Goal: Task Accomplishment & Management: Manage account settings

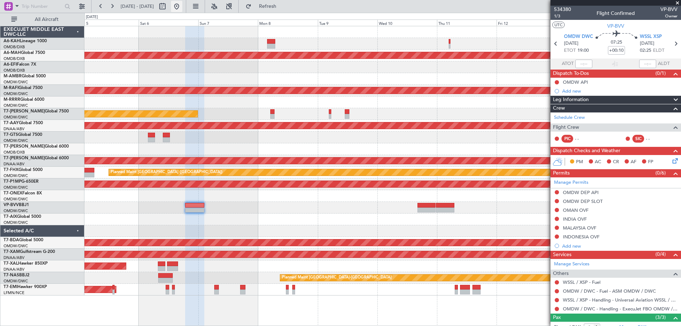
click at [182, 7] on button at bounding box center [176, 6] width 11 height 11
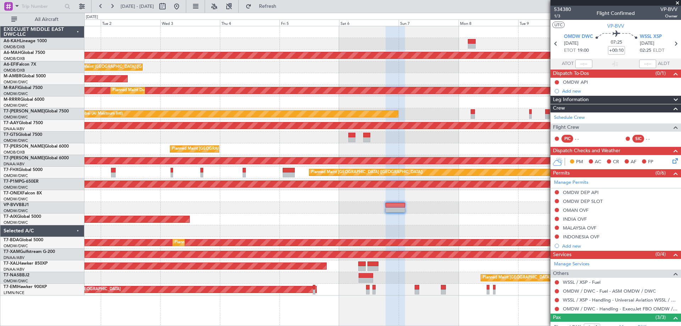
click at [0, 87] on html "[DATE] - [DATE] Refresh Quick Links All Aircraft No Crew Planned Maint [GEOGRAP…" at bounding box center [340, 163] width 681 height 326
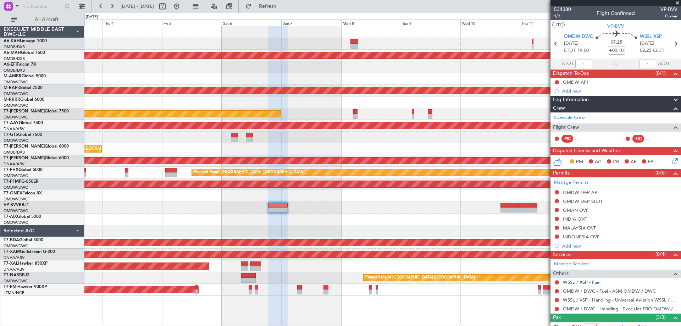
click at [285, 0] on fb-refresh-button "Refresh" at bounding box center [264, 6] width 50 height 13
click at [283, 5] on span "Refresh" at bounding box center [268, 6] width 30 height 5
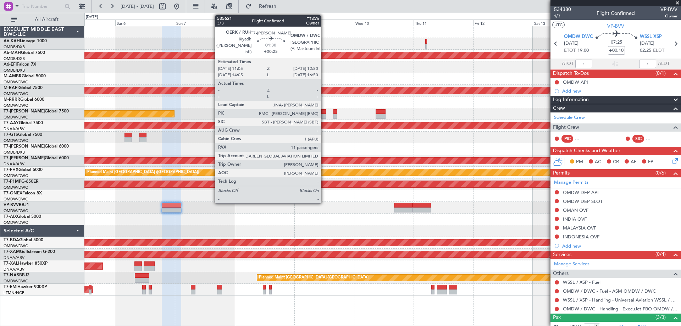
click at [324, 114] on div at bounding box center [324, 111] width 5 height 5
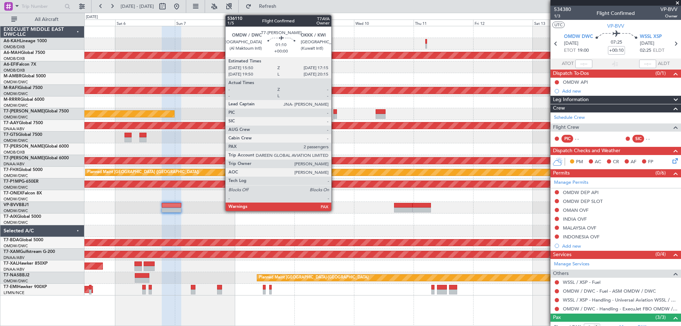
click at [335, 113] on div at bounding box center [336, 111] width 4 height 5
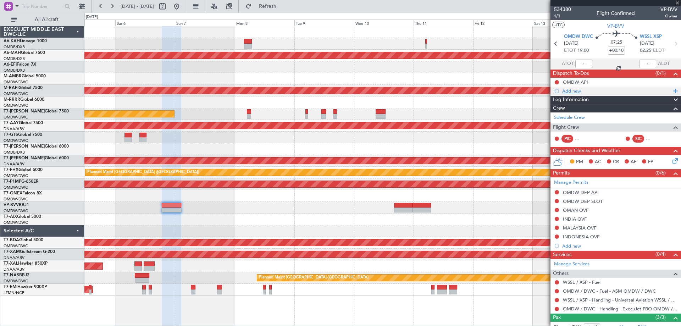
type input "2"
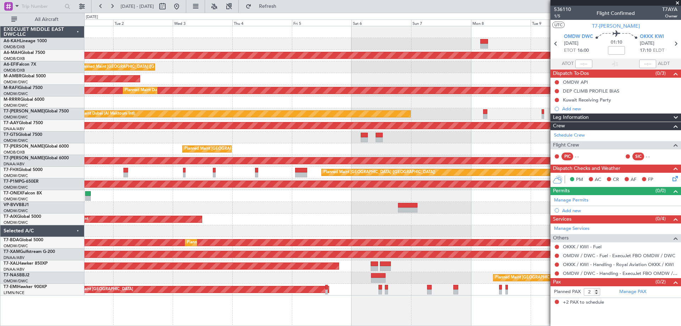
click at [474, 135] on div "No Crew Planned Maint [GEOGRAPHIC_DATA] ([GEOGRAPHIC_DATA]) Unplanned Maint [GE…" at bounding box center [382, 160] width 597 height 269
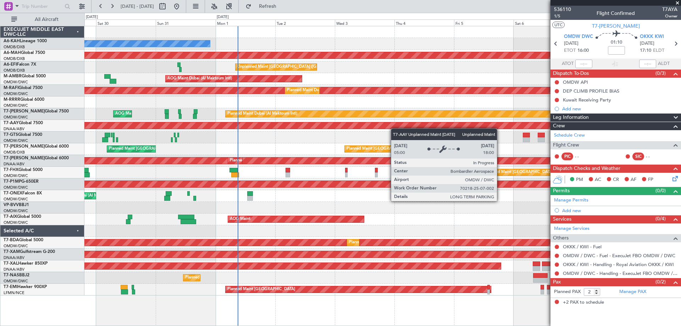
click at [199, 128] on div "No Crew Planned Maint [GEOGRAPHIC_DATA] ([GEOGRAPHIC_DATA]) Planned Maint [GEOG…" at bounding box center [382, 160] width 597 height 269
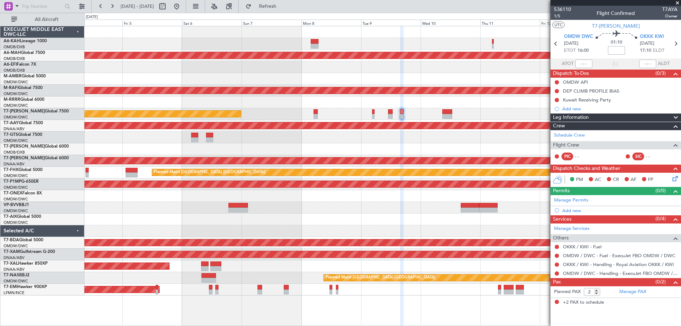
click at [619, 50] on input at bounding box center [616, 50] width 17 height 9
type input "+00:05"
click at [625, 291] on link "Manage PAX" at bounding box center [633, 292] width 27 height 7
click at [574, 200] on link "Manage Permits" at bounding box center [571, 200] width 34 height 7
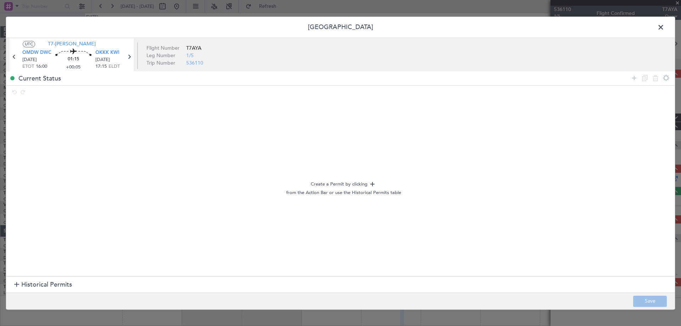
click at [12, 280] on section "Historical Permits" at bounding box center [340, 284] width 669 height 17
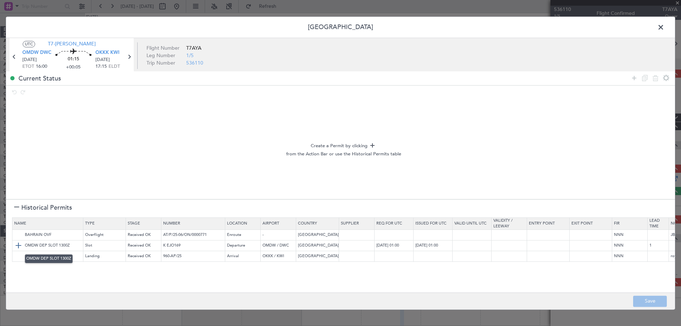
drag, startPoint x: 16, startPoint y: 244, endPoint x: 22, endPoint y: 241, distance: 6.2
click at [16, 244] on img at bounding box center [18, 246] width 9 height 9
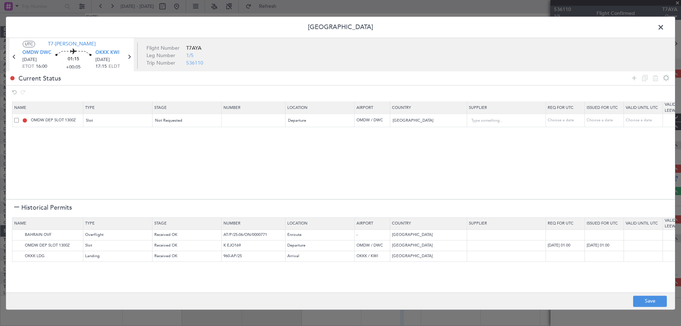
drag, startPoint x: 632, startPoint y: 79, endPoint x: 627, endPoint y: 80, distance: 5.7
click at [632, 79] on icon at bounding box center [634, 78] width 9 height 9
click at [131, 132] on div "Type" at bounding box center [116, 134] width 59 height 11
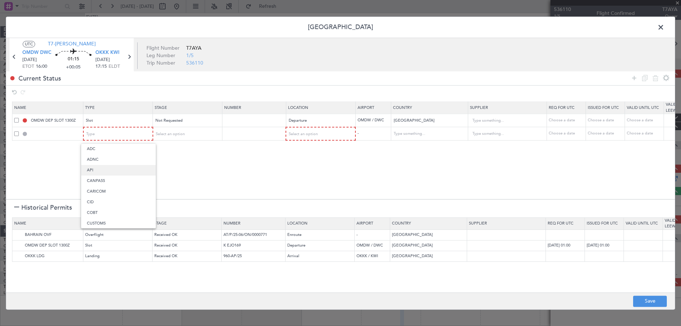
click at [94, 170] on span "API" at bounding box center [118, 170] width 63 height 11
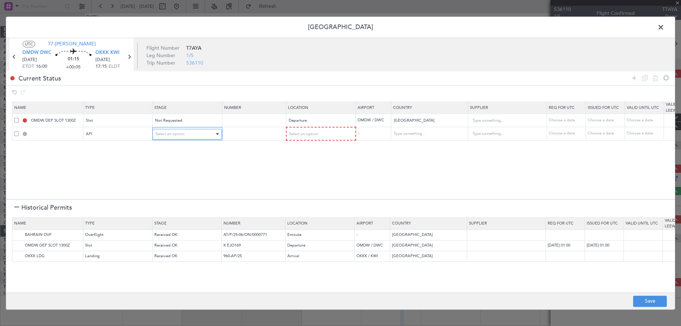
click at [194, 136] on div "Select an option" at bounding box center [184, 134] width 59 height 11
click at [331, 135] on div at bounding box center [340, 163] width 681 height 326
click at [326, 138] on div "Select an option" at bounding box center [318, 134] width 59 height 11
drag, startPoint x: 311, startPoint y: 152, endPoint x: 101, endPoint y: 213, distance: 219.2
click at [311, 152] on span "Departure" at bounding box center [320, 149] width 63 height 11
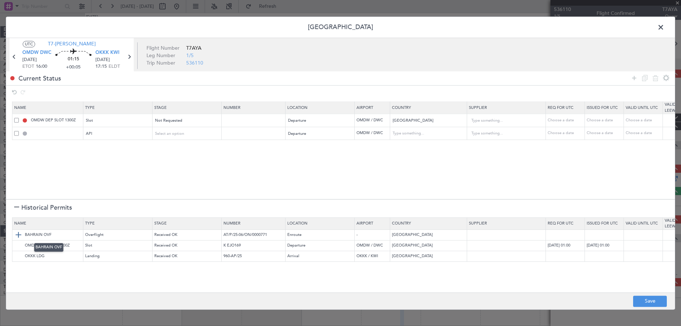
click at [17, 236] on img at bounding box center [18, 235] width 9 height 9
click at [13, 257] on td "OKKK LDG" at bounding box center [47, 256] width 71 height 11
click at [17, 255] on img at bounding box center [18, 256] width 9 height 9
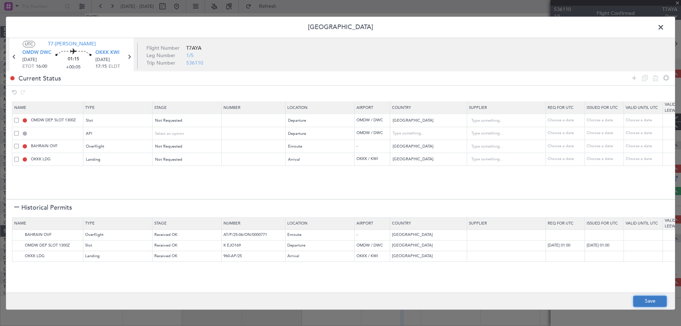
click at [637, 303] on button "Save" at bounding box center [650, 301] width 34 height 11
type input "OMDW DEP SLOT"
type input "NNN"
type input "1"
type input "OMDW DEP API"
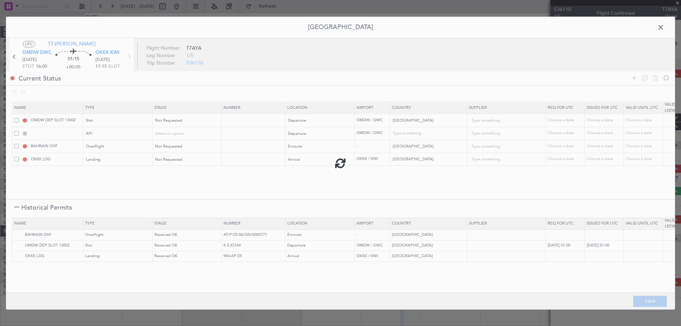
type input "[GEOGRAPHIC_DATA]"
type input "NNN"
type input "1"
type input "NNN"
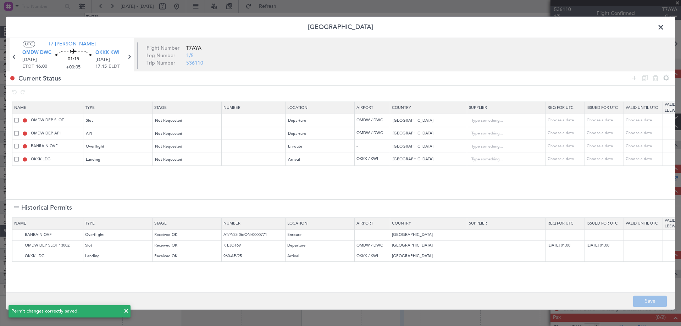
drag, startPoint x: 656, startPoint y: 30, endPoint x: 659, endPoint y: 27, distance: 3.8
click at [665, 28] on span at bounding box center [665, 29] width 0 height 14
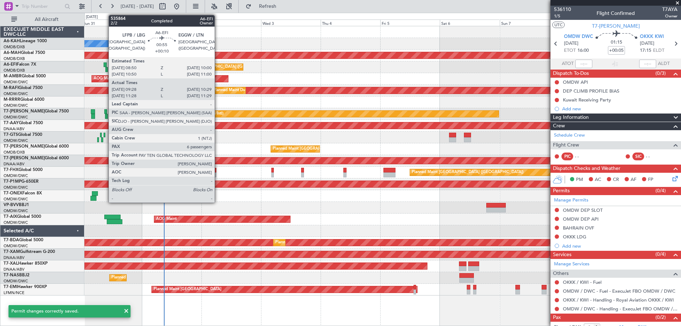
click at [105, 67] on div at bounding box center [106, 69] width 3 height 5
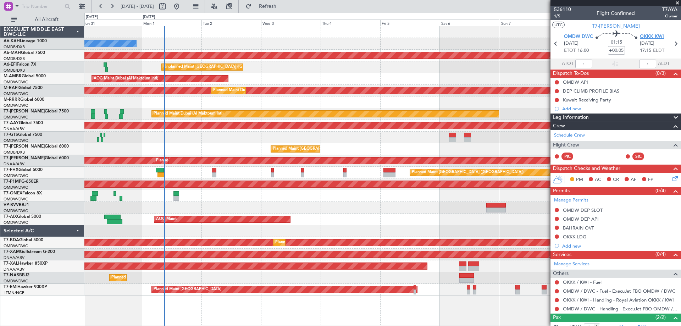
click at [645, 33] on span "OKKK KWI" at bounding box center [652, 36] width 24 height 7
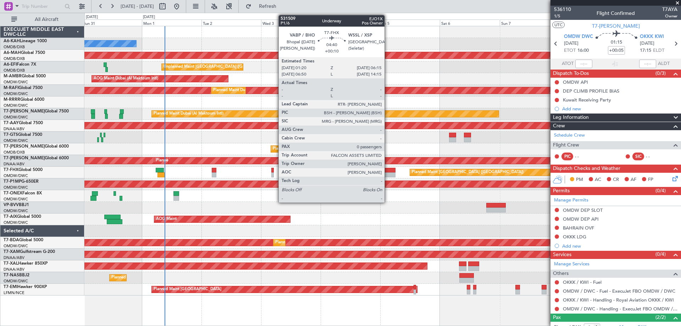
click at [388, 173] on div at bounding box center [390, 174] width 12 height 5
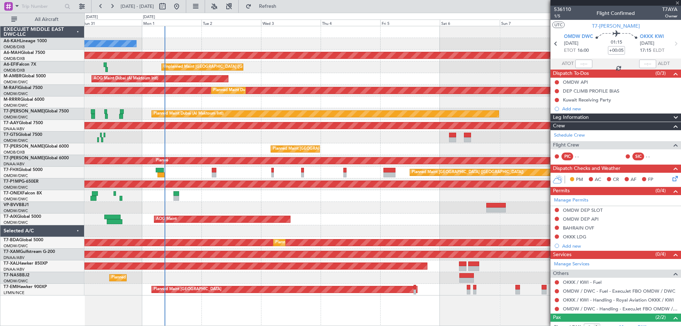
type input "+00:10"
type input "0"
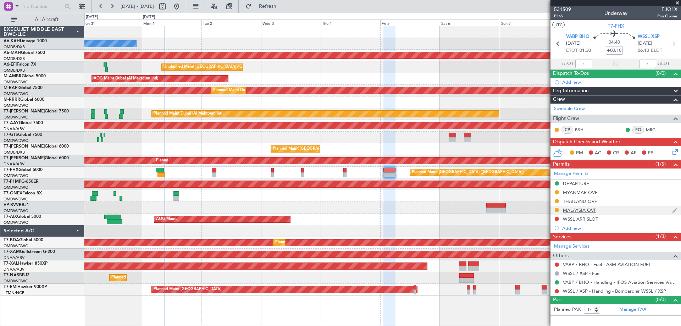
click at [581, 210] on div "MALAYSIA OVF" at bounding box center [579, 210] width 33 height 6
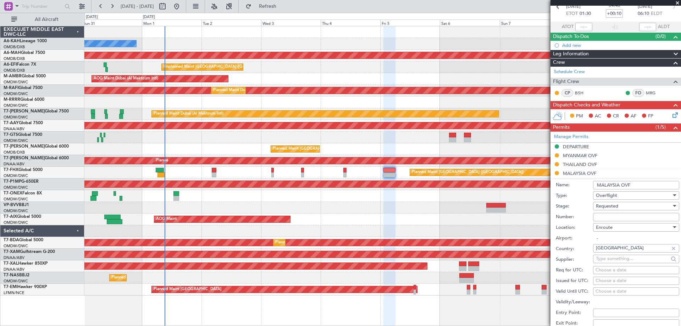
scroll to position [71, 0]
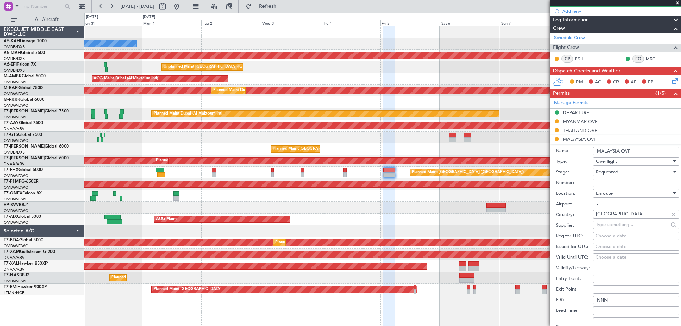
click at [610, 185] on input "Number:" at bounding box center [636, 183] width 86 height 9
paste input "CAAM-NS-0027-09-25"
type input "CAAM-NS-0027-09-25"
click at [605, 173] on span "Requested" at bounding box center [607, 172] width 22 height 6
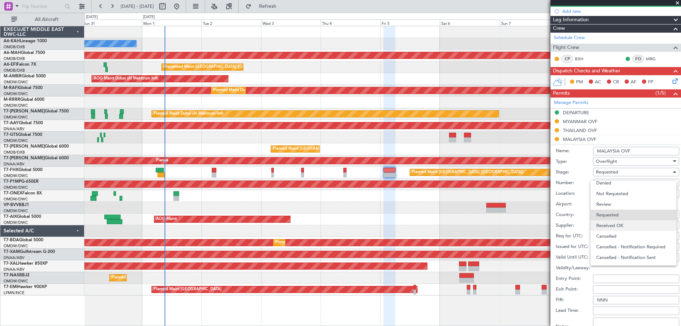
click at [615, 221] on span "Received OK" at bounding box center [634, 225] width 75 height 11
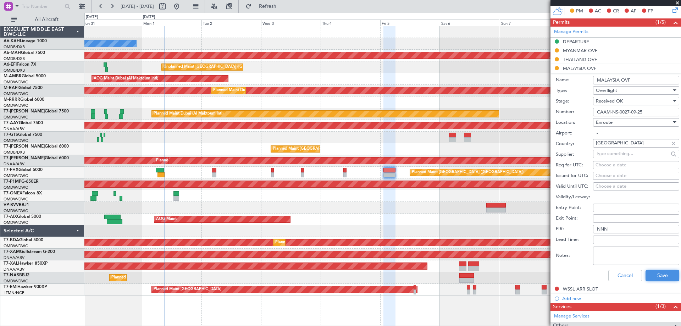
drag, startPoint x: 652, startPoint y: 273, endPoint x: 543, endPoint y: 235, distance: 116.3
click at [653, 273] on button "Save" at bounding box center [663, 275] width 34 height 11
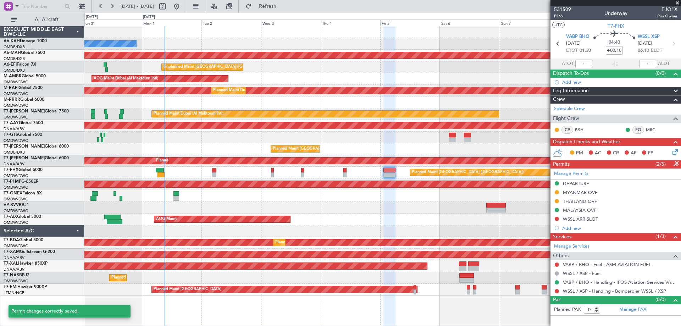
scroll to position [0, 0]
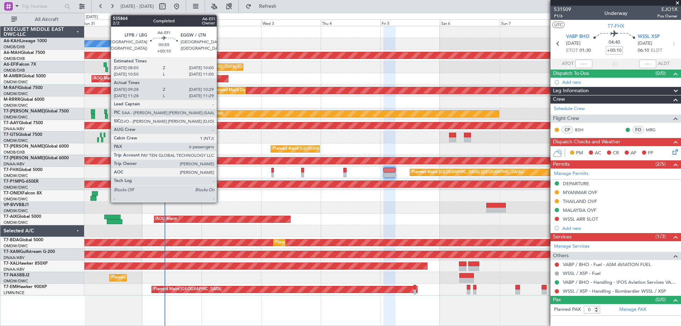
click at [107, 68] on div at bounding box center [106, 69] width 3 height 5
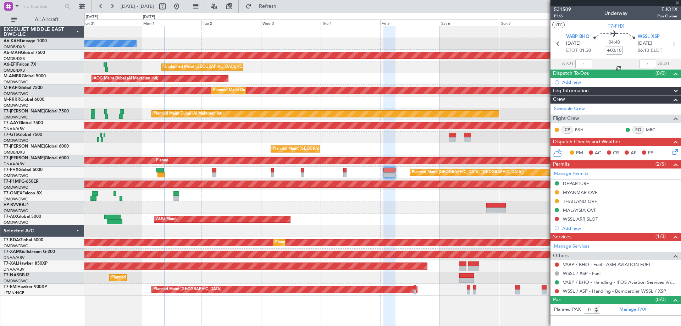
type input "09:38"
type input "10:24"
type input "6"
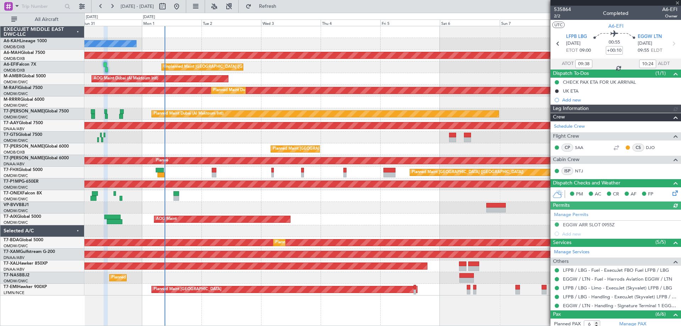
type input "[PERSON_NAME] (SYS)"
type input "7167"
click at [556, 16] on span "2/2" at bounding box center [562, 16] width 17 height 6
click at [283, 6] on span "Refresh" at bounding box center [268, 6] width 30 height 5
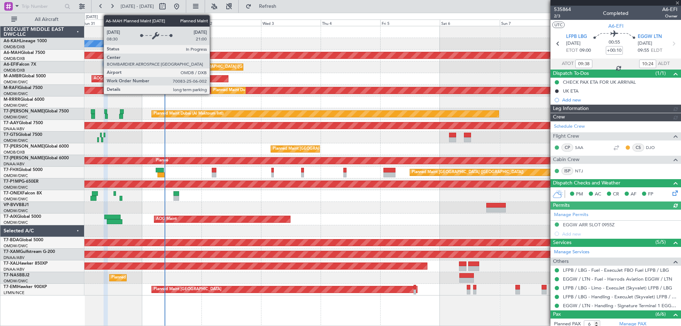
type input "[PERSON_NAME] (SYS)"
type input "7167"
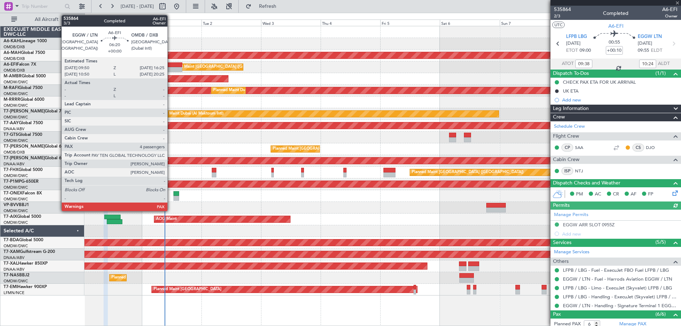
click at [171, 67] on div at bounding box center [174, 69] width 17 height 5
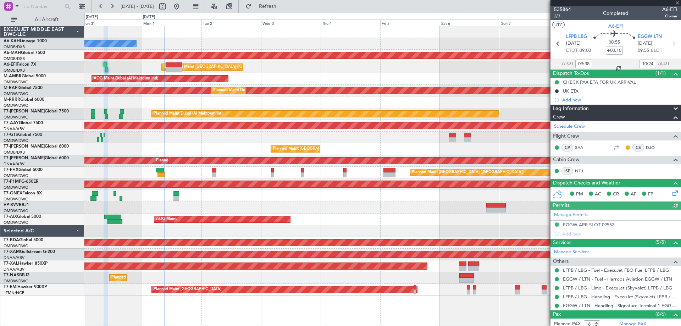
type input "4"
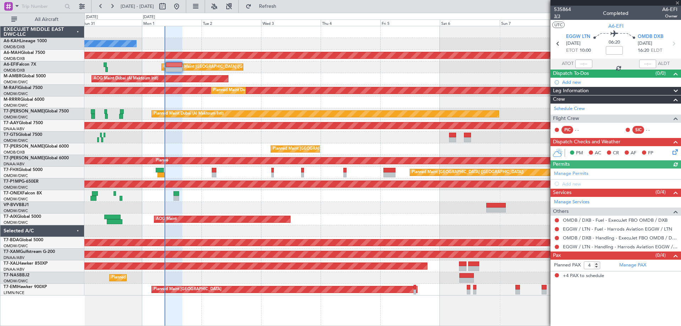
click at [558, 16] on span "3/3" at bounding box center [562, 16] width 17 height 6
click at [285, 4] on button "Refresh" at bounding box center [263, 6] width 43 height 11
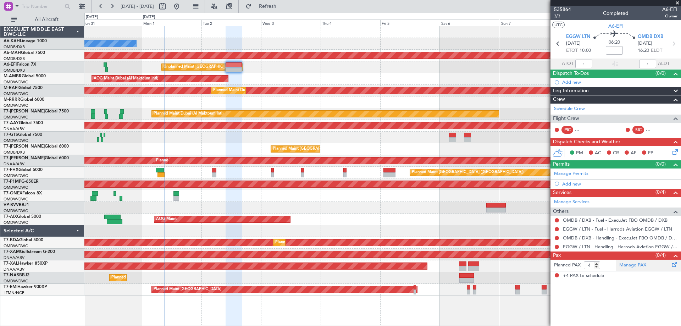
click at [630, 267] on link "Manage PAX" at bounding box center [633, 265] width 27 height 7
click at [281, 8] on span "Refresh" at bounding box center [268, 6] width 30 height 5
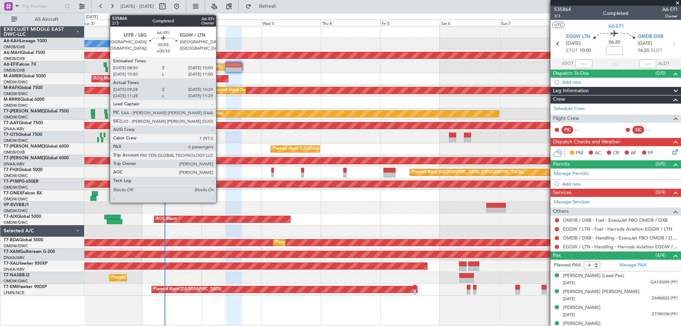
click at [106, 69] on div at bounding box center [106, 69] width 3 height 5
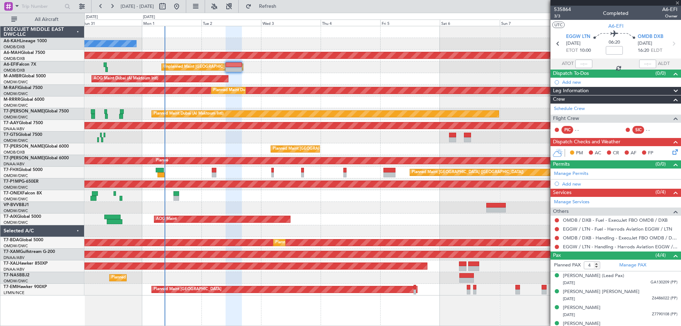
type input "+00:10"
type input "09:38"
type input "10:24"
type input "6"
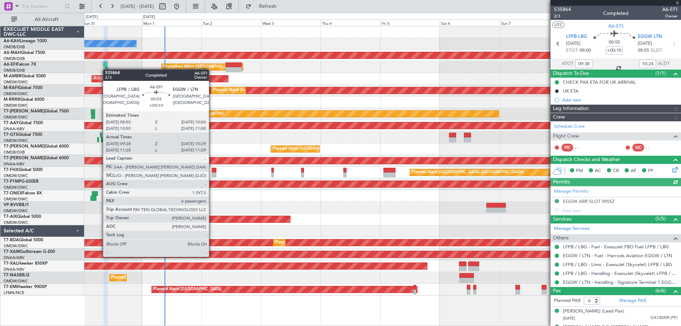
type input "[PERSON_NAME] (SYS)"
type input "7167"
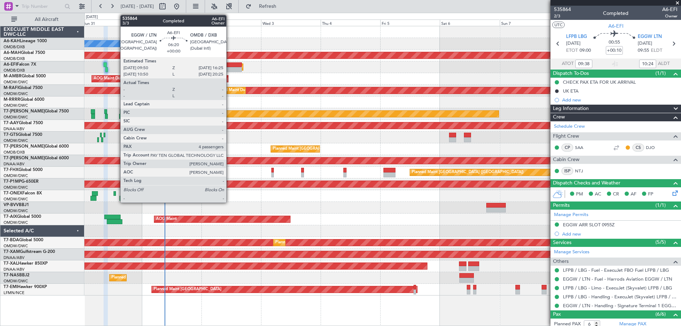
click at [231, 68] on div at bounding box center [234, 69] width 17 height 5
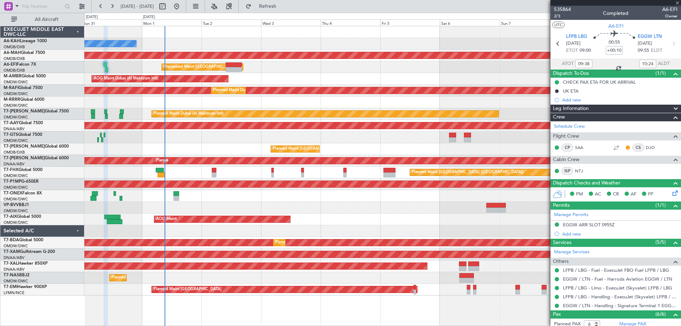
type input "4"
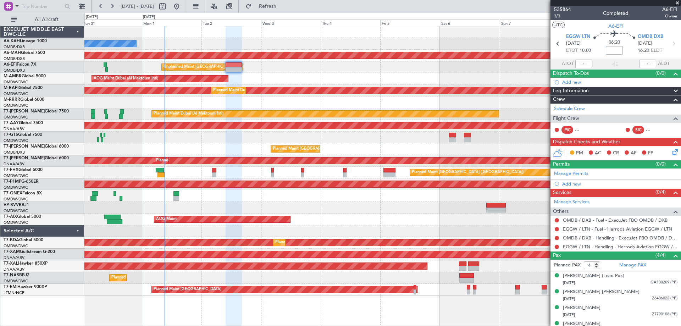
click at [616, 52] on input at bounding box center [614, 50] width 17 height 9
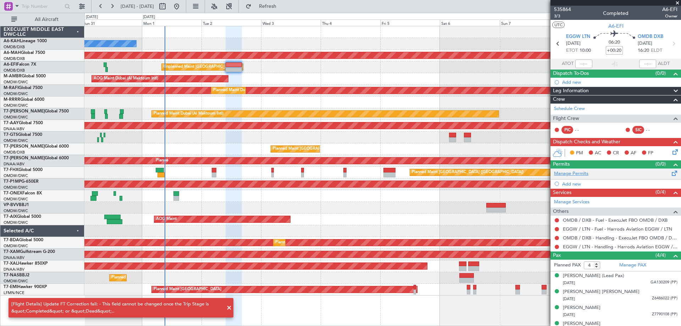
type input "+00:20"
click at [577, 175] on link "Manage Permits" at bounding box center [571, 173] width 34 height 7
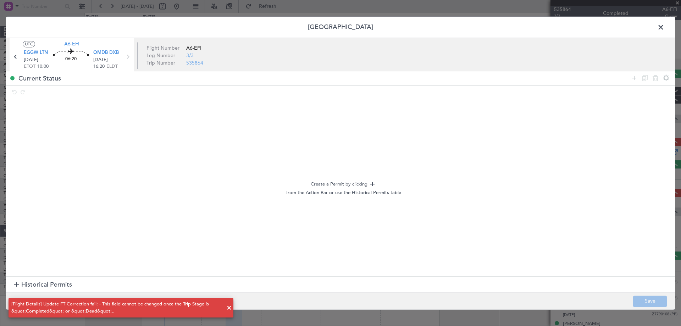
drag, startPoint x: 661, startPoint y: 28, endPoint x: 648, endPoint y: 66, distance: 39.6
click at [665, 28] on span at bounding box center [665, 29] width 0 height 14
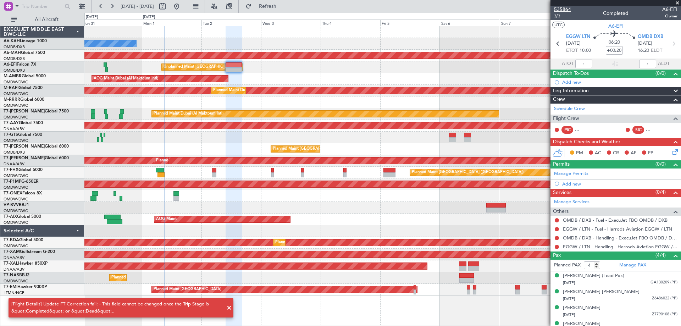
click at [560, 8] on span "535864" at bounding box center [562, 9] width 17 height 7
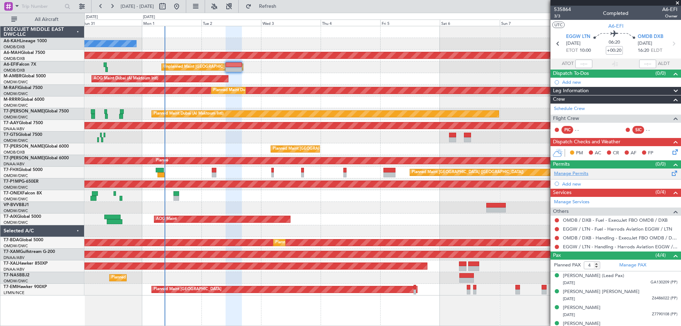
click at [572, 174] on link "Manage Permits" at bounding box center [571, 173] width 34 height 7
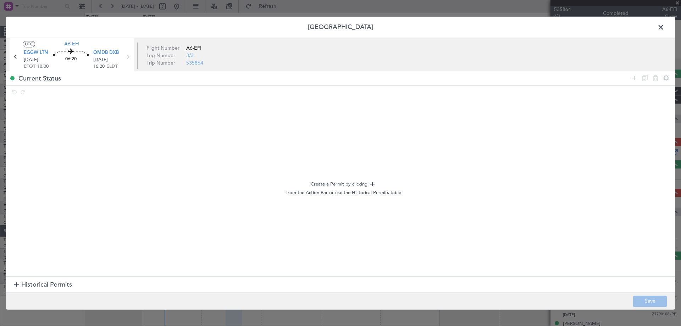
click at [60, 275] on section "Create a Permit by clicking from the Action Bar or use the Historical Permits t…" at bounding box center [340, 188] width 669 height 176
click at [50, 284] on span "Historical Permits" at bounding box center [46, 285] width 51 height 10
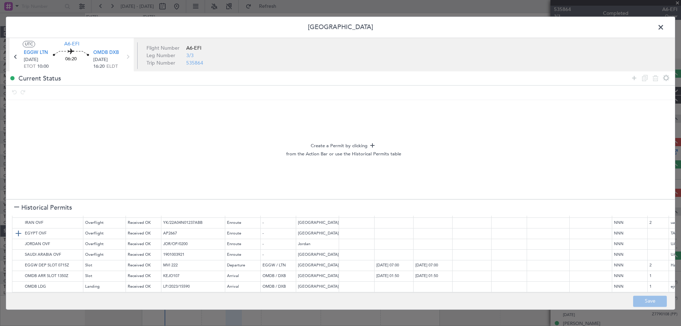
scroll to position [64, 0]
click at [18, 260] on img at bounding box center [18, 264] width 9 height 9
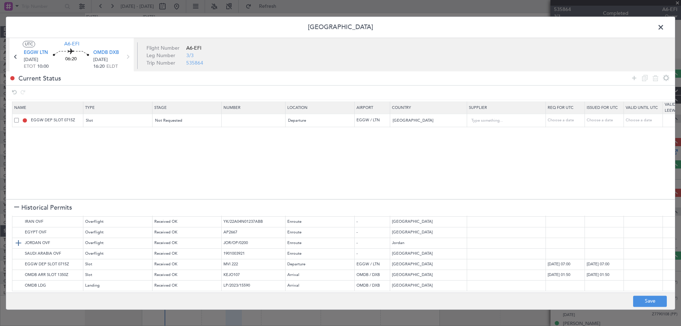
scroll to position [0, 0]
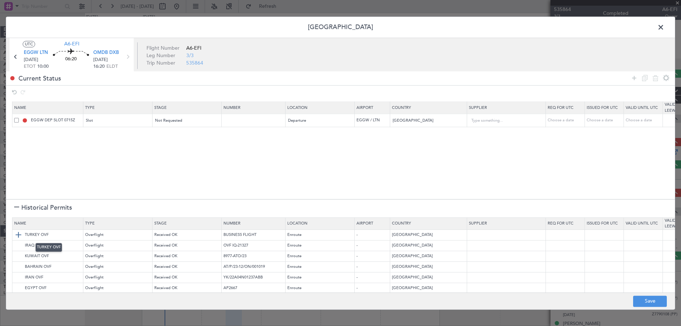
click at [20, 236] on img at bounding box center [18, 235] width 9 height 9
click at [19, 243] on img at bounding box center [18, 246] width 9 height 9
click at [20, 253] on img at bounding box center [18, 256] width 9 height 9
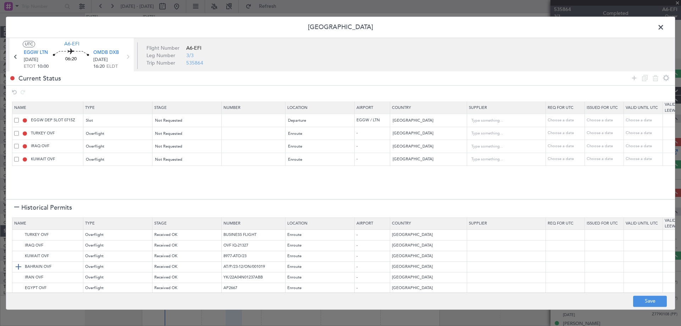
click at [20, 264] on img at bounding box center [18, 267] width 9 height 9
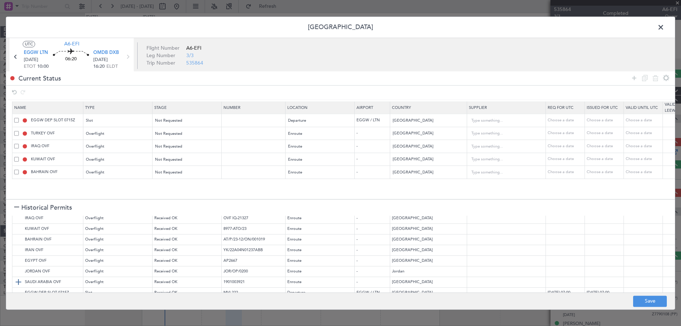
scroll to position [61, 0]
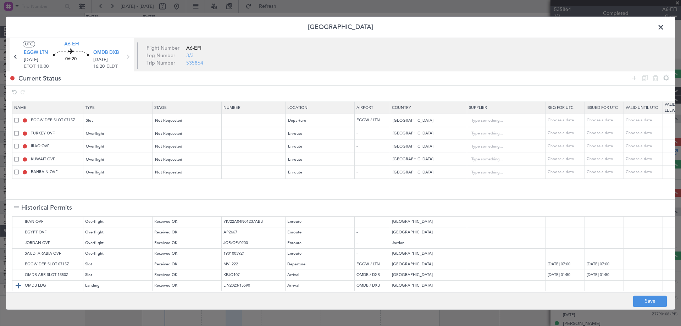
click at [17, 282] on img at bounding box center [18, 286] width 9 height 9
click at [20, 271] on img at bounding box center [18, 275] width 9 height 9
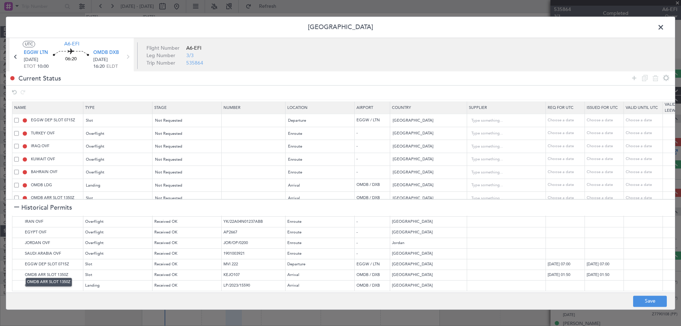
scroll to position [13, 0]
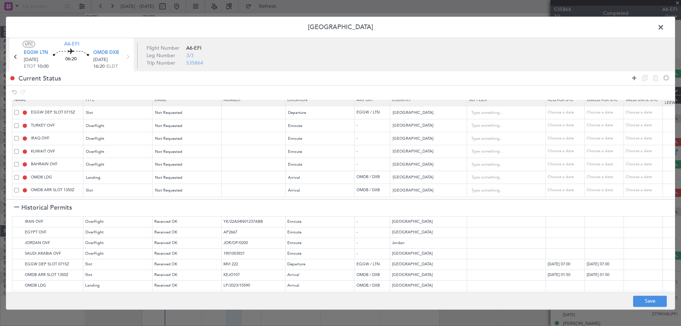
click at [638, 79] on div at bounding box center [650, 78] width 43 height 10
drag, startPoint x: 636, startPoint y: 77, endPoint x: 395, endPoint y: 113, distance: 243.2
click at [636, 77] on icon at bounding box center [634, 78] width 9 height 9
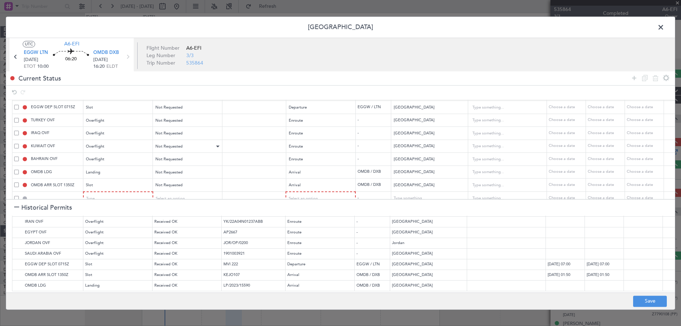
scroll to position [27, 0]
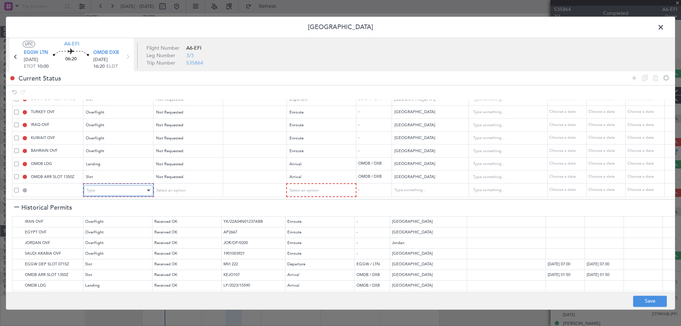
click at [113, 185] on div "Type" at bounding box center [116, 190] width 59 height 11
drag, startPoint x: 101, startPoint y: 222, endPoint x: 175, endPoint y: 198, distance: 77.7
click at [101, 222] on span "API" at bounding box center [118, 221] width 63 height 11
click at [334, 185] on div "Select an option" at bounding box center [318, 190] width 59 height 11
click at [308, 218] on span "Arrival" at bounding box center [320, 221] width 63 height 11
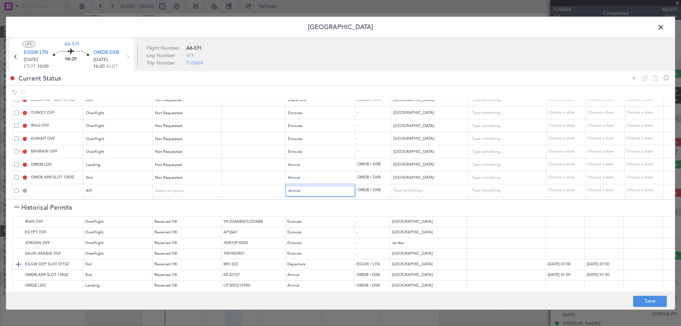
scroll to position [26, 0]
click at [653, 302] on button "Save" at bounding box center [650, 301] width 34 height 11
type input "EGGW DEP SLOT"
type input "NNN"
type input "2"
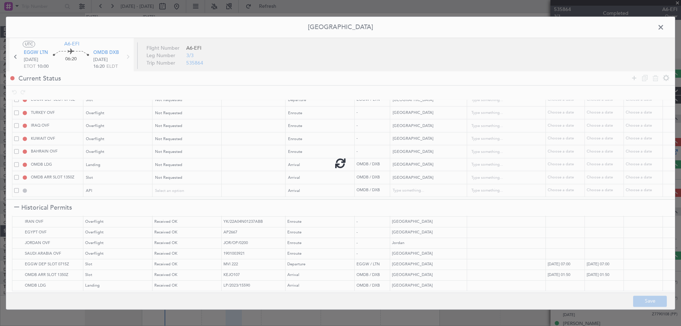
type input "NNN"
type input "1"
type input "NNN"
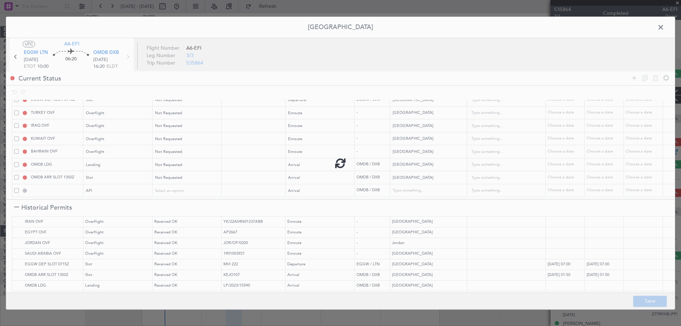
type input "NNN"
type input "1"
type input "OMDB ARR SLOT"
type input "NNN"
type input "1"
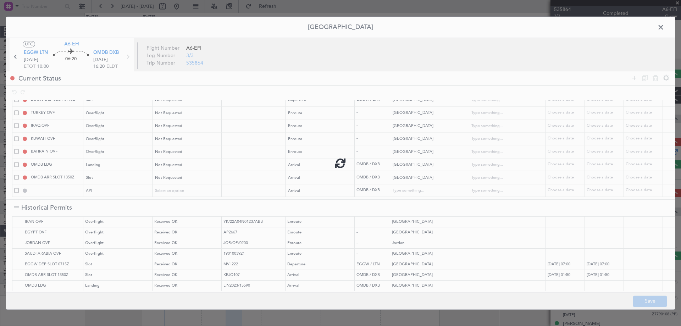
type input "OMDB ARR API"
type input "[GEOGRAPHIC_DATA]"
type input "NNN"
type input "1"
click at [665, 32] on span at bounding box center [665, 29] width 0 height 14
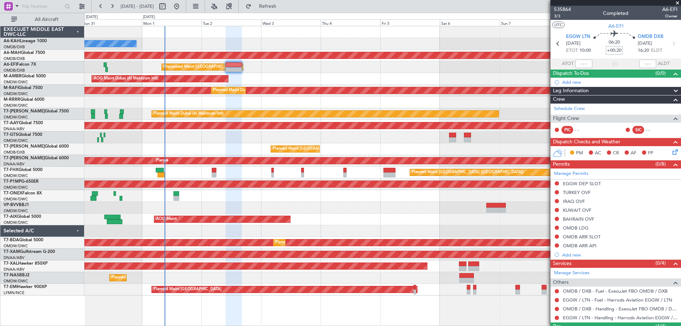
click at [609, 48] on input "+00:20" at bounding box center [614, 50] width 17 height 9
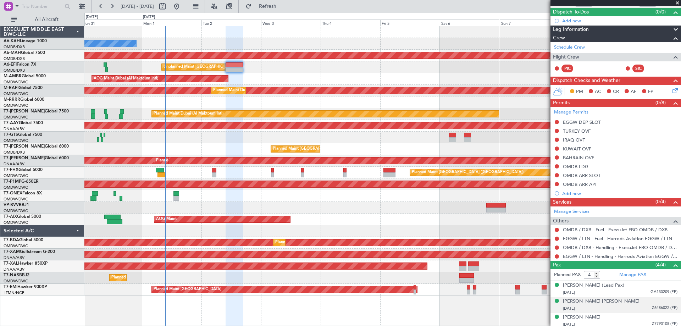
scroll to position [80, 0]
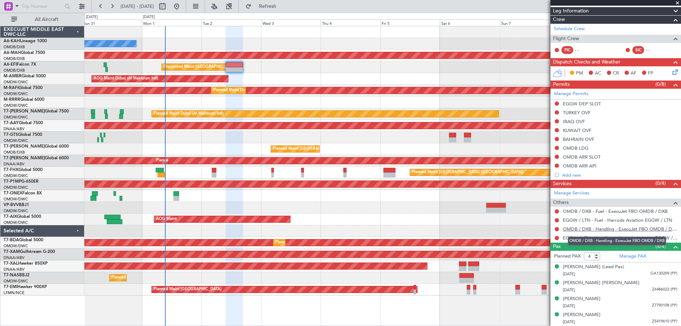
click at [614, 228] on link "OMDB / DXB - Handling - ExecuJet FBO OMDB / DXB" at bounding box center [620, 229] width 115 height 6
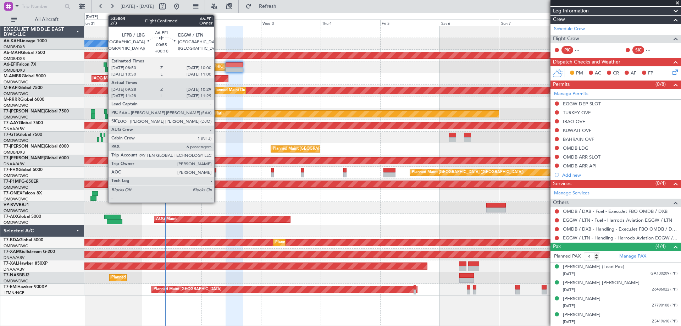
click at [105, 64] on div at bounding box center [105, 64] width 3 height 5
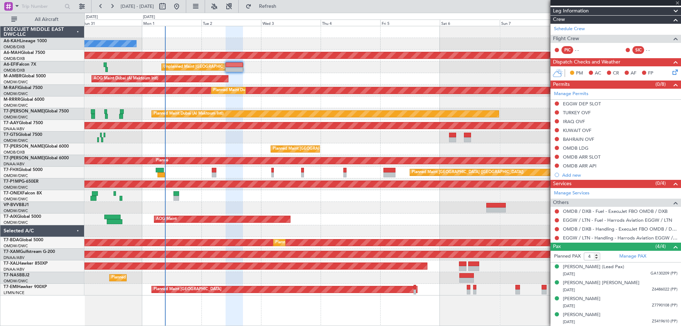
type input "+00:10"
type input "09:38"
type input "10:24"
type input "6"
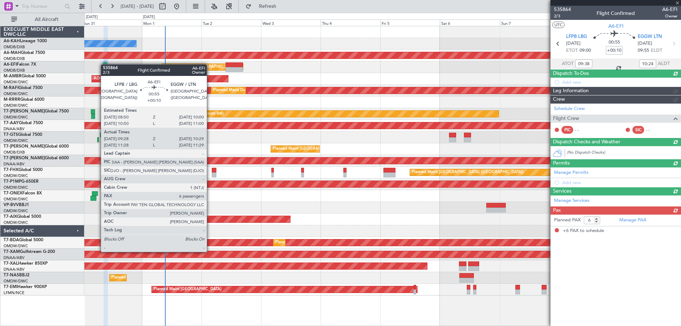
scroll to position [0, 0]
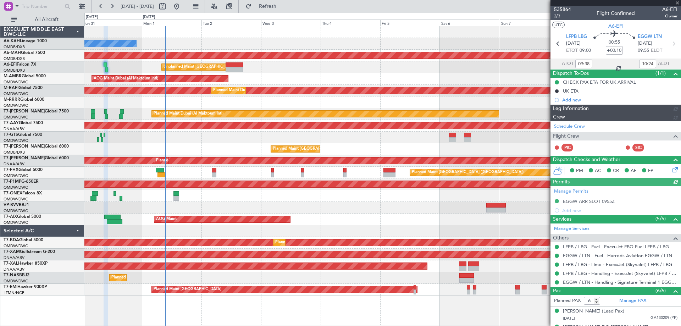
type input "[PERSON_NAME] (SYS)"
type input "7167"
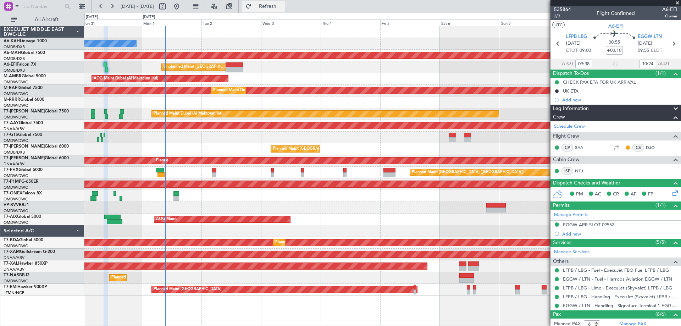
type input "[PERSON_NAME] (SYS)"
type input "7167"
type input "[PERSON_NAME] (SYS)"
type input "7167"
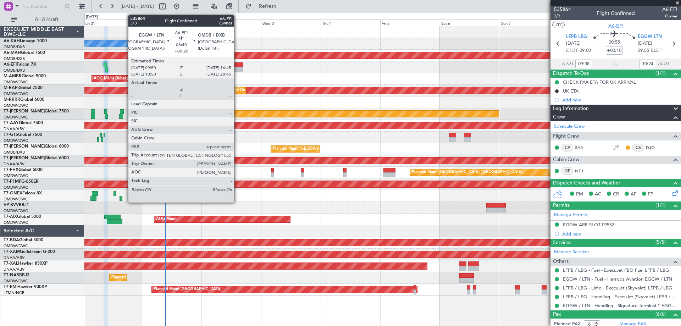
click at [237, 67] on div at bounding box center [234, 64] width 17 height 5
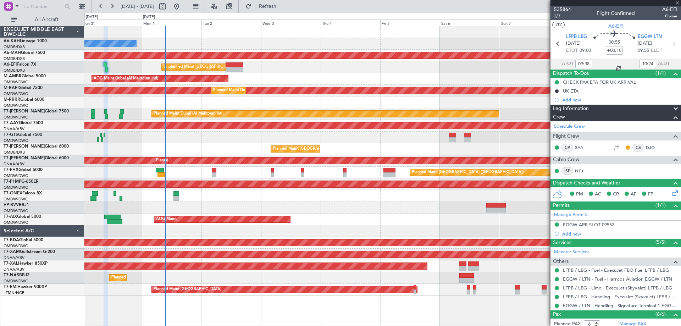
type input "+00:20"
type input "4"
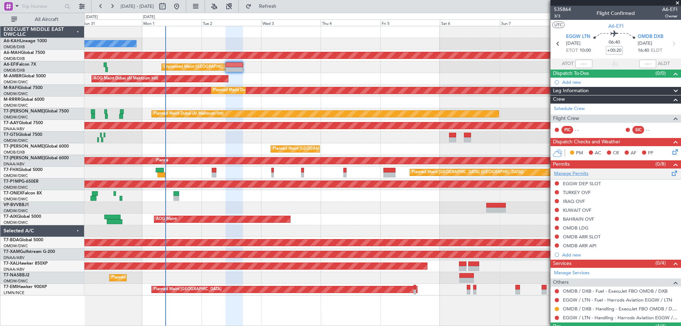
click at [586, 173] on link "Manage Permits" at bounding box center [571, 173] width 34 height 7
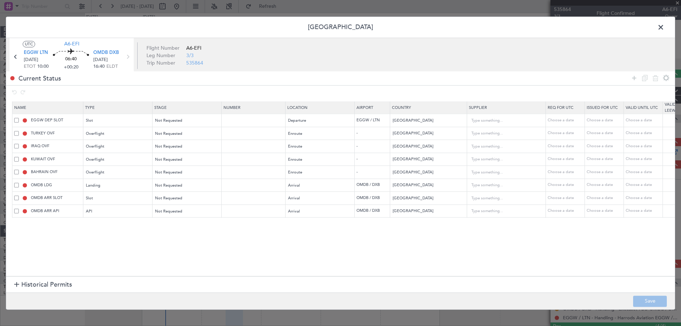
click at [665, 27] on span at bounding box center [665, 29] width 0 height 14
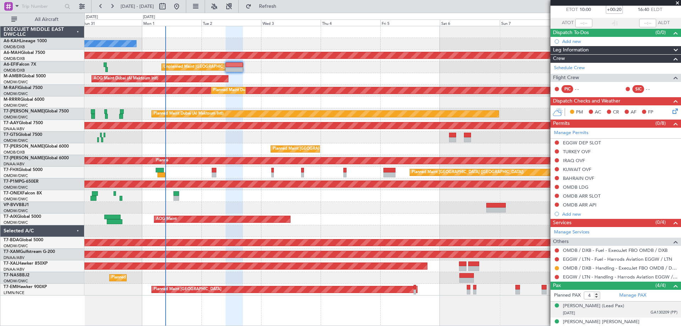
scroll to position [80, 0]
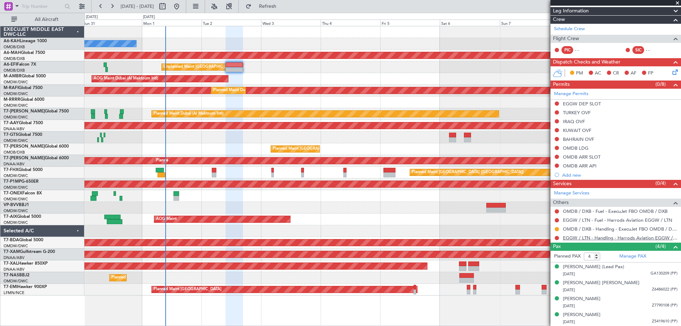
click at [610, 237] on link "EGGW / LTN - Handling - Harrods Aviation EGGW / LTN" at bounding box center [620, 238] width 115 height 6
click at [557, 218] on button at bounding box center [557, 220] width 4 height 4
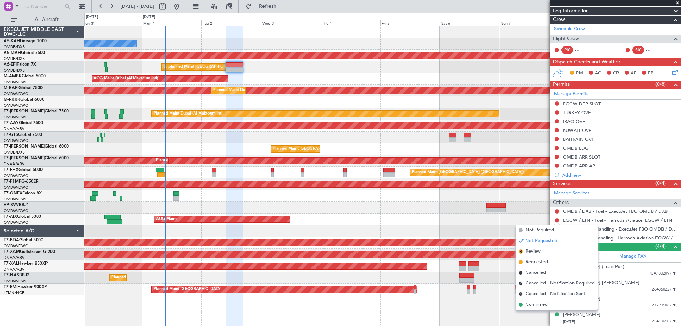
drag, startPoint x: 537, startPoint y: 261, endPoint x: 546, endPoint y: 232, distance: 30.9
click at [536, 260] on span "Requested" at bounding box center [537, 262] width 22 height 7
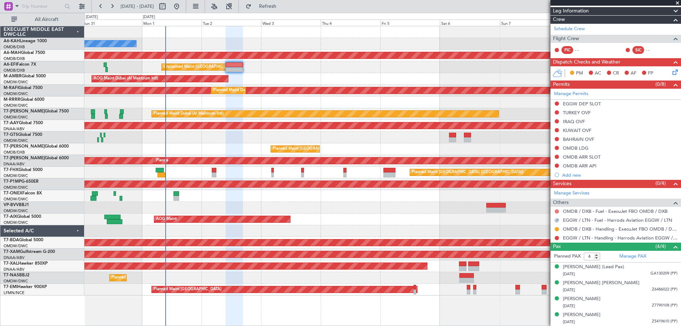
click at [555, 211] on button at bounding box center [557, 211] width 4 height 4
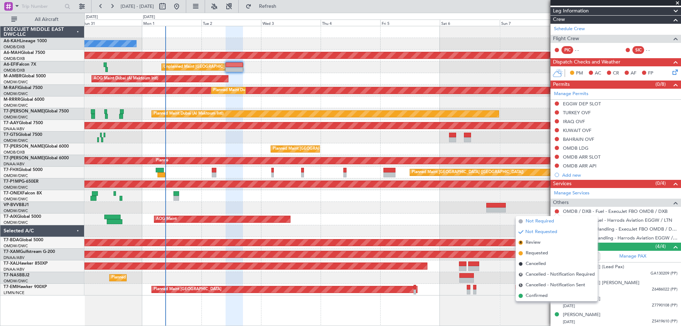
click at [537, 221] on span "Not Required" at bounding box center [540, 221] width 28 height 7
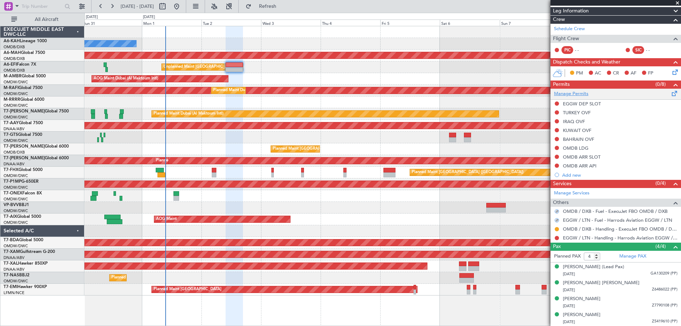
click at [565, 94] on link "Manage Permits" at bounding box center [571, 93] width 34 height 7
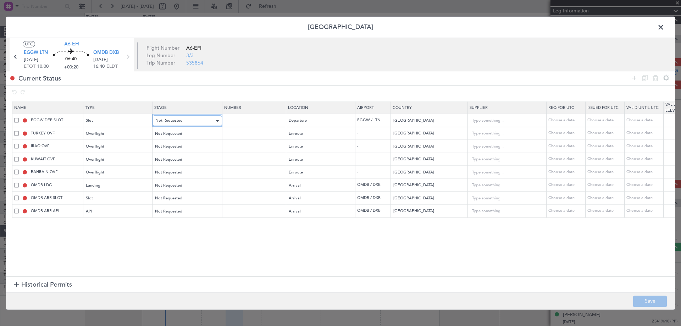
click at [165, 118] on div "Not Requested" at bounding box center [184, 121] width 59 height 11
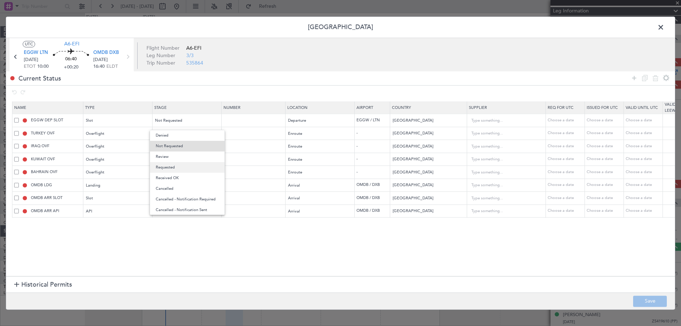
click at [178, 164] on span "Requested" at bounding box center [187, 167] width 63 height 11
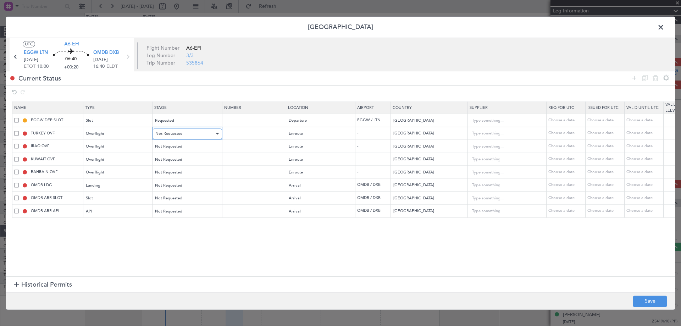
click at [178, 135] on span "Not Requested" at bounding box center [168, 133] width 27 height 5
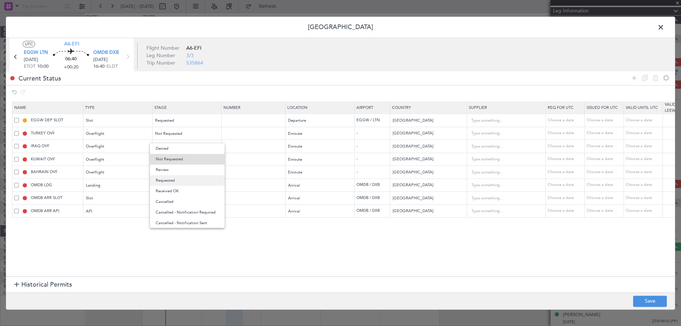
click at [180, 177] on span "Requested" at bounding box center [187, 180] width 63 height 11
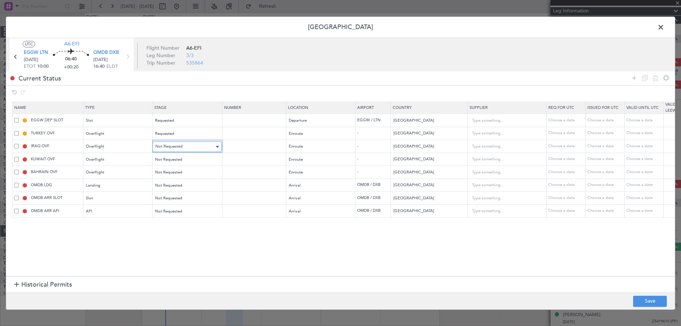
click at [180, 145] on span "Not Requested" at bounding box center [168, 146] width 27 height 5
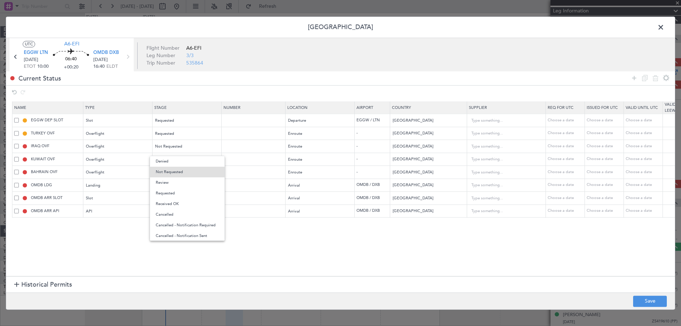
drag, startPoint x: 173, startPoint y: 191, endPoint x: 174, endPoint y: 176, distance: 14.9
click at [174, 191] on span "Requested" at bounding box center [187, 193] width 63 height 11
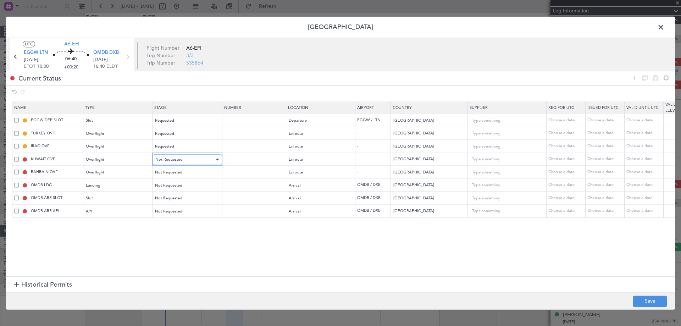
click at [176, 158] on span "Not Requested" at bounding box center [168, 159] width 27 height 5
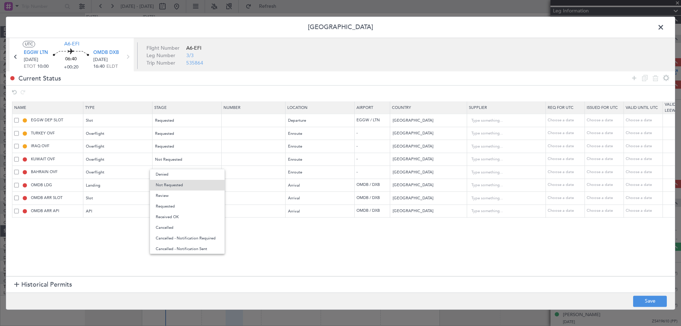
click at [174, 204] on span "Requested" at bounding box center [187, 206] width 63 height 11
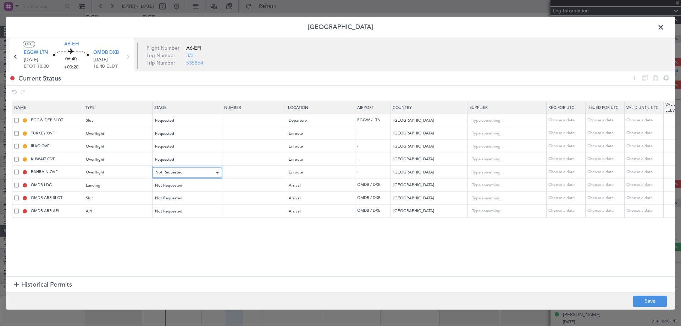
click at [172, 175] on span "Not Requested" at bounding box center [168, 172] width 27 height 5
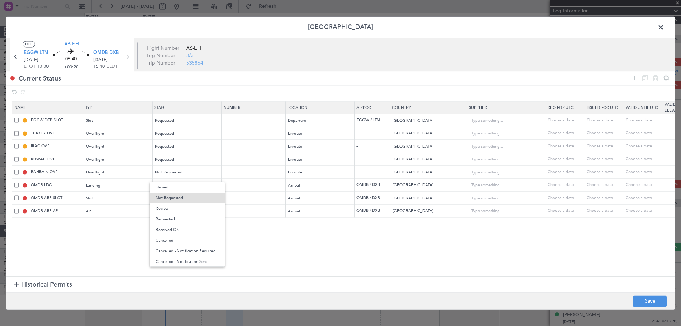
click at [171, 216] on span "Requested" at bounding box center [187, 219] width 63 height 11
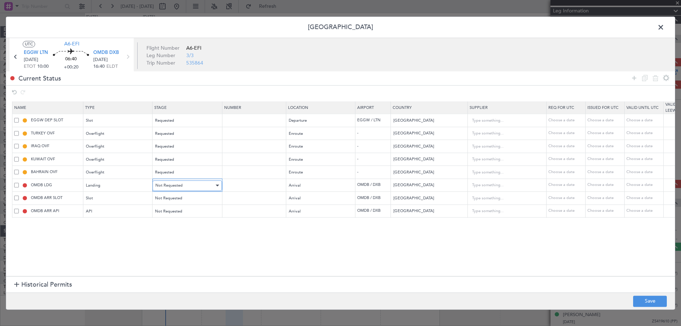
click at [170, 187] on span "Not Requested" at bounding box center [168, 185] width 27 height 5
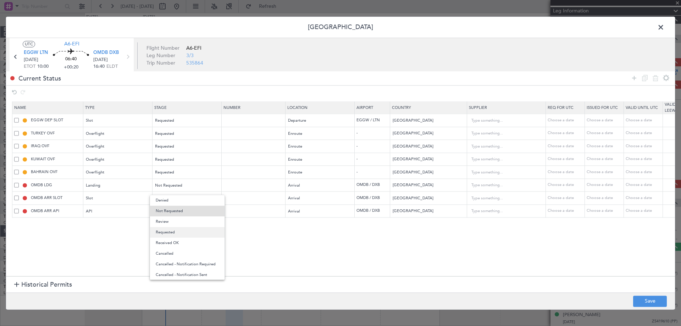
click at [173, 231] on span "Requested" at bounding box center [187, 232] width 63 height 11
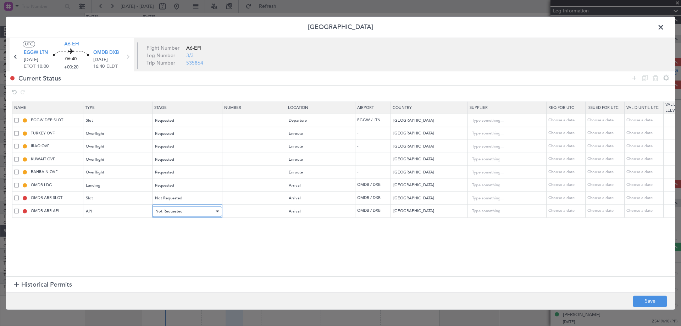
click at [177, 207] on div "Not Requested" at bounding box center [184, 211] width 59 height 11
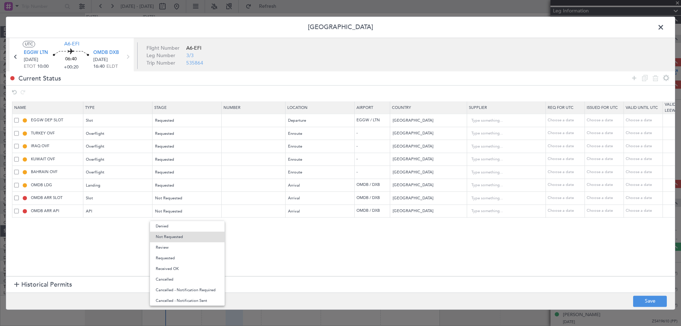
drag, startPoint x: 168, startPoint y: 260, endPoint x: 168, endPoint y: 249, distance: 10.3
click at [168, 260] on span "Requested" at bounding box center [187, 258] width 63 height 11
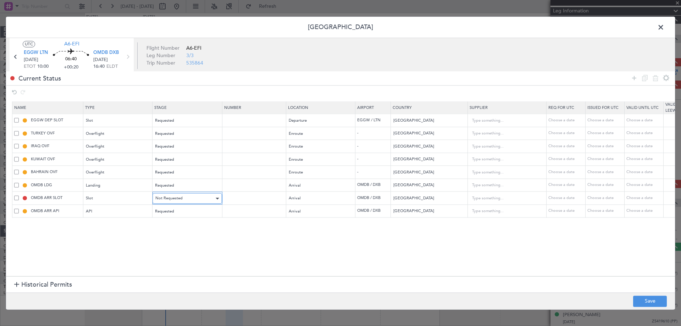
click at [171, 198] on span "Not Requested" at bounding box center [168, 198] width 27 height 5
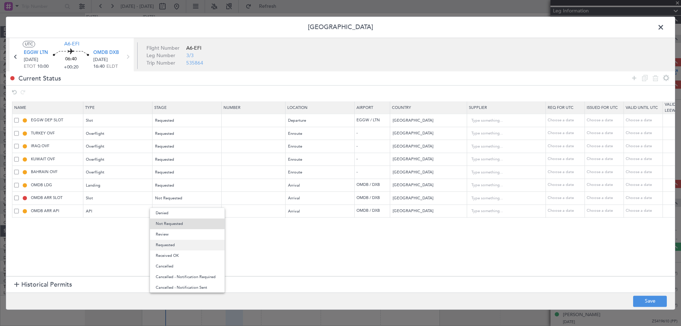
click at [170, 243] on span "Requested" at bounding box center [187, 245] width 63 height 11
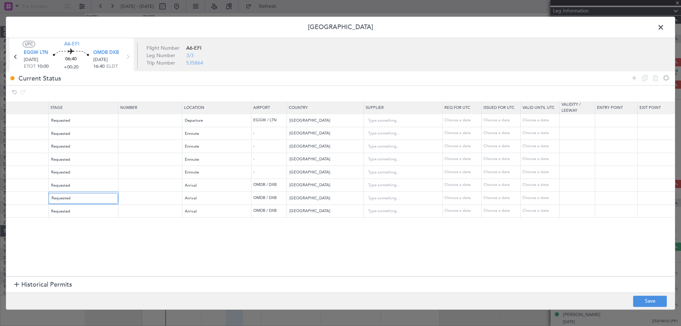
scroll to position [0, 243]
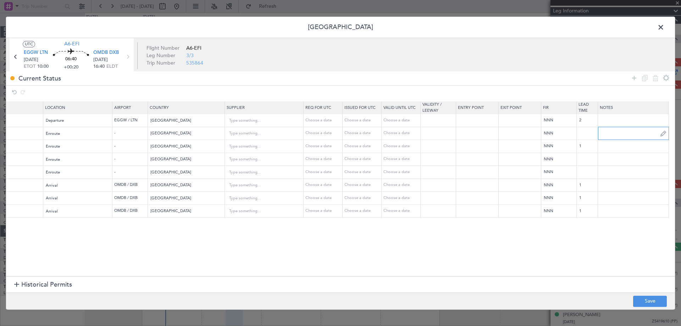
click at [601, 137] on input "text" at bounding box center [633, 133] width 71 height 11
type input "BILEN V1 [DATE]"
click at [611, 147] on input "text" at bounding box center [633, 146] width 71 height 11
type input "JBS V1 [DATE]"
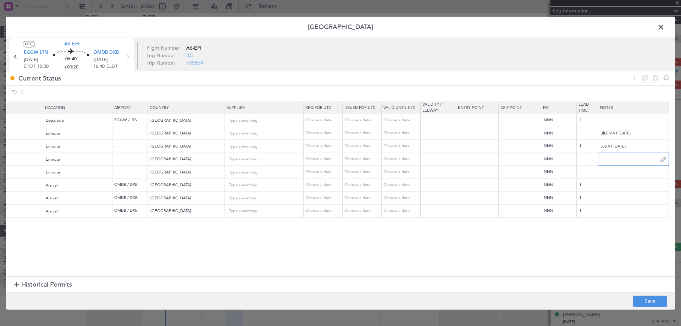
click at [620, 163] on input "text" at bounding box center [633, 159] width 71 height 11
paste input "JBS V1 [DATE]"
type input "JBS V1 [DATE]"
click at [606, 175] on input "text" at bounding box center [633, 172] width 71 height 11
paste input "JBS V1 [DATE]"
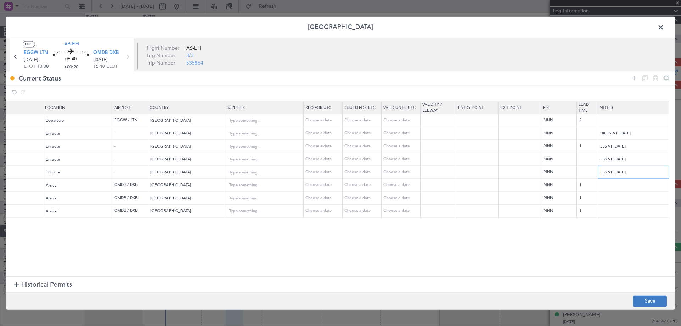
type input "JBS V1 [DATE]"
click at [651, 306] on button "Save" at bounding box center [650, 301] width 34 height 11
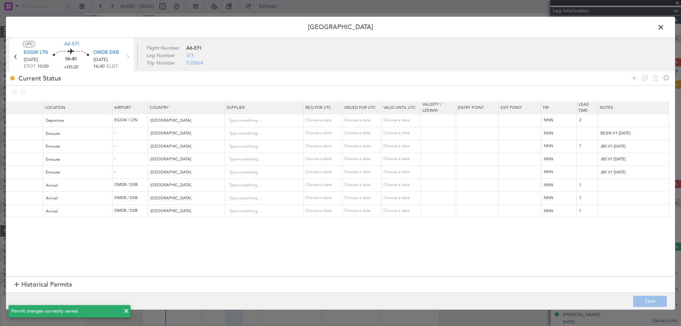
click at [665, 27] on span at bounding box center [665, 29] width 0 height 14
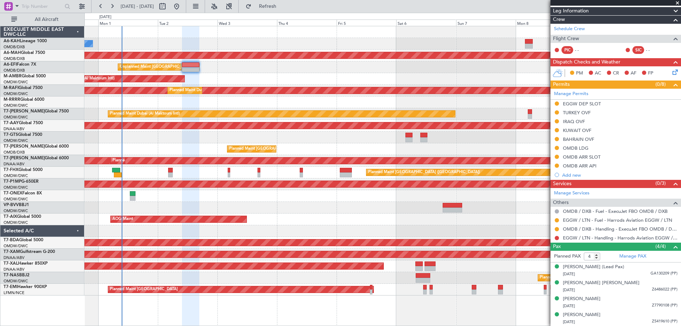
click at [350, 142] on div "No Crew Planned Maint [GEOGRAPHIC_DATA] ([GEOGRAPHIC_DATA]) Unplanned Maint [GE…" at bounding box center [382, 160] width 597 height 269
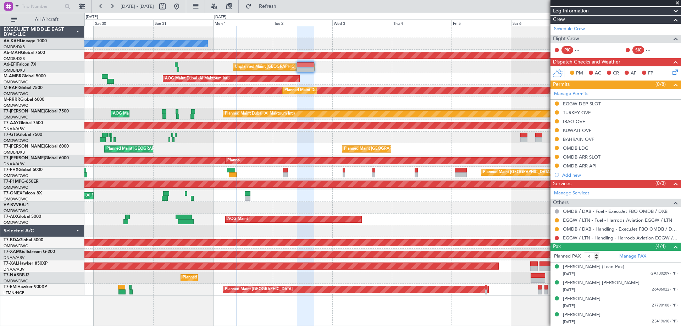
click at [217, 63] on div "Unplanned Maint [GEOGRAPHIC_DATA] ([GEOGRAPHIC_DATA]) Planned Maint [GEOGRAPHIC…" at bounding box center [382, 67] width 597 height 12
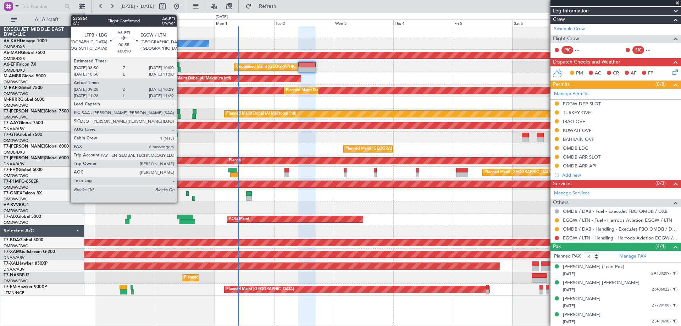
click at [180, 71] on div at bounding box center [179, 69] width 3 height 5
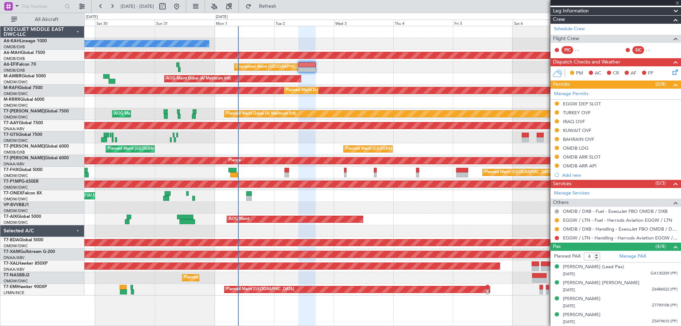
type input "+00:10"
type input "09:38"
type input "10:24"
type input "6"
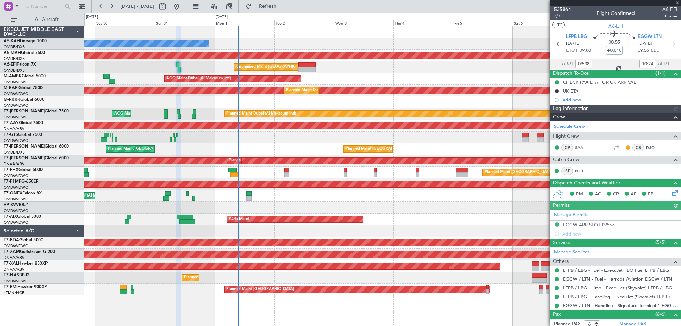
type input "[PERSON_NAME] (SYS)"
type input "7167"
click at [99, 126] on div "No Crew Planned Maint [GEOGRAPHIC_DATA] ([GEOGRAPHIC_DATA]) Planned Maint [GEOG…" at bounding box center [382, 160] width 597 height 269
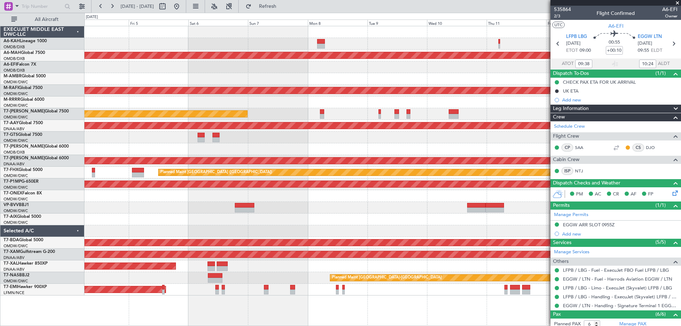
click at [340, 136] on div at bounding box center [382, 138] width 597 height 12
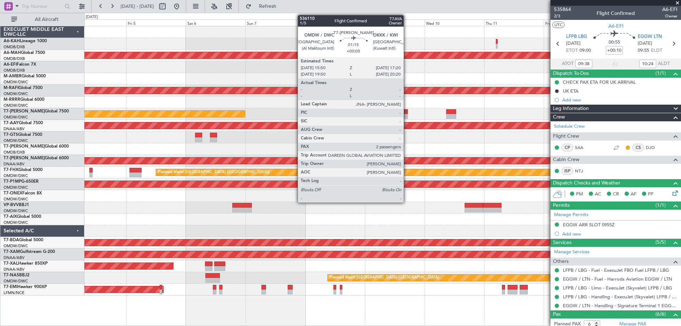
click at [407, 115] on div at bounding box center [406, 116] width 4 height 5
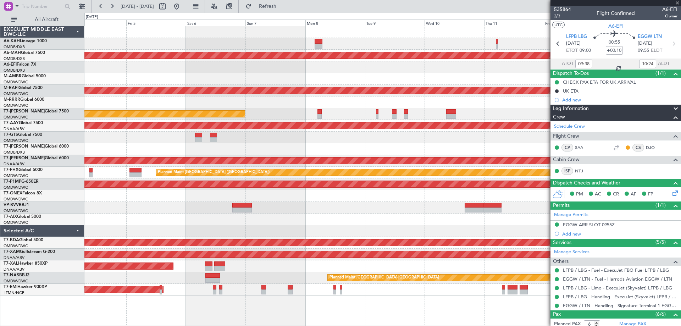
type input "+00:05"
type input "2"
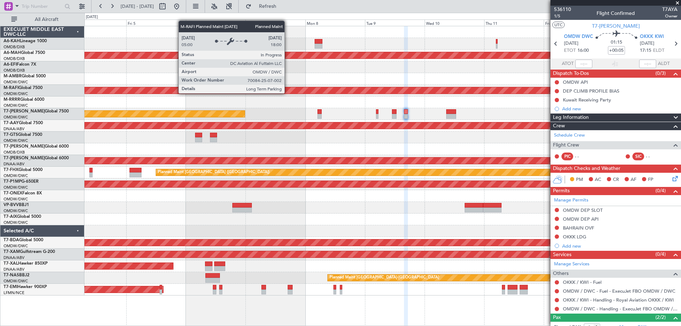
click at [509, 72] on div "Unplanned Maint [GEOGRAPHIC_DATA] ([GEOGRAPHIC_DATA])" at bounding box center [382, 67] width 597 height 12
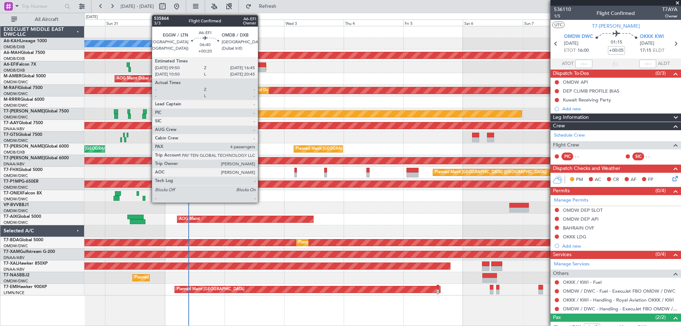
click at [261, 67] on div at bounding box center [257, 69] width 17 height 5
click at [259, 67] on div at bounding box center [257, 69] width 17 height 5
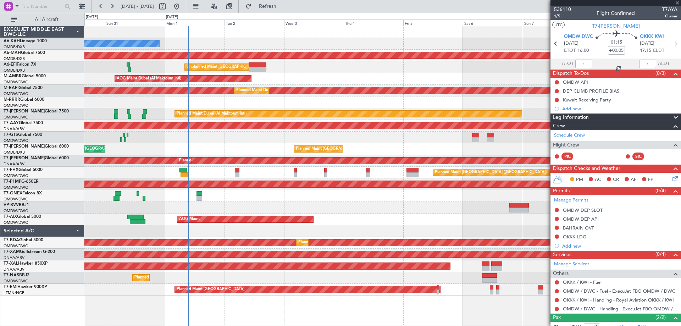
type input "+00:20"
type input "4"
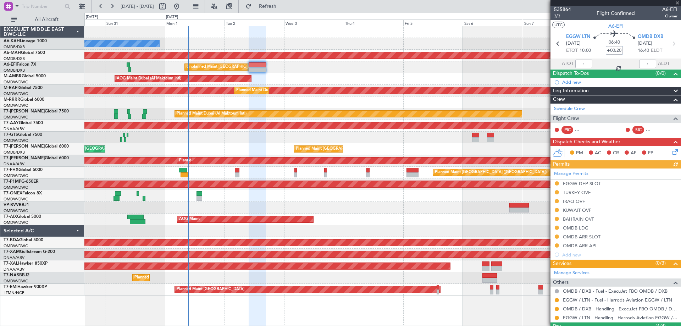
click at [614, 49] on input "+00:20" at bounding box center [614, 50] width 17 height 9
type input "+00:25"
click at [561, 14] on span "3/3" at bounding box center [562, 16] width 17 height 6
click at [582, 192] on div "TURKEY OVF" at bounding box center [577, 193] width 28 height 6
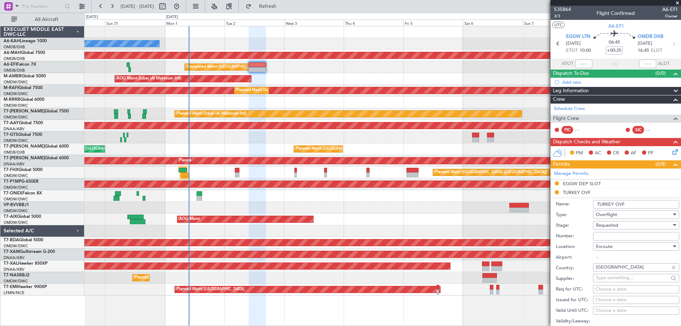
click at [602, 237] on input "Number:" at bounding box center [636, 236] width 86 height 9
type input "BUSINESS FLT"
click at [615, 229] on div "Requested" at bounding box center [634, 225] width 76 height 11
click at [619, 279] on span "Received OK" at bounding box center [634, 279] width 75 height 11
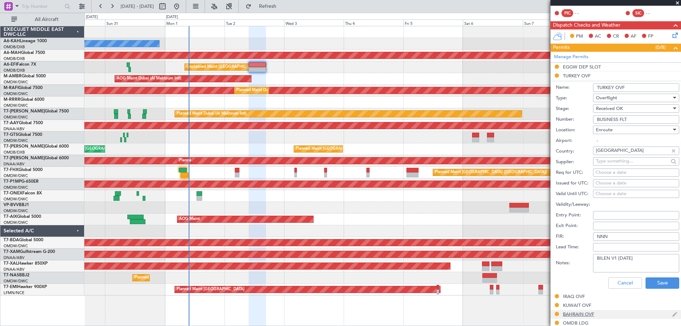
scroll to position [177, 0]
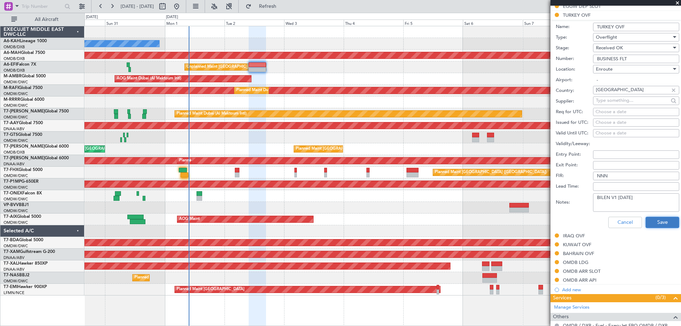
click at [656, 225] on button "Save" at bounding box center [663, 222] width 34 height 11
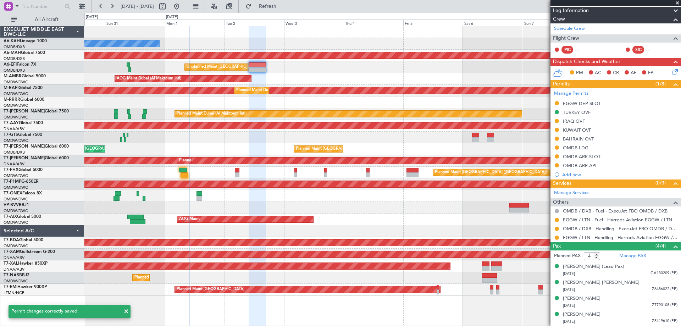
scroll to position [80, 0]
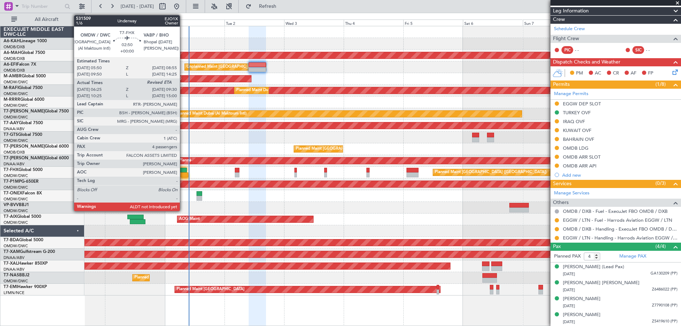
click at [183, 170] on div at bounding box center [183, 170] width 8 height 5
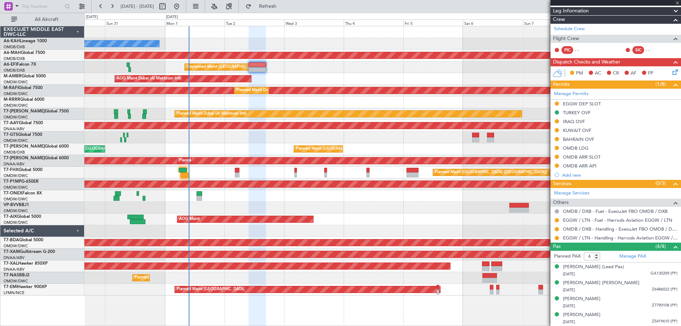
type input "06:35"
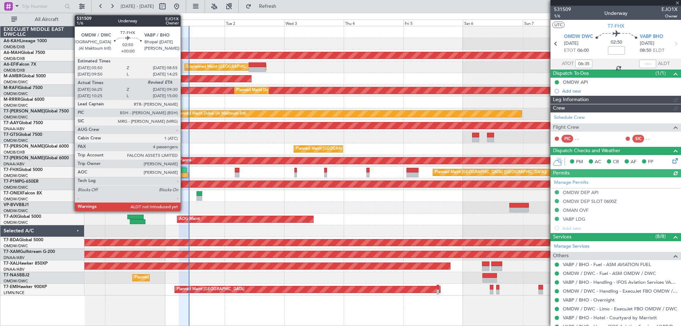
type input "[PERSON_NAME] (ANI)"
type input "7053"
click at [183, 173] on div at bounding box center [185, 174] width 8 height 5
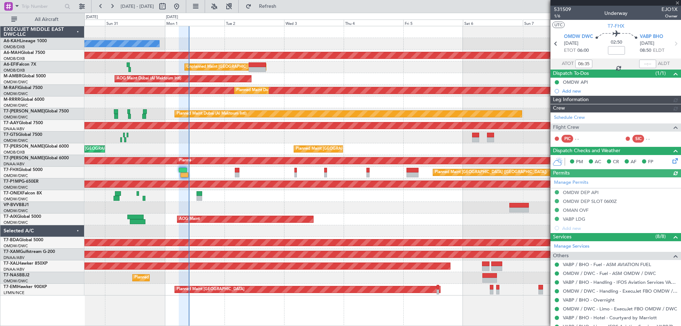
type input "[PERSON_NAME] (ANI)"
type input "7053"
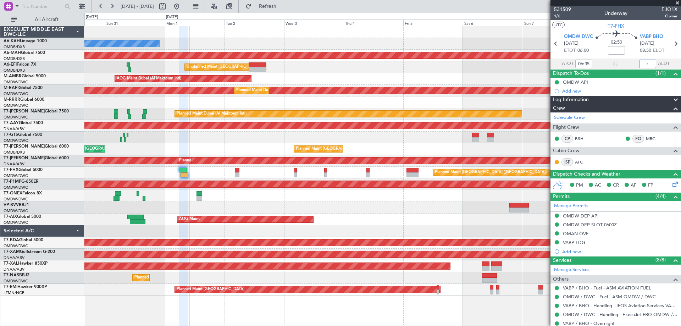
click at [646, 62] on input "text" at bounding box center [648, 64] width 17 height 9
type input "09:34"
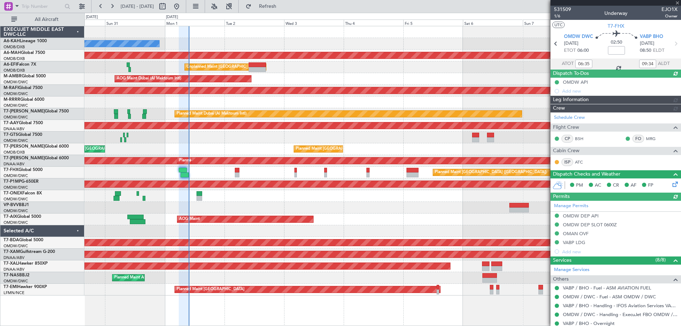
type input "[PERSON_NAME] (ANI)"
type input "7053"
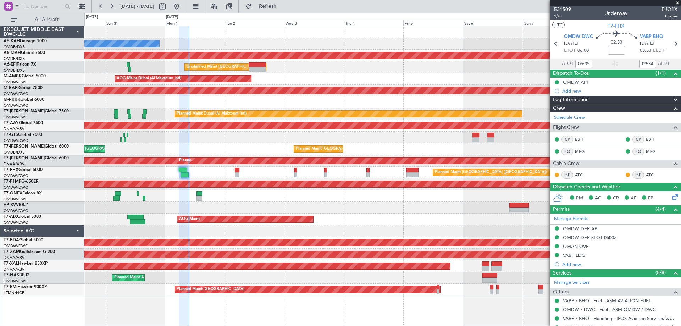
type input "10:35"
type input "15:04"
type input "06:35"
type input "09:34"
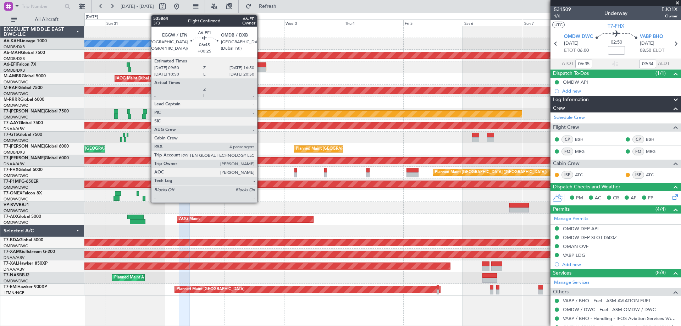
click at [260, 67] on div at bounding box center [258, 64] width 18 height 5
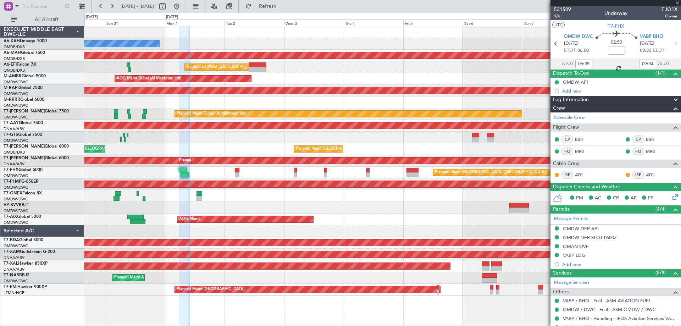
type input "+00:25"
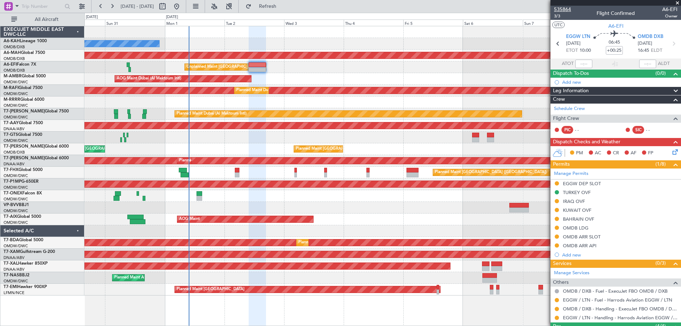
click at [566, 9] on span "535864" at bounding box center [562, 9] width 17 height 7
click at [621, 51] on mat-tooltip-component "Flight Time" at bounding box center [613, 55] width 33 height 19
click at [613, 50] on mat-tooltip-component "Flight Time" at bounding box center [613, 55] width 33 height 19
click at [617, 54] on input "+00:25" at bounding box center [614, 50] width 17 height 9
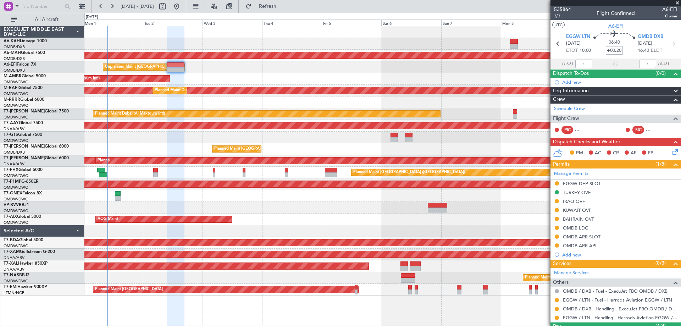
click at [318, 135] on div at bounding box center [382, 138] width 597 height 12
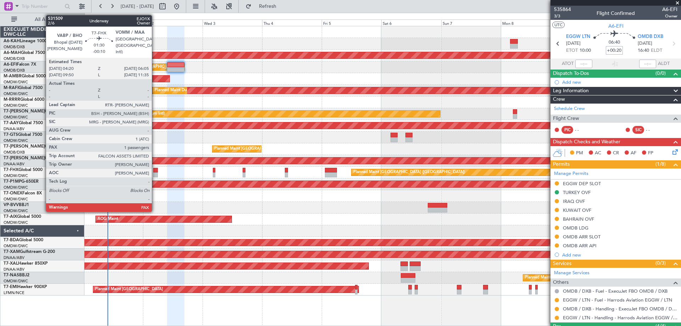
click at [155, 173] on div at bounding box center [155, 174] width 5 height 5
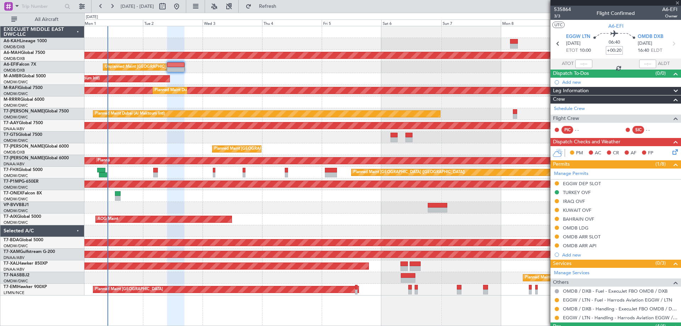
type input "-00:10"
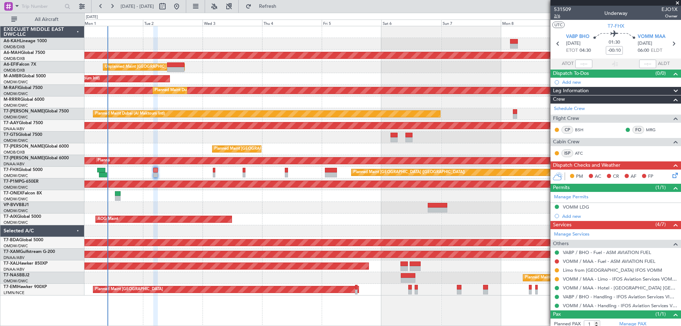
click at [562, 16] on span "2/6" at bounding box center [562, 16] width 17 height 6
drag, startPoint x: 678, startPoint y: 1, endPoint x: 665, endPoint y: 12, distance: 16.7
click at [678, 1] on span at bounding box center [677, 3] width 7 height 6
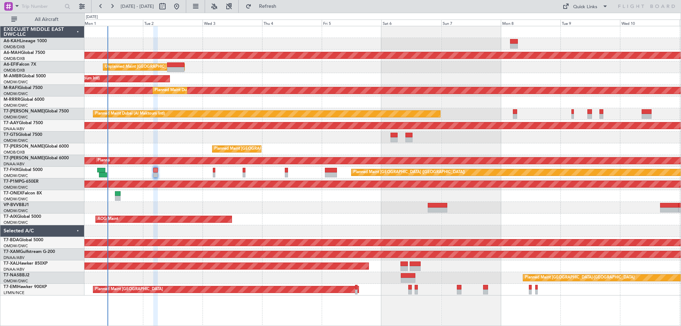
type input "0"
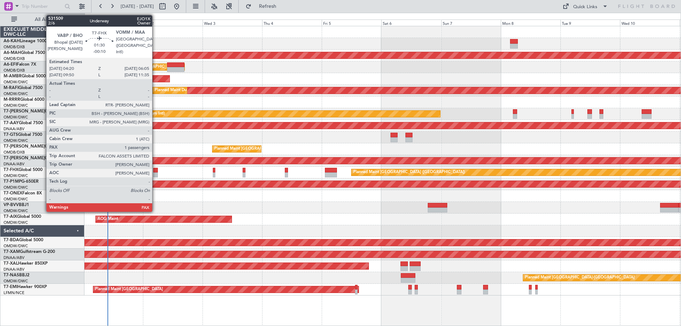
click at [155, 175] on div at bounding box center [155, 174] width 5 height 5
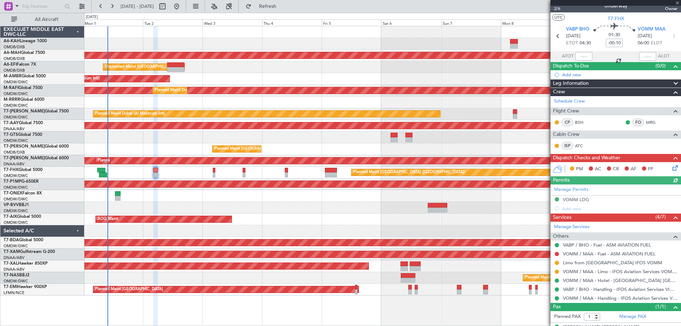
scroll to position [20, 0]
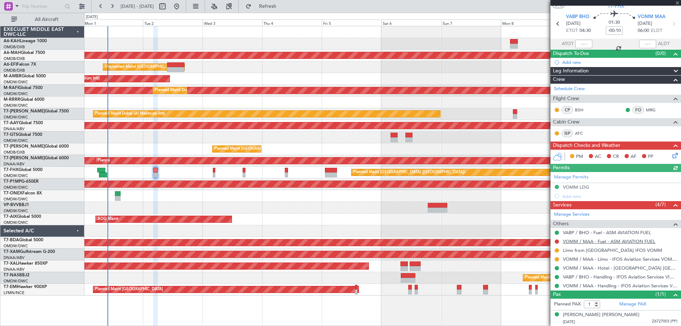
click at [590, 242] on link "VOMM / MAA - Fuel - ASM AVIATION FUEL" at bounding box center [609, 241] width 93 height 6
click at [283, 8] on span "Refresh" at bounding box center [268, 6] width 30 height 5
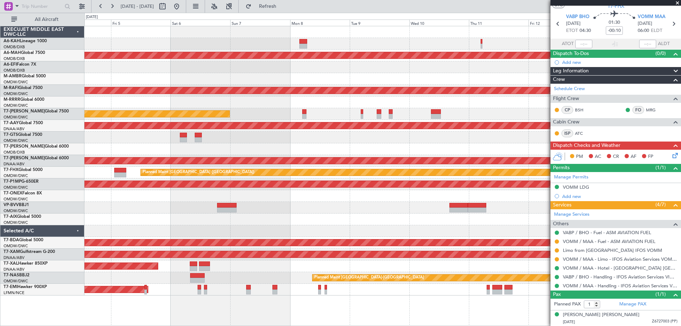
click at [142, 148] on div "Planned Maint [GEOGRAPHIC_DATA] ([GEOGRAPHIC_DATA] Intl) Unplanned Maint [GEOGR…" at bounding box center [382, 160] width 597 height 269
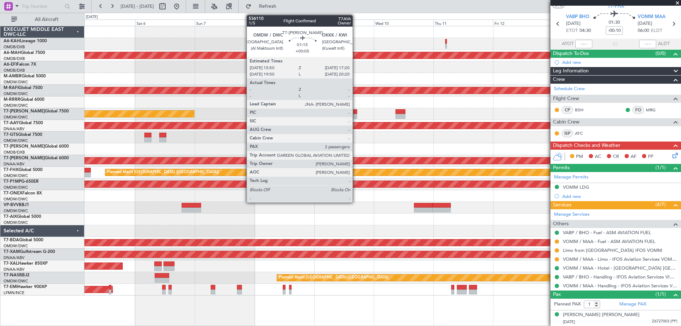
click at [356, 114] on div at bounding box center [355, 116] width 4 height 5
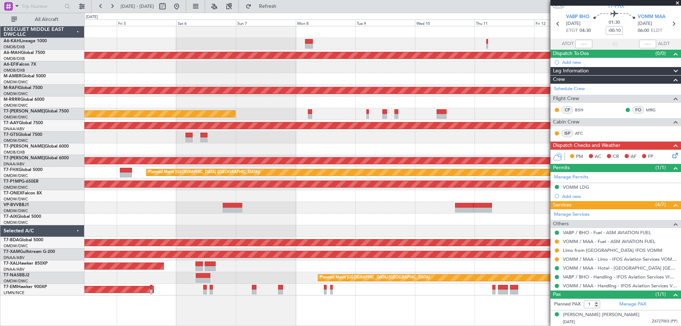
click at [322, 104] on div at bounding box center [382, 103] width 597 height 12
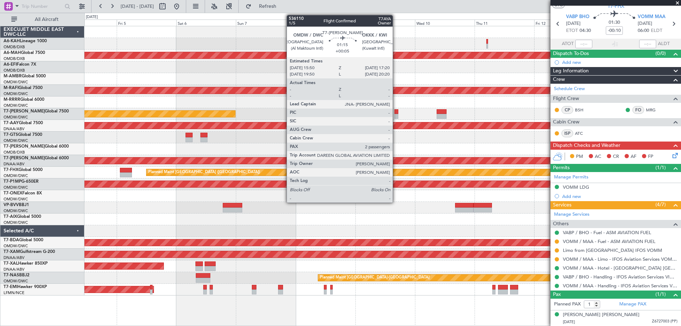
click at [396, 113] on div at bounding box center [397, 111] width 4 height 5
click at [396, 117] on div at bounding box center [397, 116] width 4 height 5
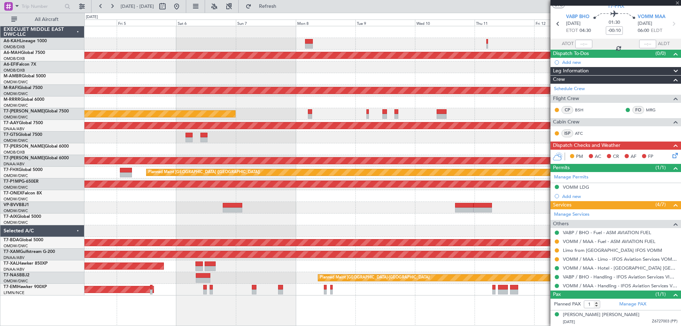
type input "+00:05"
type input "2"
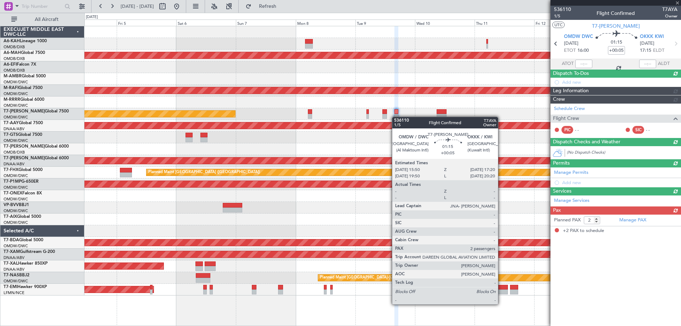
scroll to position [0, 0]
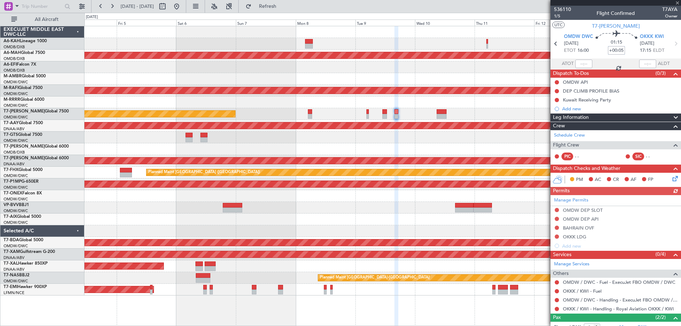
click at [614, 49] on input "+00:05" at bounding box center [616, 50] width 17 height 9
type input "+00:00"
click at [560, 15] on span "1/5" at bounding box center [562, 16] width 17 height 6
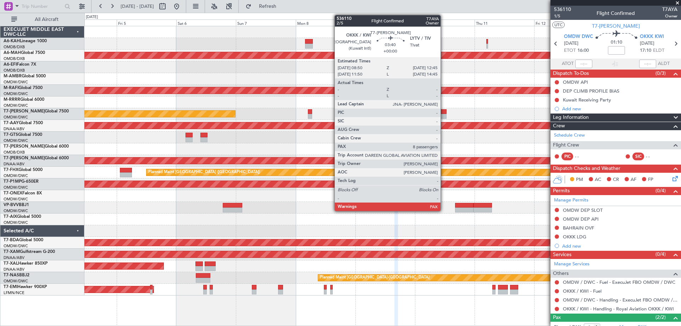
click at [444, 116] on div at bounding box center [442, 116] width 10 height 5
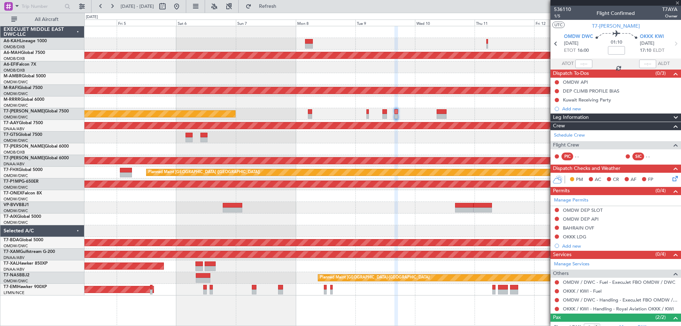
type input "8"
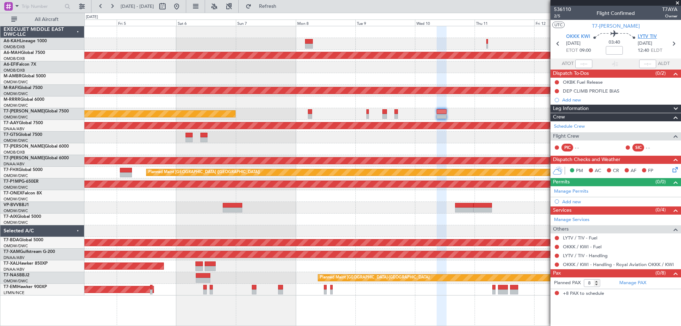
click at [647, 35] on span "LYTV TIV" at bounding box center [647, 36] width 19 height 7
click at [614, 51] on mat-tooltip-component "Flight Time" at bounding box center [614, 55] width 33 height 19
click at [616, 49] on input at bounding box center [614, 50] width 17 height 9
type input "+00:20"
click at [635, 282] on link "Manage PAX" at bounding box center [633, 283] width 27 height 7
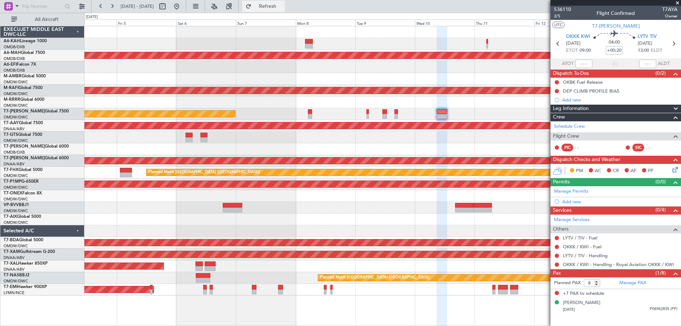
click at [283, 4] on span "Refresh" at bounding box center [268, 6] width 30 height 5
click at [283, 4] on span "Refreshing..." at bounding box center [268, 6] width 30 height 5
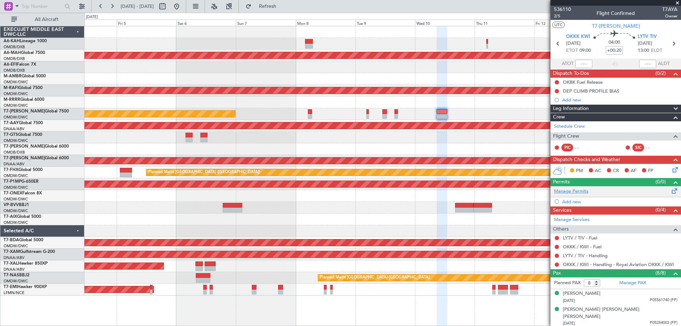
click at [562, 194] on link "Manage Permits" at bounding box center [571, 191] width 34 height 7
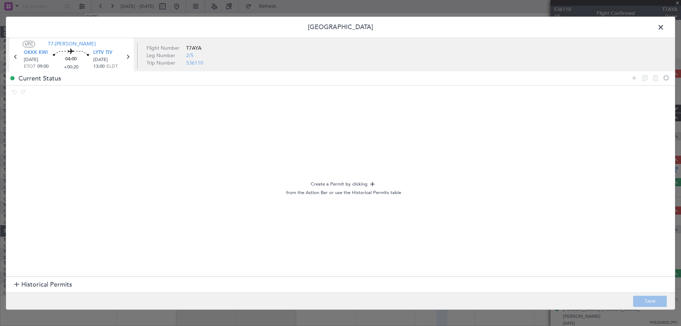
click at [33, 284] on span "Historical Permits" at bounding box center [46, 285] width 51 height 10
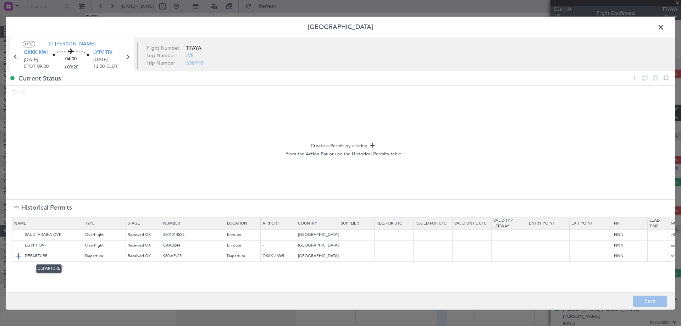
click at [18, 256] on img at bounding box center [18, 256] width 9 height 9
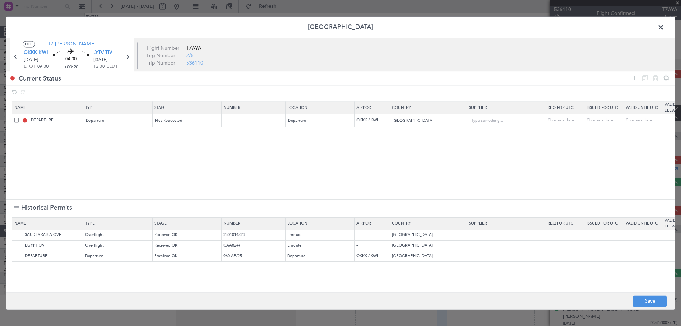
drag, startPoint x: 636, startPoint y: 77, endPoint x: 626, endPoint y: 77, distance: 9.6
click at [635, 77] on icon at bounding box center [634, 78] width 9 height 9
click at [109, 136] on div "Type" at bounding box center [116, 134] width 59 height 11
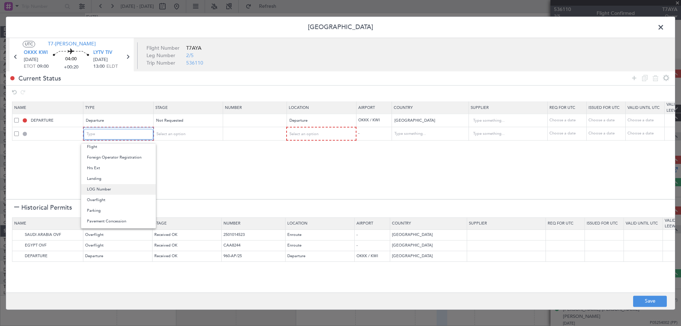
scroll to position [142, 0]
click at [109, 195] on span "Overflight" at bounding box center [118, 198] width 63 height 11
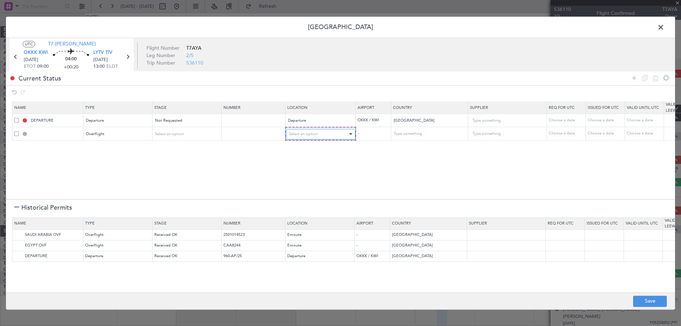
click at [330, 136] on div "Select an option" at bounding box center [318, 134] width 59 height 11
drag, startPoint x: 308, startPoint y: 190, endPoint x: 400, endPoint y: 152, distance: 99.3
click at [308, 190] on span "Enroute" at bounding box center [320, 191] width 63 height 11
click at [405, 134] on input "text" at bounding box center [425, 133] width 64 height 11
click at [399, 142] on span "[GEOGRAPHIC_DATA]" at bounding box center [429, 145] width 66 height 11
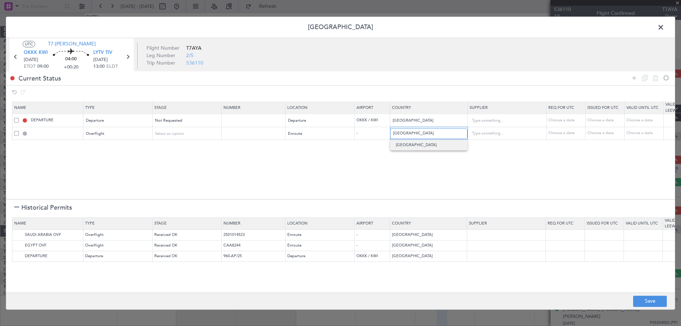
type input "[GEOGRAPHIC_DATA]"
click at [633, 79] on icon at bounding box center [634, 78] width 9 height 9
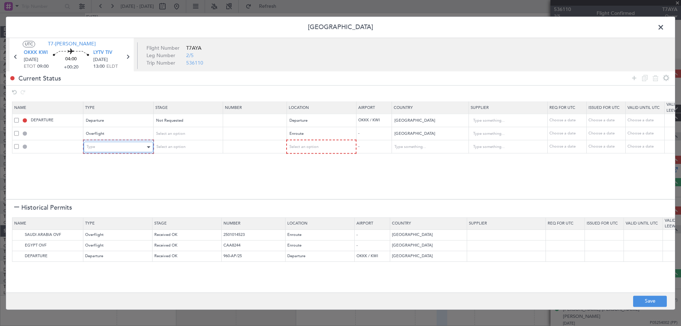
click at [125, 144] on div "Type" at bounding box center [116, 147] width 59 height 11
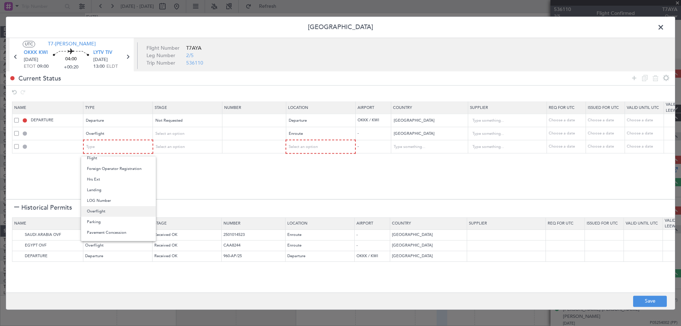
click at [104, 213] on span "Overflight" at bounding box center [118, 211] width 63 height 11
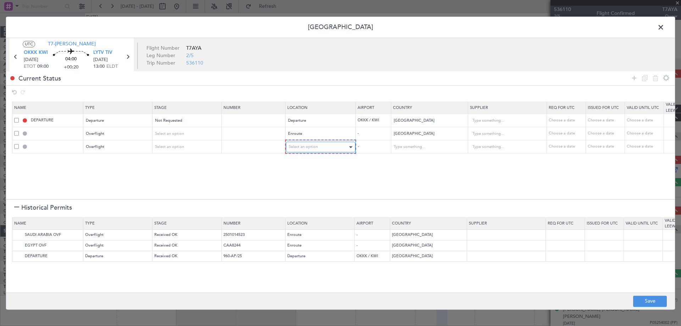
click at [298, 150] on div "Select an option" at bounding box center [318, 147] width 59 height 11
click at [304, 204] on span "Enroute" at bounding box center [320, 204] width 63 height 11
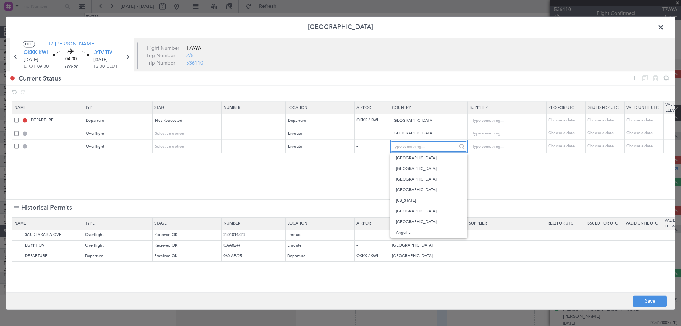
click at [411, 148] on input "text" at bounding box center [425, 146] width 64 height 11
type input "turk"
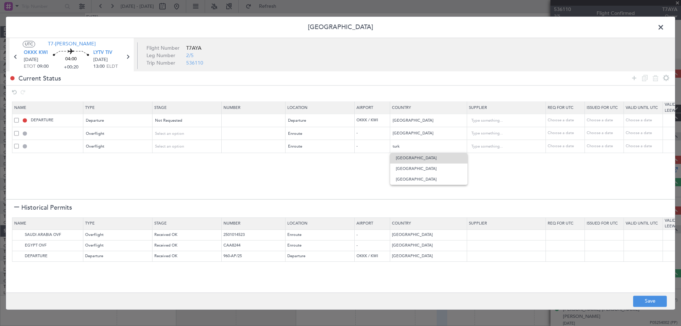
click at [407, 156] on span "[GEOGRAPHIC_DATA]" at bounding box center [429, 158] width 66 height 11
type input "[GEOGRAPHIC_DATA]"
click at [108, 54] on span "LYTV TIV" at bounding box center [102, 53] width 19 height 7
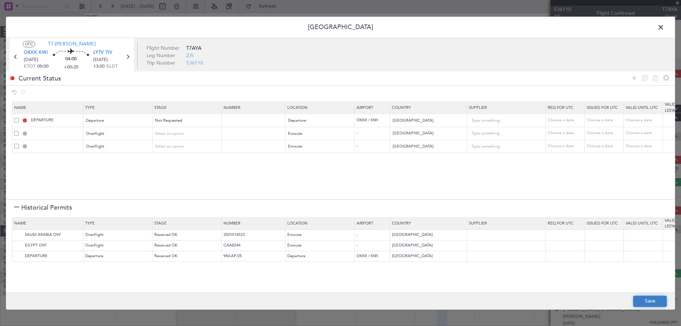
click at [647, 300] on button "Save" at bounding box center [650, 301] width 34 height 11
type input "KUWAIT DEPARTURE"
type input "NNN"
type input "IRAQ OVF"
type input "NNN"
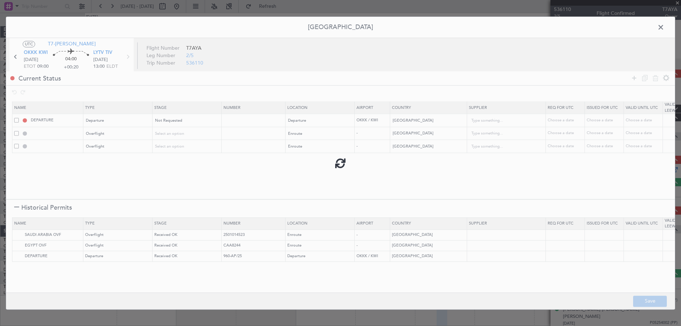
type input "1"
type input "TURKEY OVF"
type input "NNN"
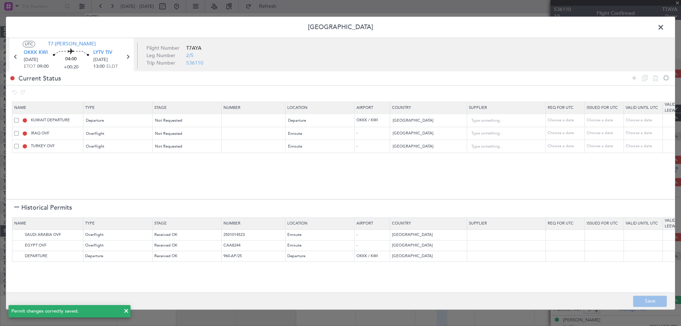
click at [665, 27] on span at bounding box center [665, 29] width 0 height 14
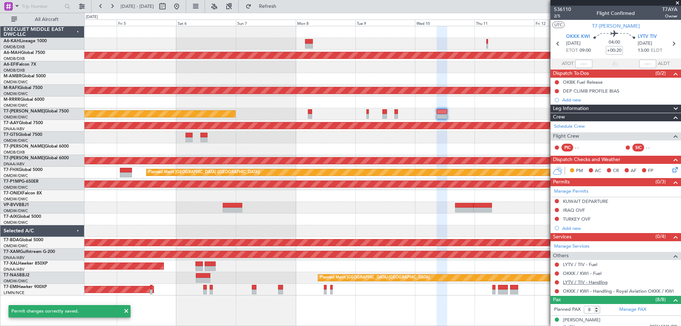
click at [597, 284] on link "LYTV / TIV - Handling" at bounding box center [585, 282] width 45 height 6
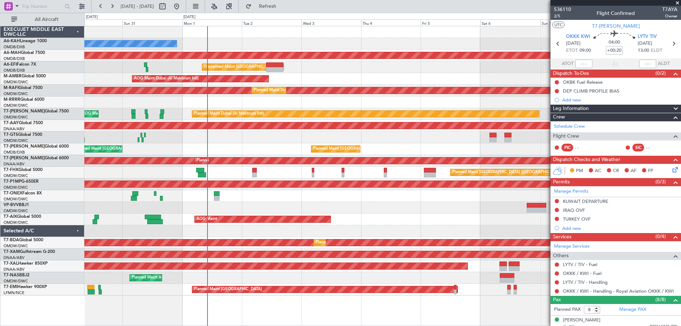
click at [511, 38] on div at bounding box center [382, 32] width 597 height 12
click at [145, 60] on div "No Crew Planned Maint Dubai (Dubai Intl) Planned Maint Dubai (Dubai Intl) Unpla…" at bounding box center [382, 160] width 597 height 269
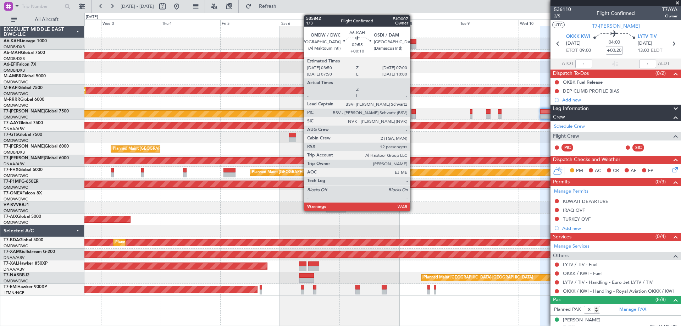
click at [413, 44] on div at bounding box center [413, 46] width 8 height 5
type input "+00:10"
type input "12"
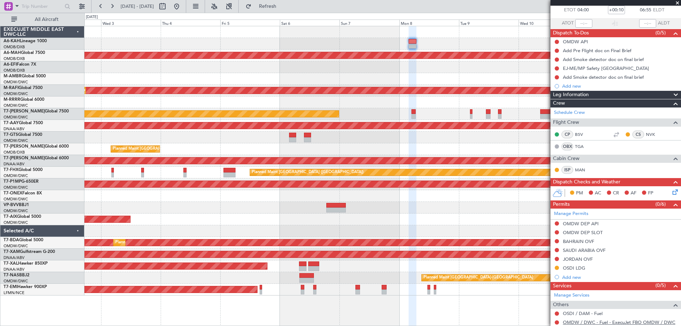
scroll to position [106, 0]
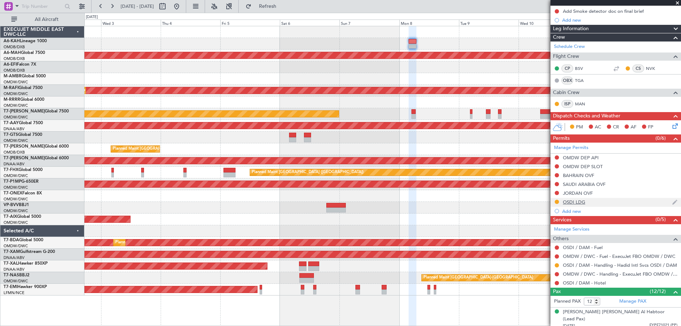
click at [579, 202] on div "OSDI LDG" at bounding box center [574, 202] width 22 height 6
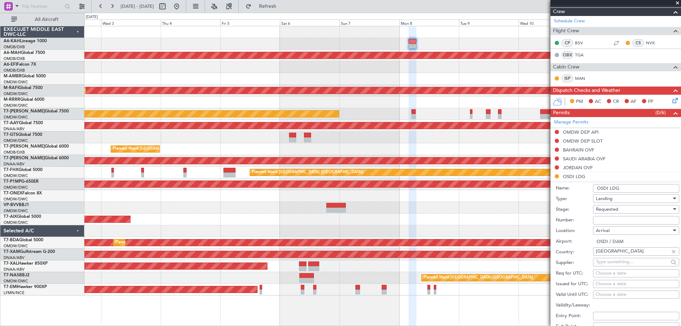
scroll to position [142, 0]
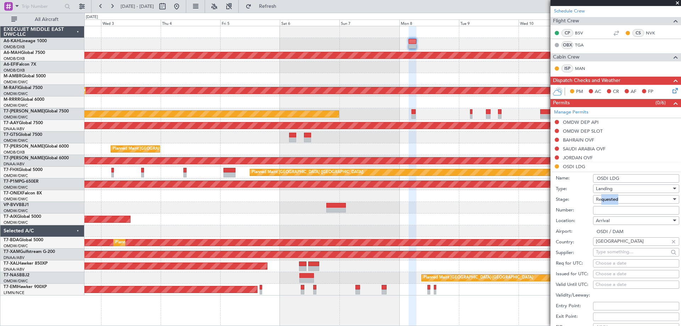
click at [601, 205] on form "Name: OSDI LDG Type: Landing Stage: Requested Number: Location: Arrival Airport…" at bounding box center [616, 277] width 131 height 212
click at [598, 211] on input "Number:" at bounding box center [636, 210] width 86 height 9
paste input "GACA0680"
type input "GACA0680"
click at [600, 203] on div "Requested" at bounding box center [634, 199] width 76 height 11
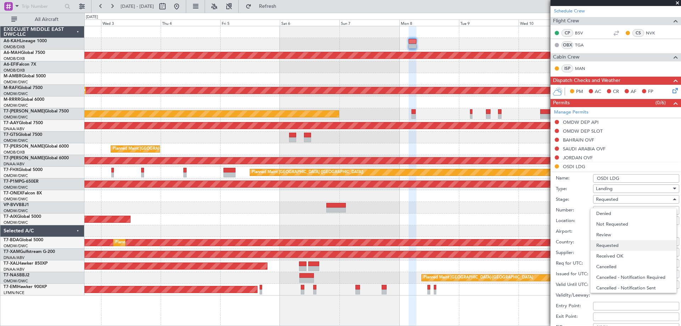
scroll to position [3, 0]
click at [609, 254] on span "Received OK" at bounding box center [634, 253] width 75 height 11
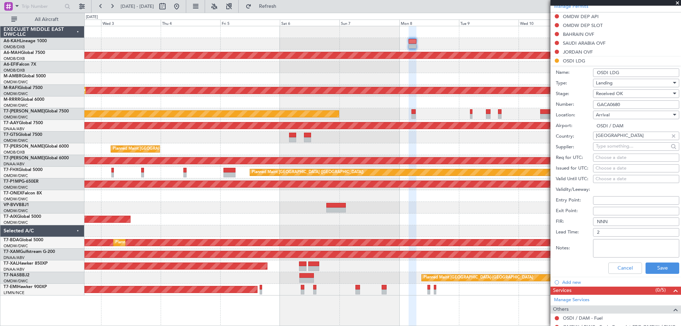
scroll to position [248, 0]
click at [655, 270] on button "Save" at bounding box center [663, 267] width 34 height 11
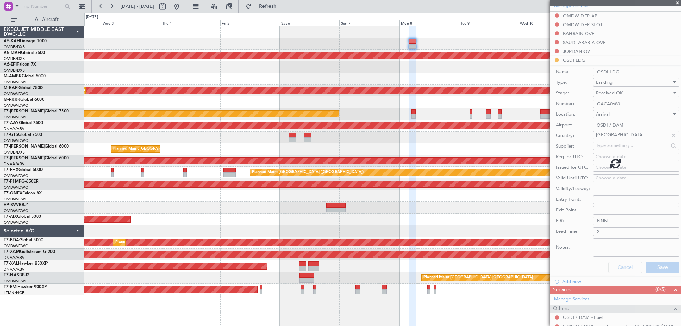
click at [273, 72] on div "Unplanned Maint [GEOGRAPHIC_DATA] ([GEOGRAPHIC_DATA])" at bounding box center [382, 67] width 597 height 12
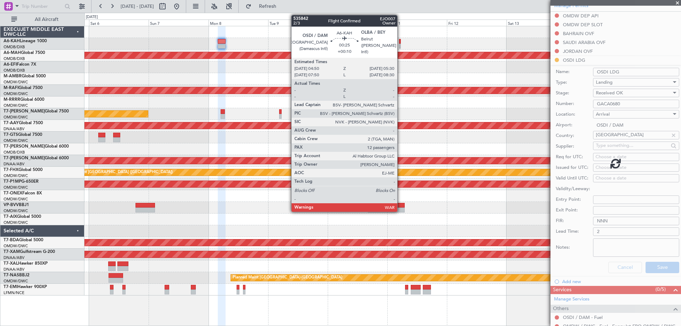
click at [401, 46] on div at bounding box center [400, 46] width 2 height 5
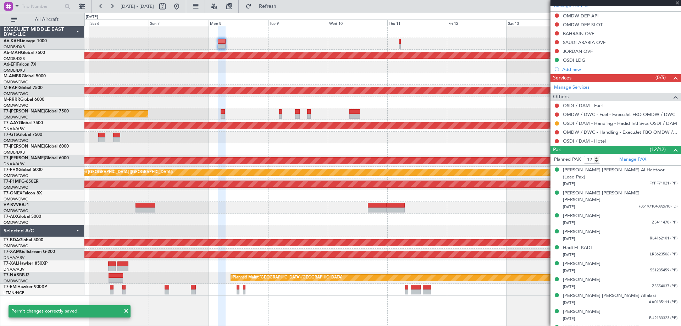
scroll to position [0, 0]
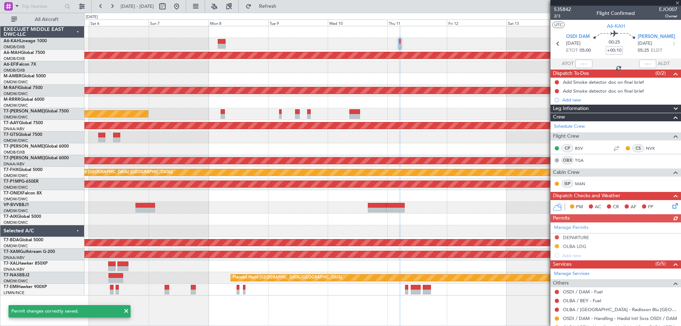
click at [583, 234] on div "Manage Permits DEPARTURE OLBA LDG Add new" at bounding box center [616, 242] width 131 height 38
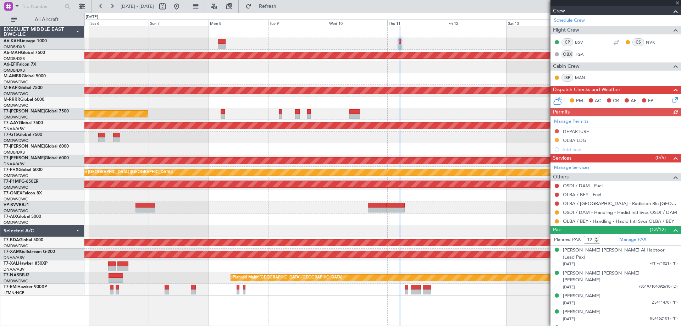
scroll to position [106, 0]
click at [581, 131] on div "DEPARTURE" at bounding box center [576, 131] width 26 height 6
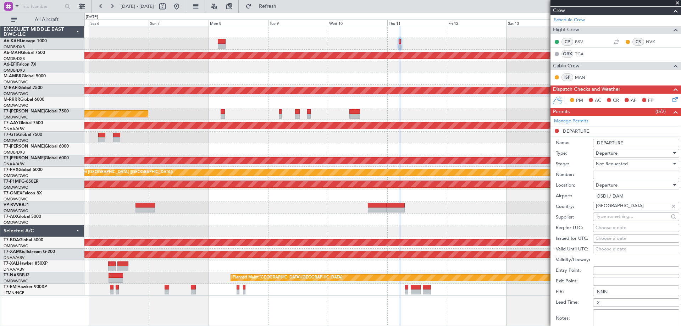
click at [607, 172] on input "Number:" at bounding box center [636, 175] width 86 height 9
paste input "GACA0680"
type input "GACA0680"
click at [606, 163] on span "Not Requested" at bounding box center [612, 164] width 32 height 6
click at [604, 216] on span "Received OK" at bounding box center [634, 220] width 75 height 11
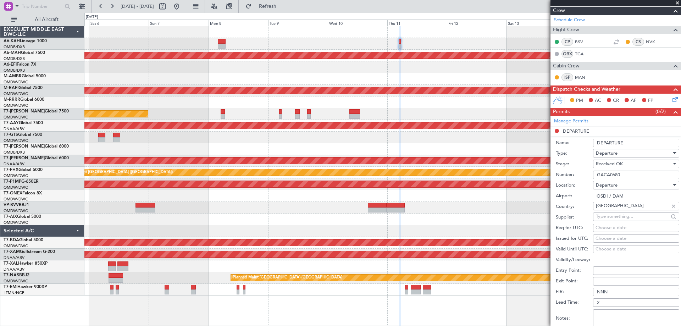
scroll to position [213, 0]
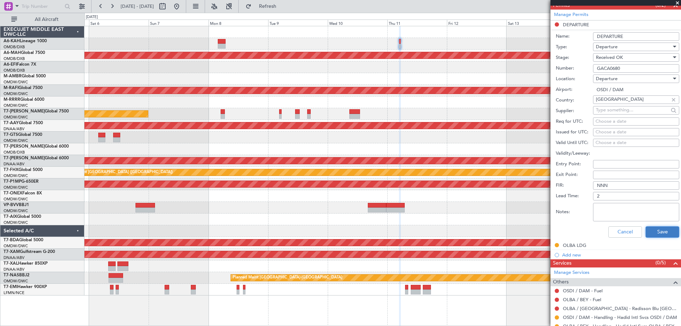
click at [652, 235] on button "Save" at bounding box center [663, 231] width 34 height 11
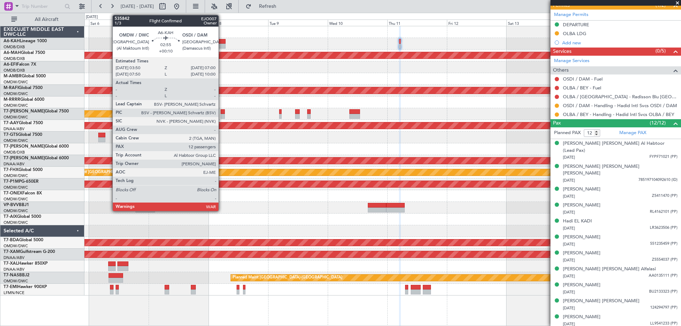
click at [222, 44] on div at bounding box center [222, 46] width 8 height 5
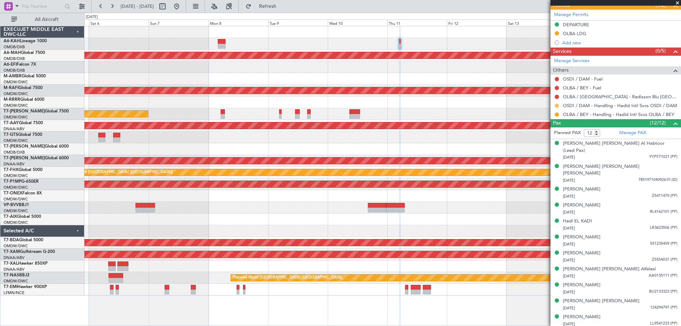
click at [559, 104] on button at bounding box center [557, 106] width 4 height 4
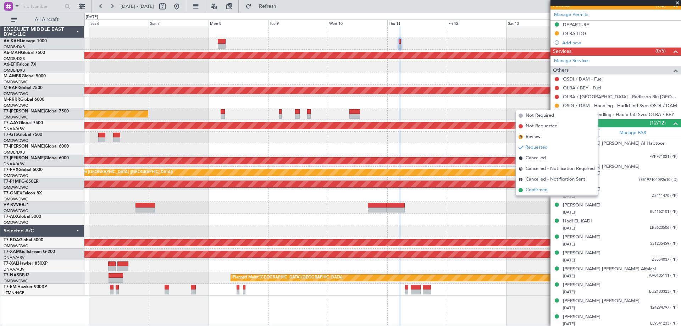
click at [542, 188] on span "Confirmed" at bounding box center [537, 190] width 22 height 7
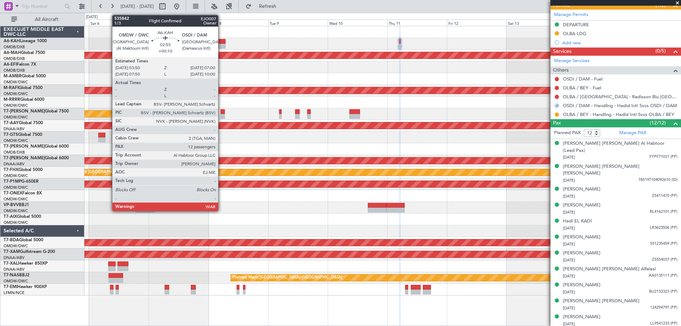
click at [221, 40] on div at bounding box center [222, 41] width 8 height 5
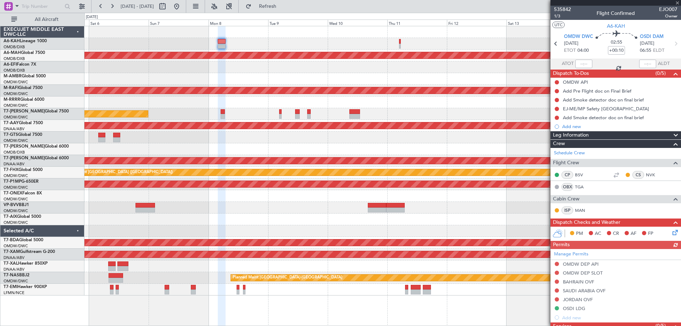
scroll to position [177, 0]
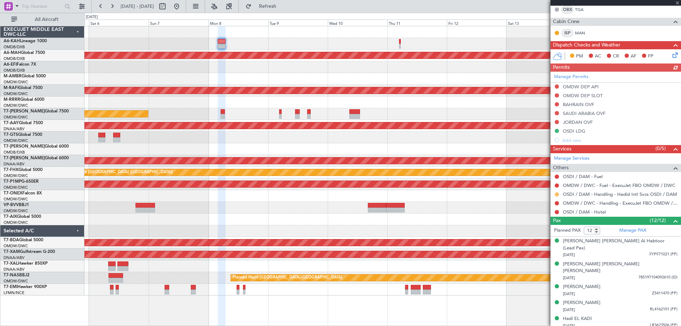
click at [557, 193] on button at bounding box center [557, 194] width 4 height 4
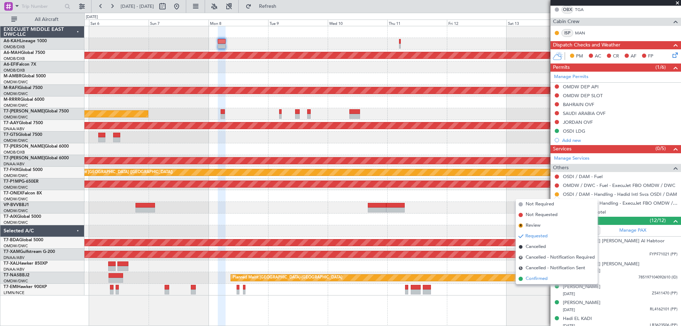
click at [537, 278] on span "Confirmed" at bounding box center [537, 278] width 22 height 7
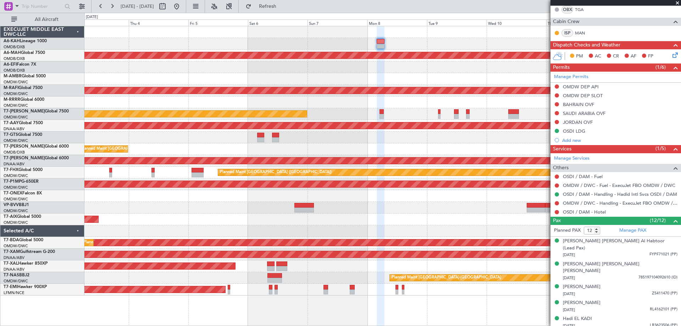
click at [371, 81] on div "No Crew Planned Maint Dubai (Dubai Intl) Unplanned Maint Paris (Le Bourget) AOG…" at bounding box center [382, 160] width 597 height 269
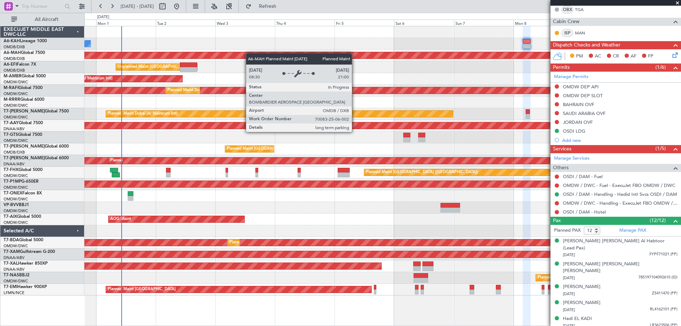
click at [310, 56] on div "No Crew Planned Maint [GEOGRAPHIC_DATA] ([GEOGRAPHIC_DATA]) Unplanned Maint [GE…" at bounding box center [382, 160] width 597 height 269
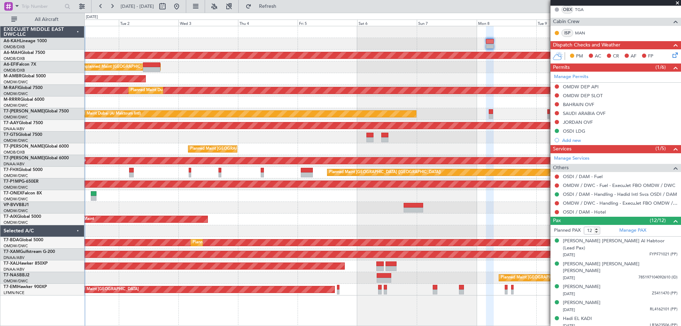
click at [375, 77] on div "No Crew Planned Maint Dubai (Dubai Intl) Unplanned Maint Paris (Le Bourget) AOG…" at bounding box center [382, 160] width 597 height 269
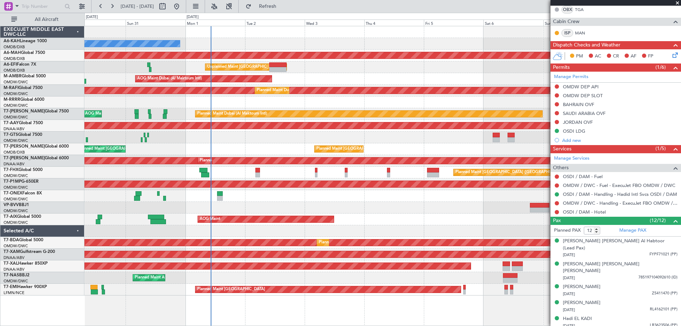
click at [362, 82] on div "AOG Maint Dubai (Al Maktoum Intl)" at bounding box center [382, 79] width 597 height 12
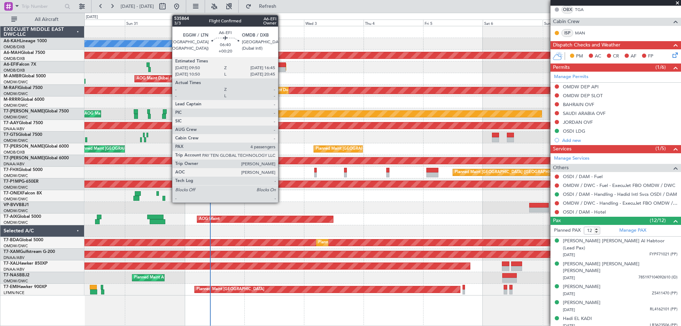
click at [281, 70] on div at bounding box center [277, 69] width 17 height 5
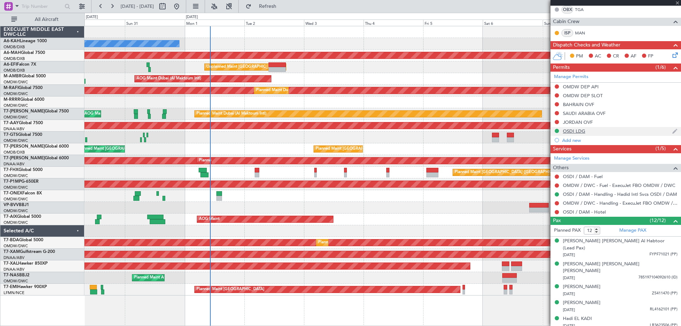
type input "+00:20"
type input "4"
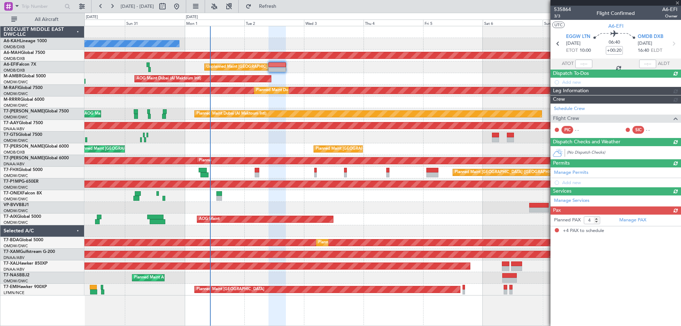
scroll to position [0, 0]
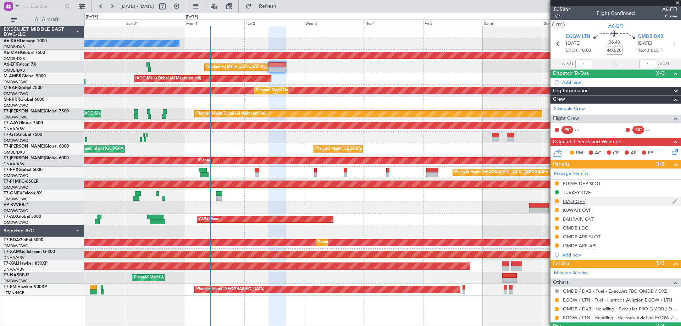
click at [576, 201] on div "IRAQ OVF" at bounding box center [574, 201] width 22 height 6
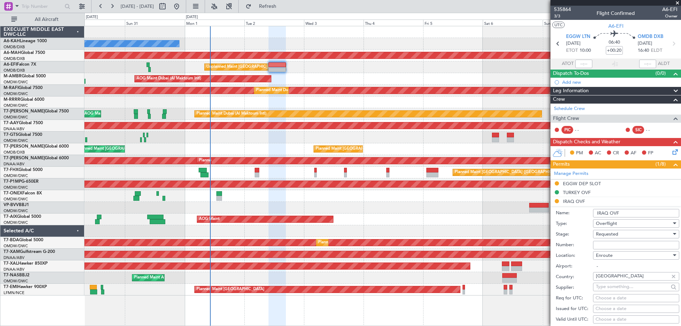
click at [598, 241] on input "Number:" at bounding box center [636, 245] width 86 height 9
paste input "OVR 47764"
type input "OVR 47764"
click at [602, 234] on span "Requested" at bounding box center [607, 234] width 22 height 6
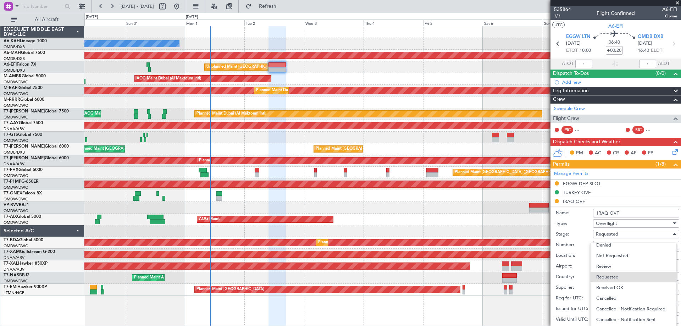
drag, startPoint x: 615, startPoint y: 286, endPoint x: 626, endPoint y: 253, distance: 35.7
click at [615, 286] on span "Received OK" at bounding box center [634, 287] width 75 height 11
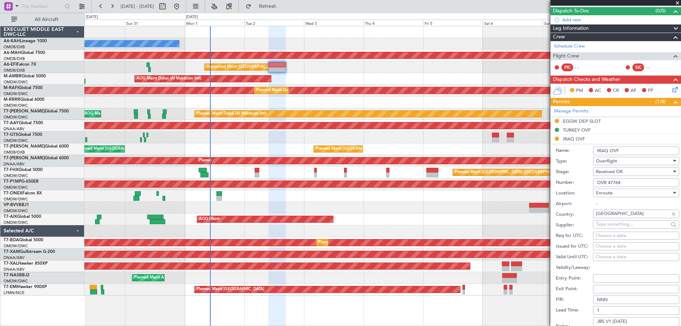
scroll to position [106, 0]
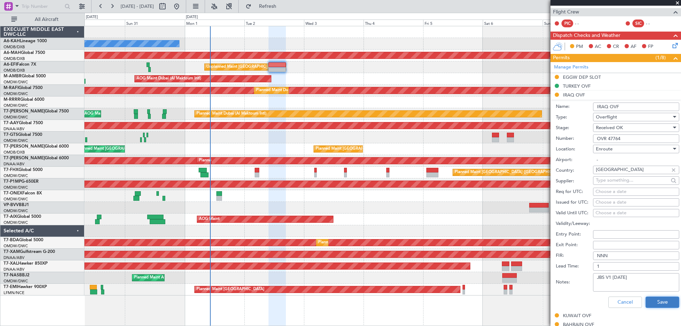
click at [656, 298] on button "Save" at bounding box center [663, 302] width 34 height 11
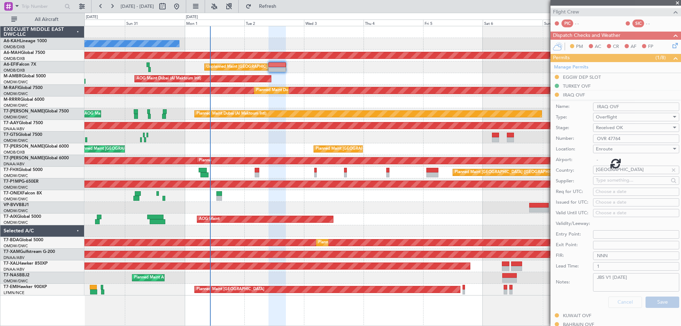
scroll to position [80, 0]
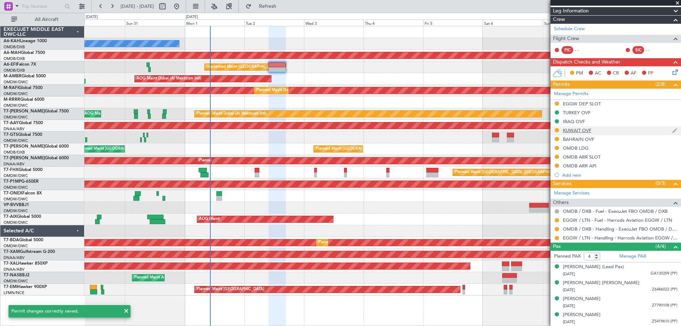
click at [581, 130] on div "KUWAIT OVF" at bounding box center [577, 130] width 28 height 6
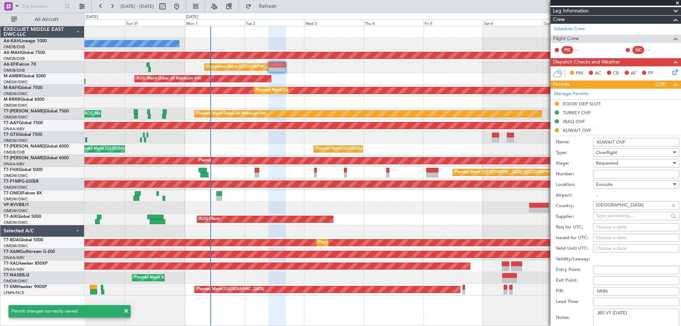
scroll to position [106, 0]
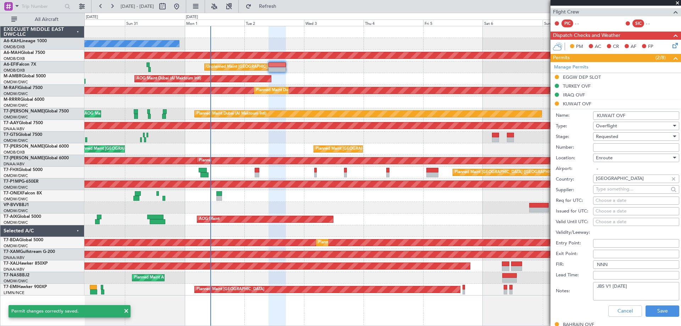
click at [599, 148] on input "Number:" at bounding box center [636, 147] width 86 height 9
paste input "7541-ATO/25"
type input "7541-ATO/25"
click at [601, 141] on div "Requested" at bounding box center [634, 136] width 76 height 11
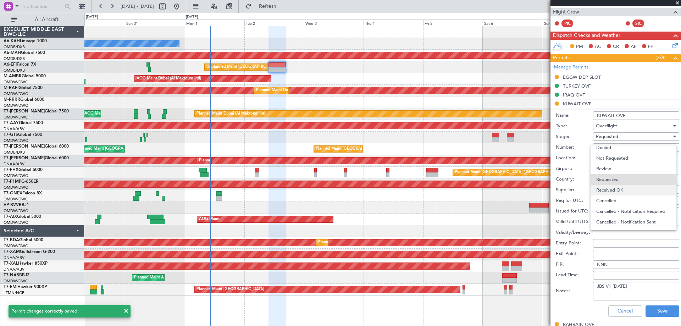
drag, startPoint x: 608, startPoint y: 192, endPoint x: 620, endPoint y: 191, distance: 12.4
click at [608, 192] on span "Received OK" at bounding box center [634, 190] width 75 height 11
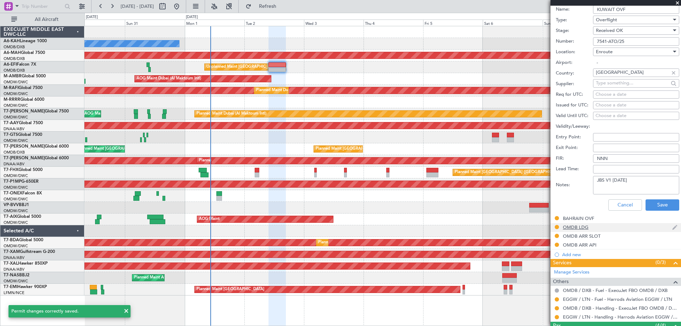
scroll to position [248, 0]
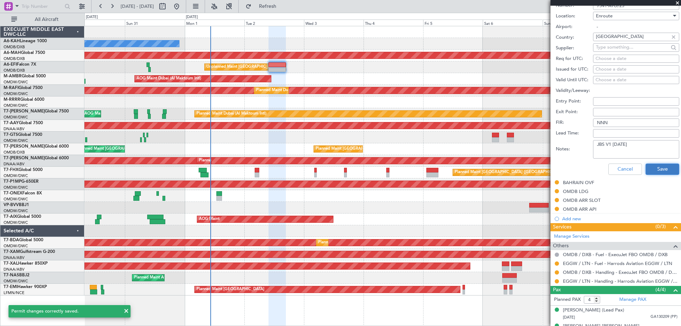
click at [648, 164] on button "Save" at bounding box center [663, 169] width 34 height 11
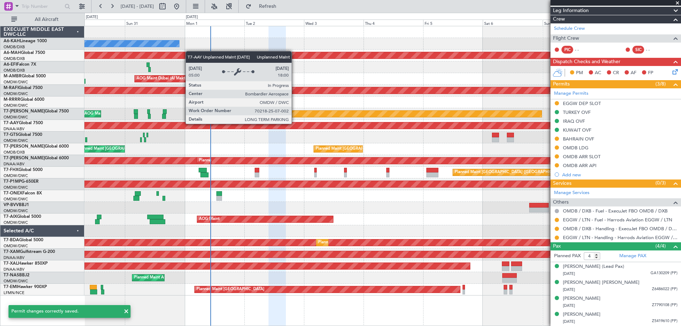
scroll to position [37, 0]
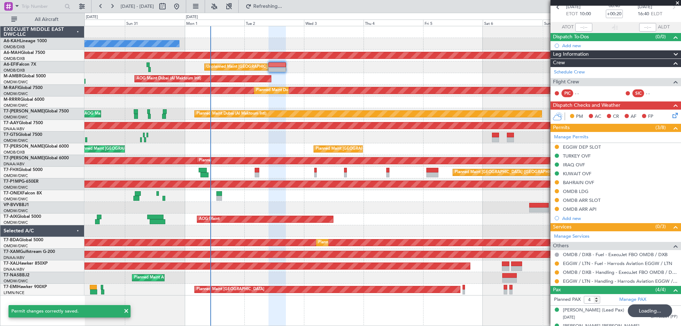
click at [585, 182] on div "BAHRAIN OVF" at bounding box center [578, 183] width 31 height 6
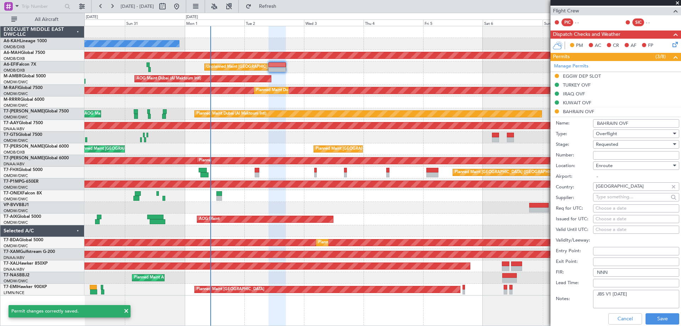
scroll to position [80, 0]
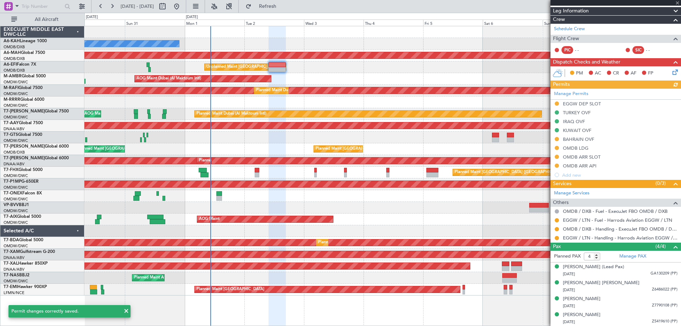
click at [584, 139] on div "Manage Permits EGGW DEP SLOT TURKEY OVF IRAQ OVF KUWAIT OVF BAHRAIN OVF OMDB LD…" at bounding box center [616, 134] width 131 height 91
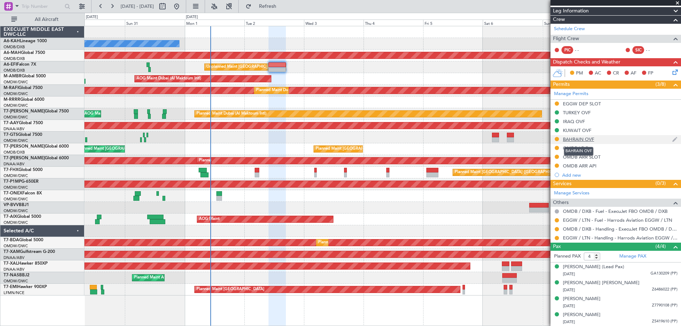
click at [592, 139] on div "BAHRAIN OVF" at bounding box center [578, 139] width 31 height 6
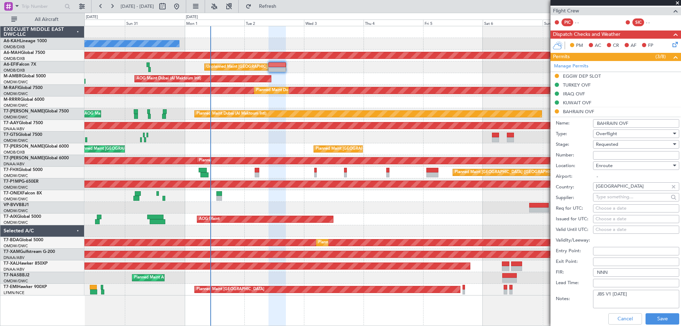
click at [599, 158] on input "Number:" at bounding box center [636, 155] width 86 height 9
paste input "AT/P/25-09/ON/000023"
type input "AT/P/25-09/ON/000023"
click at [603, 145] on span "Requested" at bounding box center [607, 144] width 22 height 6
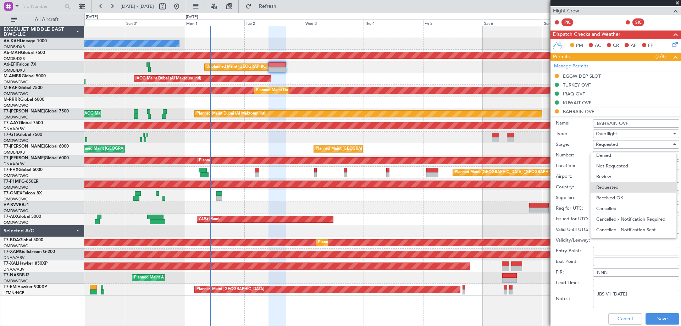
drag, startPoint x: 618, startPoint y: 198, endPoint x: 634, endPoint y: 198, distance: 15.6
click at [619, 198] on span "Received OK" at bounding box center [634, 198] width 75 height 11
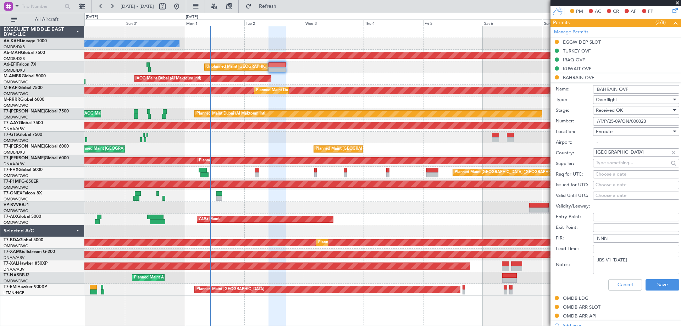
scroll to position [214, 0]
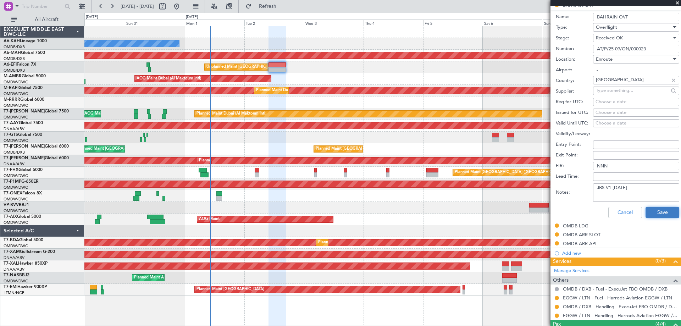
click at [654, 210] on button "Save" at bounding box center [663, 212] width 34 height 11
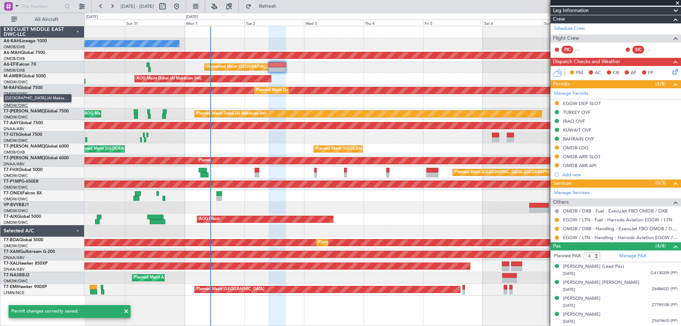
scroll to position [2, 0]
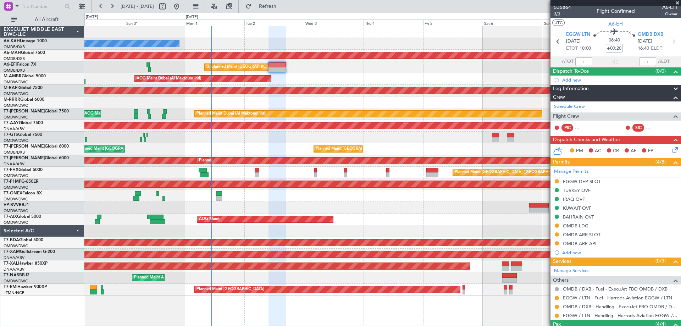
click at [561, 14] on span "3/3" at bounding box center [562, 14] width 17 height 6
click at [586, 225] on div "OMDB LDG" at bounding box center [576, 226] width 26 height 6
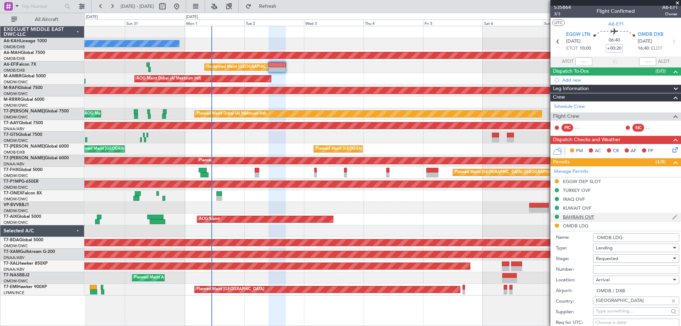
scroll to position [73, 0]
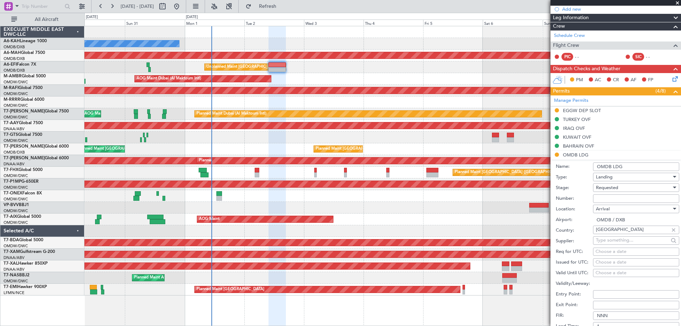
click at [608, 197] on input "Number:" at bounding box center [636, 198] width 86 height 9
paste input "LP/2025/11967"
type input "LP/2025/11967"
click at [608, 189] on span "Requested" at bounding box center [607, 188] width 22 height 6
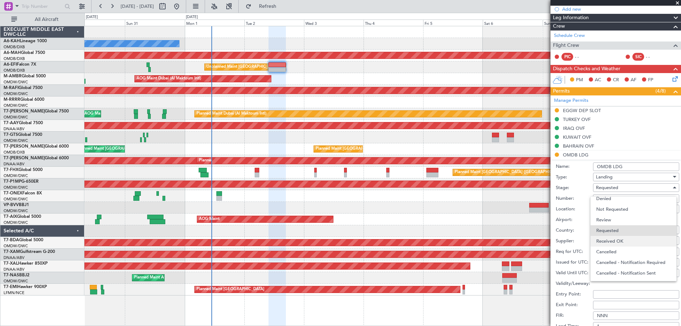
click at [615, 236] on span "Received OK" at bounding box center [634, 241] width 75 height 11
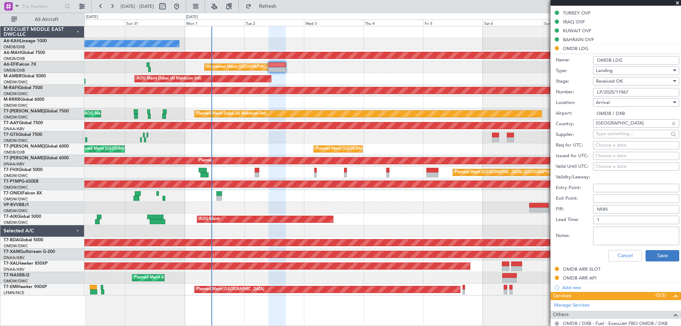
click at [660, 261] on div "Cancel Save" at bounding box center [618, 256] width 124 height 18
click at [664, 253] on button "Save" at bounding box center [663, 255] width 34 height 11
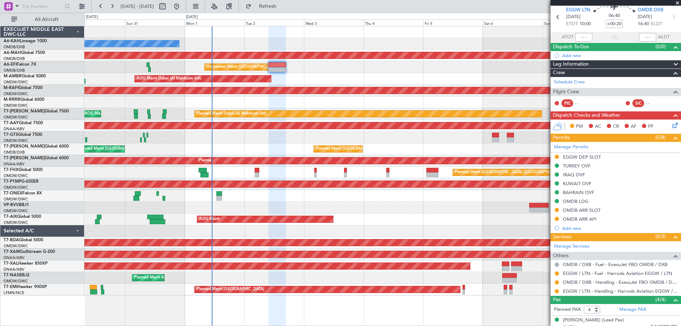
scroll to position [0, 0]
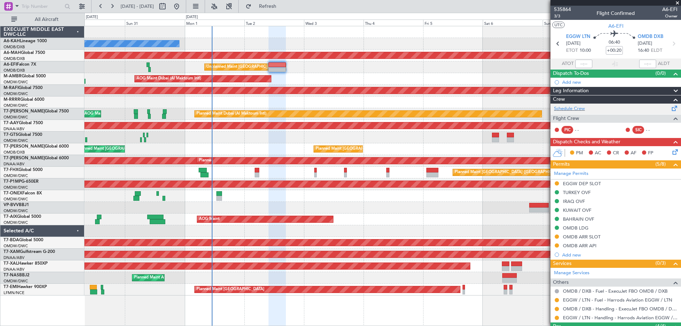
click at [564, 104] on div "Schedule Crew" at bounding box center [616, 109] width 131 height 11
click at [165, 100] on div "Planned Maint Dubai (Al Maktoum Intl)" at bounding box center [382, 103] width 597 height 12
click at [141, 121] on div "No Crew Planned Maint Dubai (Dubai Intl) Planned Maint Dubai (Dubai Intl) Unpla…" at bounding box center [382, 160] width 597 height 269
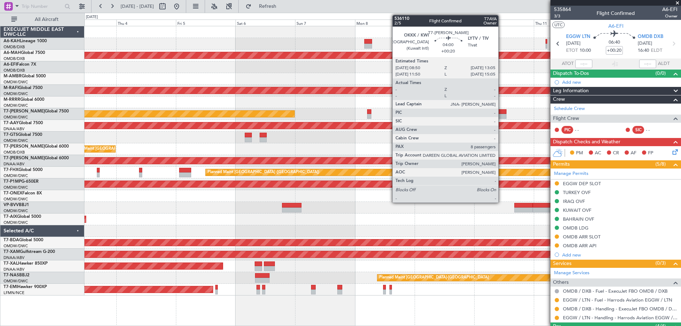
click at [502, 116] on div at bounding box center [501, 116] width 11 height 5
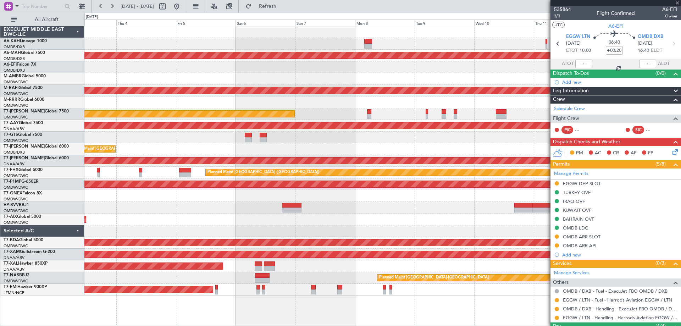
type input "8"
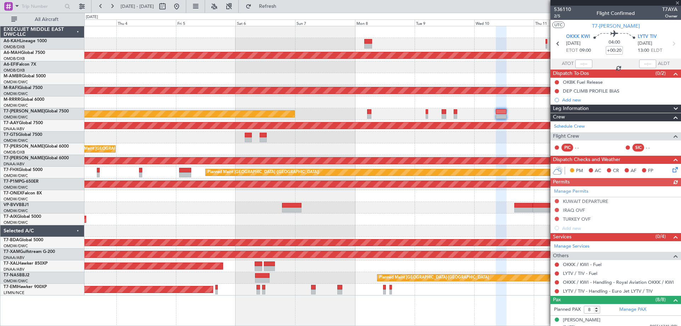
scroll to position [117, 0]
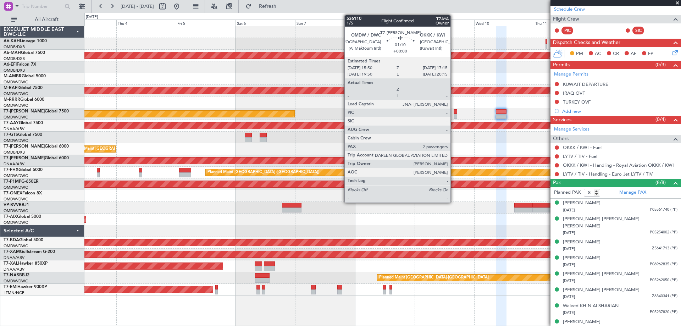
click at [454, 111] on div at bounding box center [456, 111] width 4 height 5
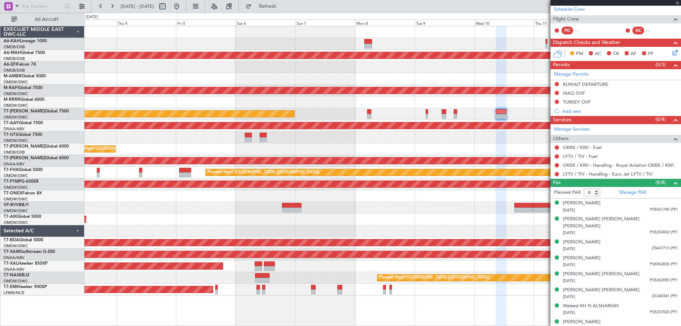
type input "2"
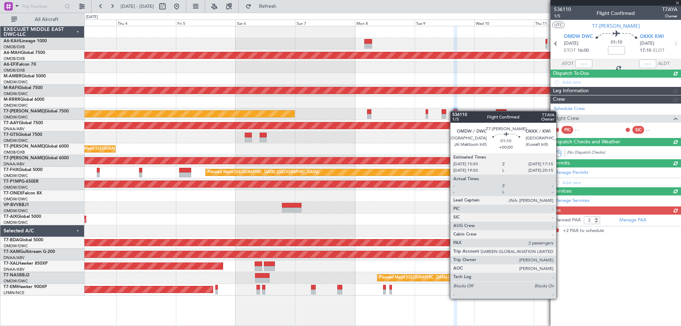
scroll to position [0, 0]
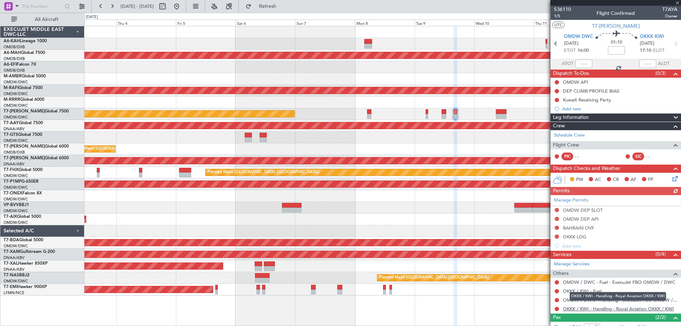
click at [632, 308] on link "OKKK / KWI - Handling - Royal Aviation OKKK / KWI" at bounding box center [618, 309] width 111 height 6
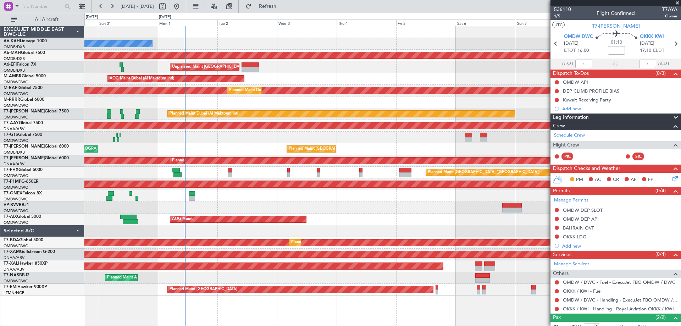
click at [539, 137] on div "No Crew Planned Maint Dubai (Dubai Intl) Planned Maint Dubai (Dubai Intl) Unpla…" at bounding box center [382, 160] width 597 height 269
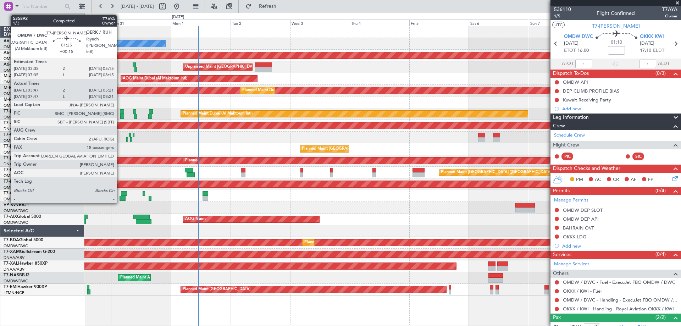
click at [120, 114] on div at bounding box center [122, 111] width 4 height 5
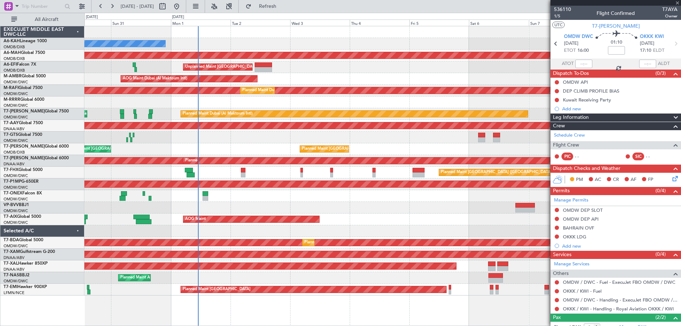
type input "+00:15"
type input "03:57"
type input "05:16"
type input "15"
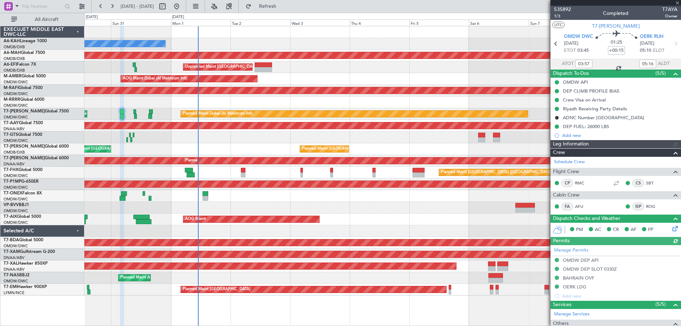
type input "[PERSON_NAME] (ANI)"
type input "7145"
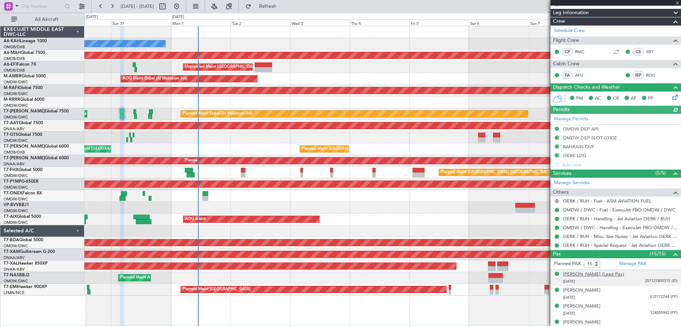
scroll to position [177, 0]
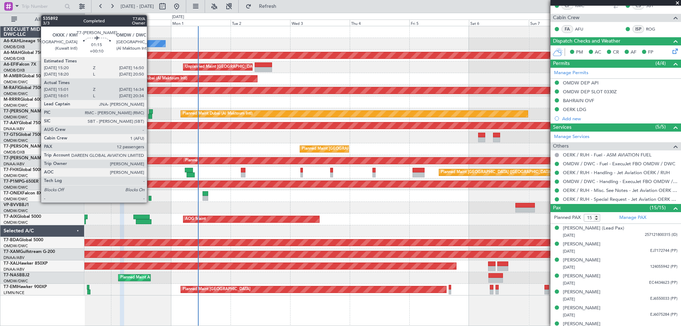
click at [150, 114] on div at bounding box center [150, 116] width 4 height 5
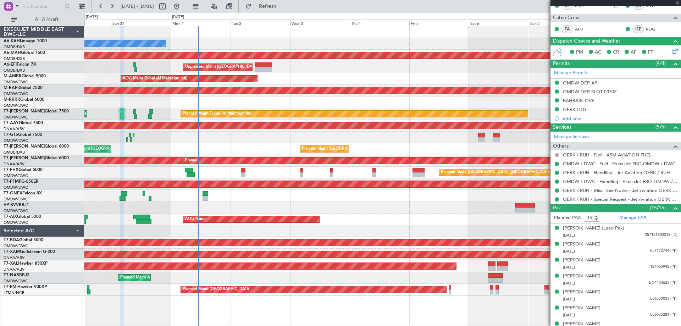
type input "+00:10"
type input "15:11"
type input "16:29"
type input "12"
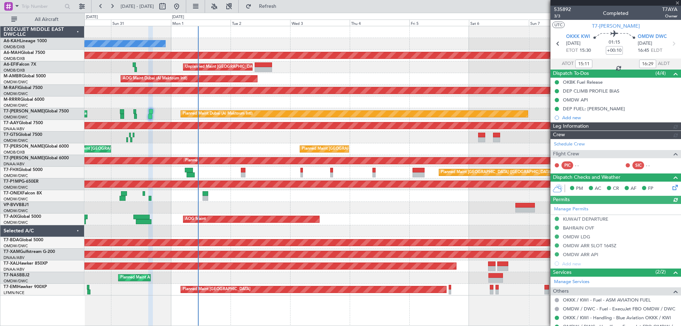
type input "[PERSON_NAME] (ANI)"
type input "7147"
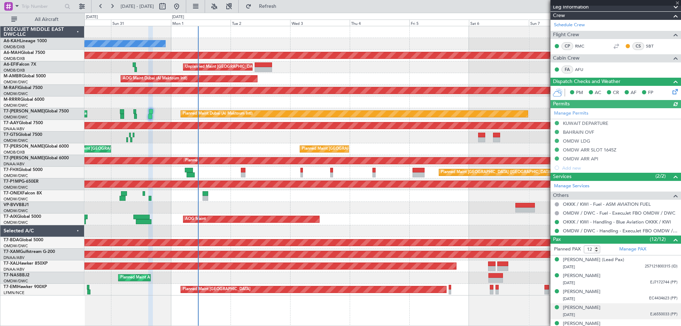
scroll to position [177, 0]
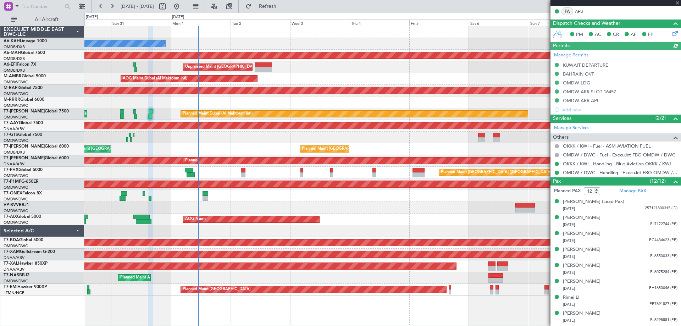
click at [633, 164] on link "OKKK / KWI - Handling - Blue Aviation OKKK / KWI" at bounding box center [617, 164] width 108 height 6
click at [170, 81] on div "No Crew Planned Maint Dubai (Dubai Intl) Planned Maint Dubai (Dubai Intl) Unpla…" at bounding box center [382, 160] width 597 height 269
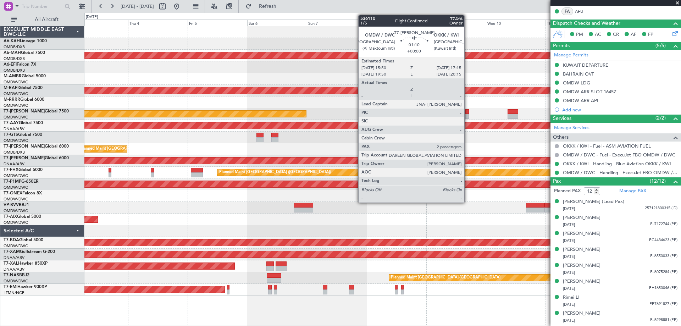
click at [468, 115] on div at bounding box center [468, 116] width 4 height 5
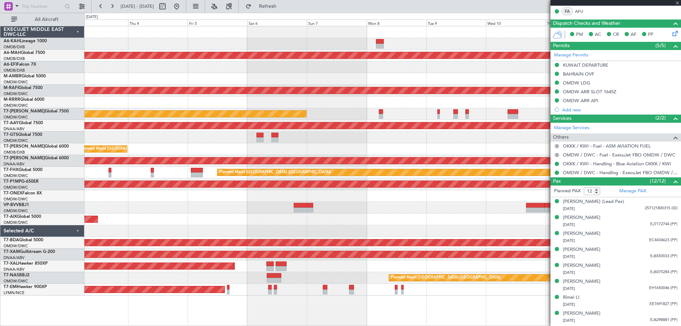
type input "2"
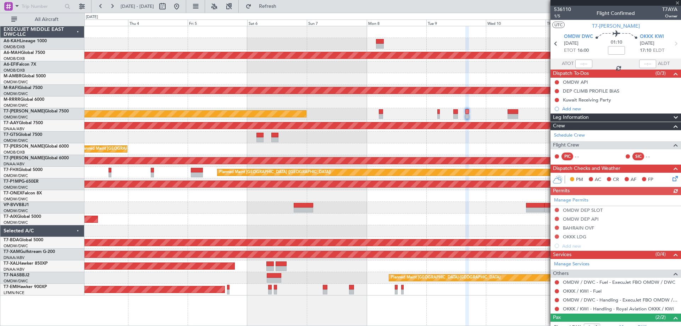
scroll to position [39, 0]
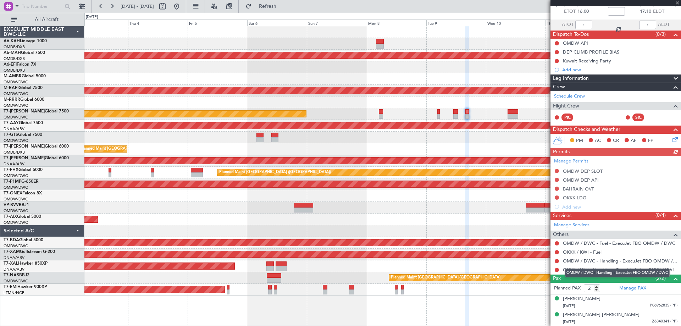
click at [604, 260] on link "OMDW / DWC - Handling - ExecuJet FBO OMDW / DWC" at bounding box center [620, 261] width 115 height 6
drag, startPoint x: 633, startPoint y: 268, endPoint x: 607, endPoint y: 270, distance: 27.0
click at [633, 269] on mat-tooltip-component "OMDW / DWC - Handling - ExecuJet FBO OMDW / DWC" at bounding box center [617, 273] width 115 height 19
click at [571, 270] on link "OKKK / KWI - Handling - Royal Aviation OKKK / KWI" at bounding box center [618, 270] width 111 height 6
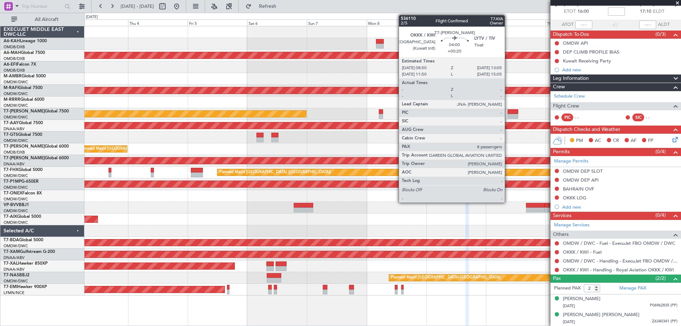
click at [508, 113] on div at bounding box center [513, 111] width 11 height 5
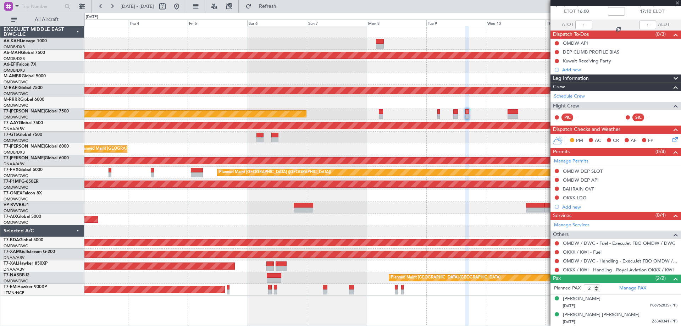
type input "+00:20"
type input "8"
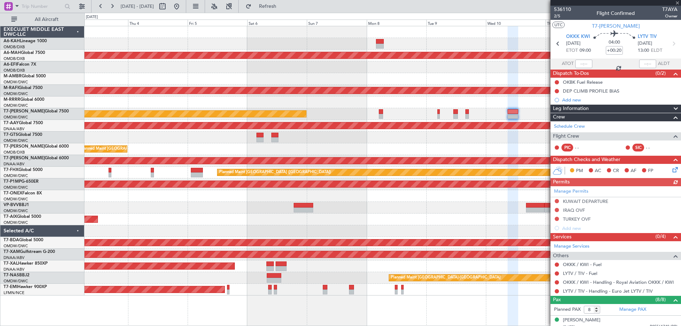
scroll to position [117, 0]
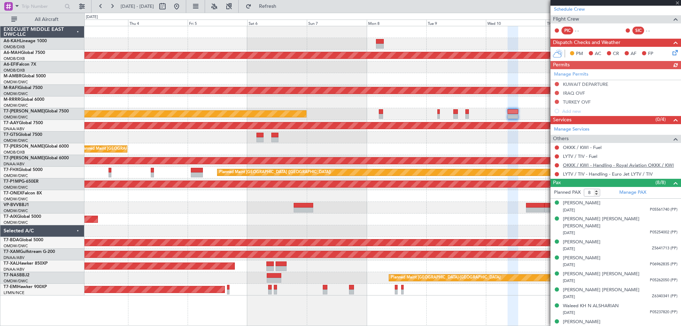
click at [634, 164] on link "OKKK / KWI - Handling - Royal Aviation OKKK / KWI" at bounding box center [618, 165] width 111 height 6
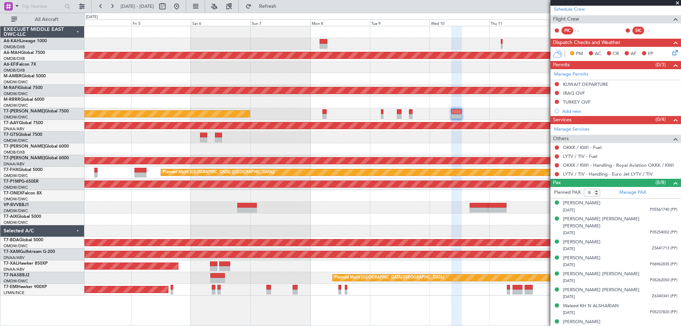
click at [267, 104] on div at bounding box center [382, 103] width 597 height 12
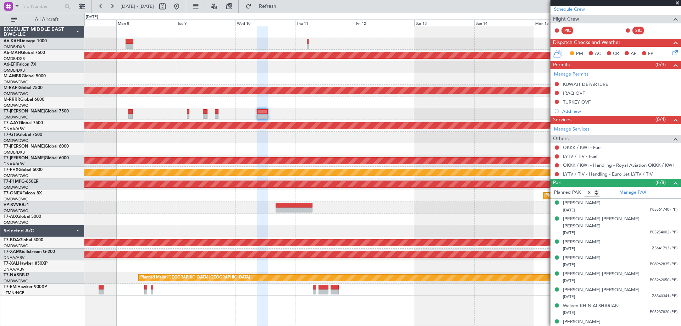
click at [292, 111] on div "Planned Maint Dubai (Dubai Intl) Planned Maint Dubai (Al Maktoum Intl) Planned …" at bounding box center [382, 160] width 597 height 269
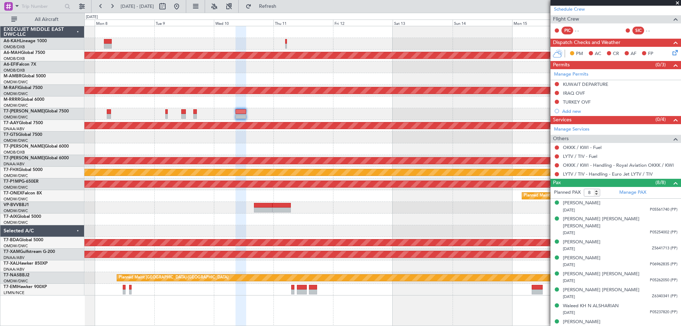
click at [304, 106] on div at bounding box center [382, 103] width 597 height 12
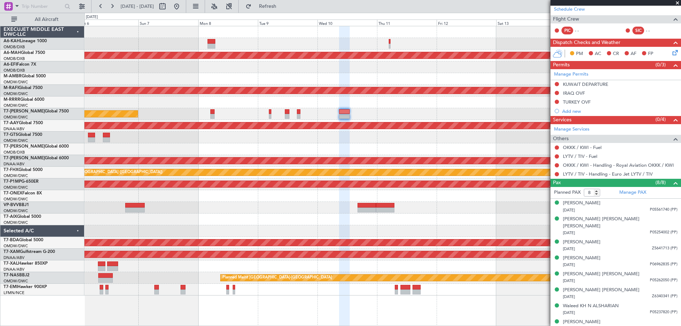
click at [355, 100] on div at bounding box center [382, 103] width 597 height 12
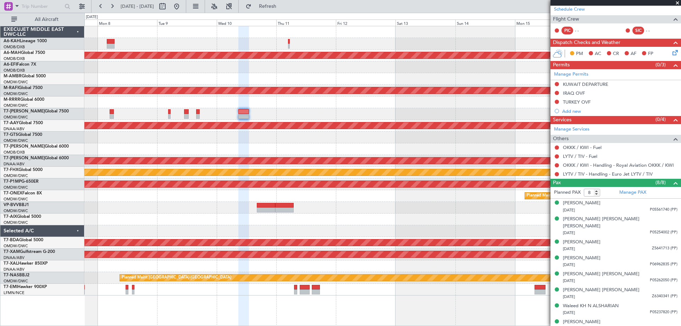
click at [346, 109] on div "Planned Maint Dubai (Dubai Intl) Planned Maint Dubai (Al Maktoum Intl) Planned …" at bounding box center [382, 160] width 597 height 269
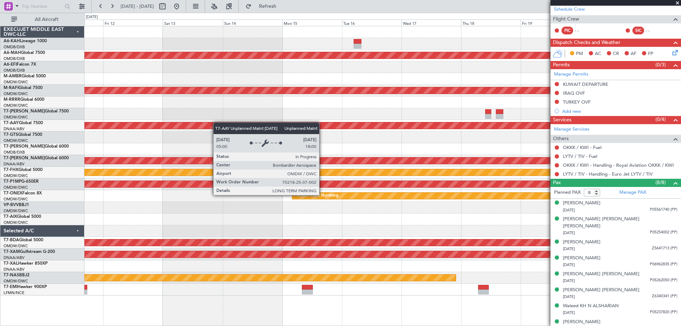
click at [198, 126] on div "Planned Maint Dubai (Dubai Intl) Planned Maint Dubai (Al Maktoum Intl) Unplanne…" at bounding box center [382, 160] width 597 height 269
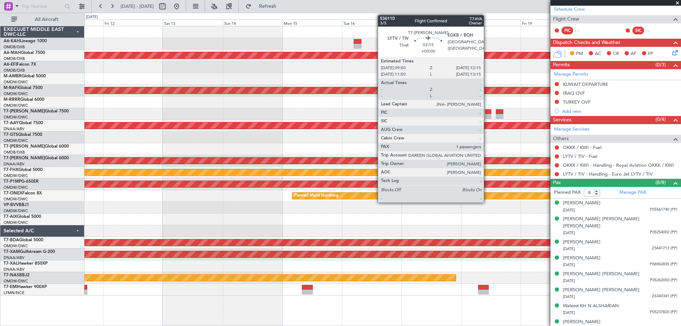
click at [487, 116] on div at bounding box center [488, 116] width 6 height 5
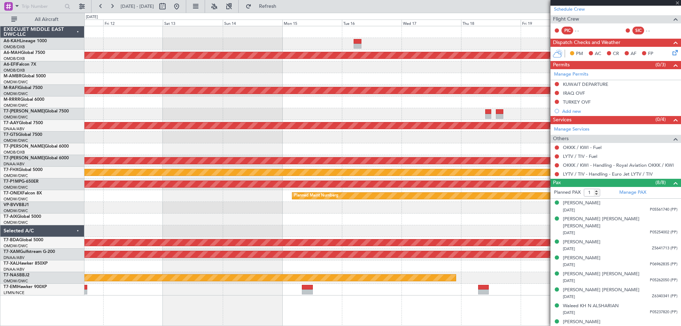
scroll to position [0, 0]
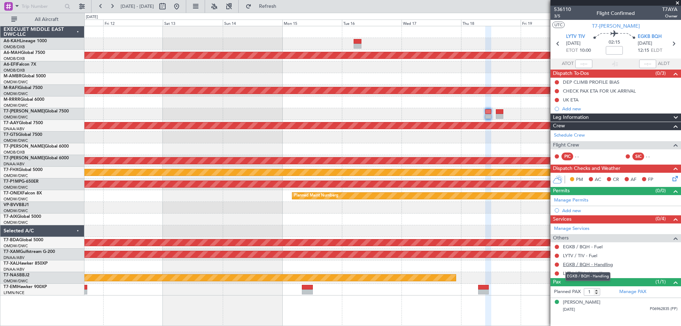
click at [590, 265] on link "EGKB / BQH - Handling" at bounding box center [588, 265] width 50 height 6
click at [586, 275] on link "LYTV / TIV - Handling" at bounding box center [585, 273] width 45 height 6
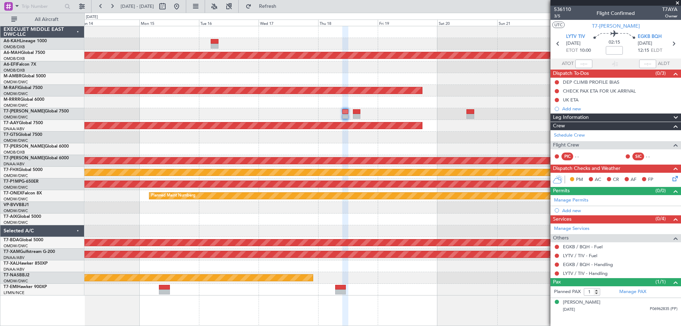
click at [376, 101] on div at bounding box center [382, 103] width 597 height 12
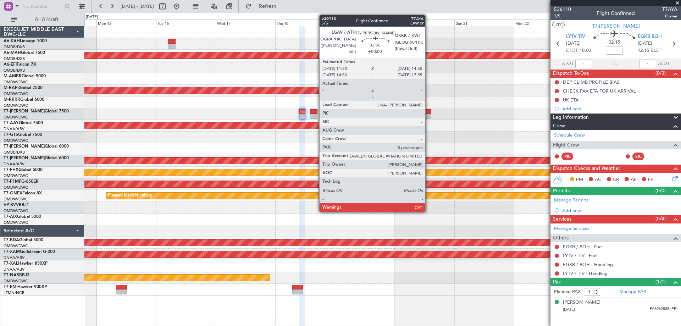
click at [429, 111] on div at bounding box center [428, 111] width 8 height 5
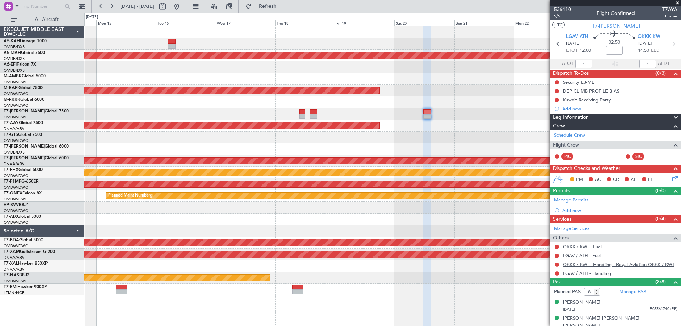
click at [625, 262] on link "OKKK / KWI - Handling - Royal Aviation OKKK / KWI" at bounding box center [618, 265] width 111 height 6
click at [575, 274] on link "LGAV / ATH - Handling" at bounding box center [587, 273] width 48 height 6
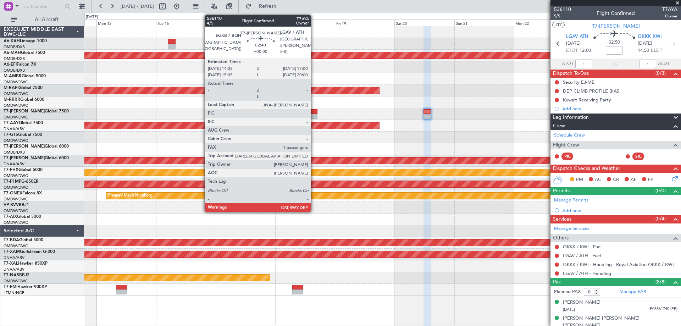
click at [314, 115] on div at bounding box center [313, 116] width 7 height 5
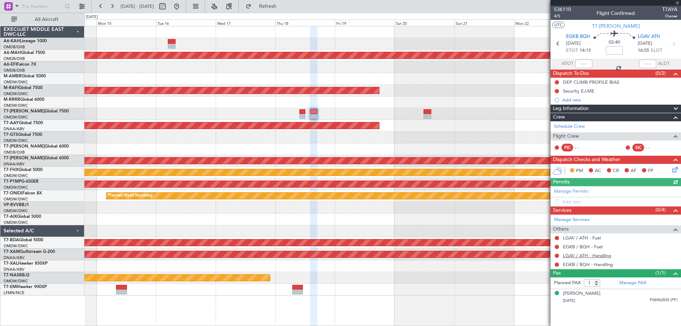
click at [582, 256] on link "LGAV / ATH - Handling" at bounding box center [587, 256] width 48 height 6
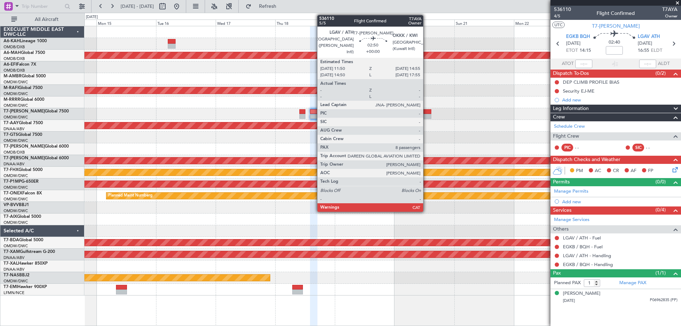
click at [427, 114] on div at bounding box center [428, 116] width 8 height 5
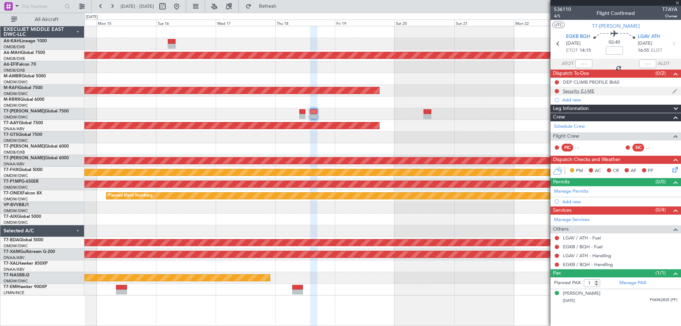
type input "8"
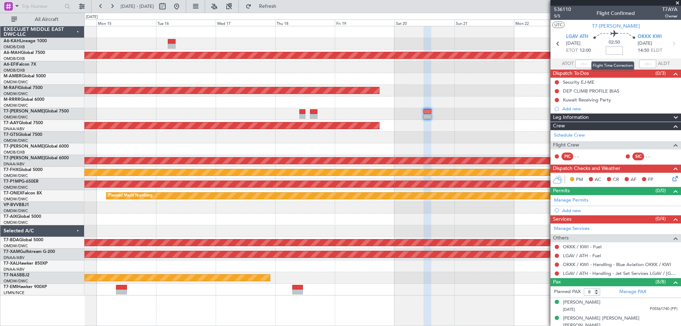
click at [611, 49] on input at bounding box center [614, 50] width 17 height 9
type input "+00:15"
click at [558, 18] on span "5/5" at bounding box center [562, 16] width 17 height 6
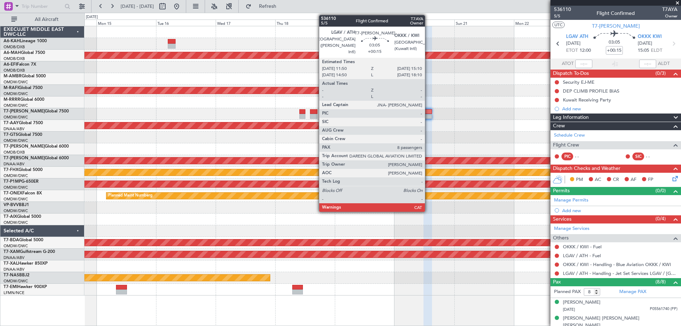
click at [428, 113] on div at bounding box center [428, 111] width 9 height 5
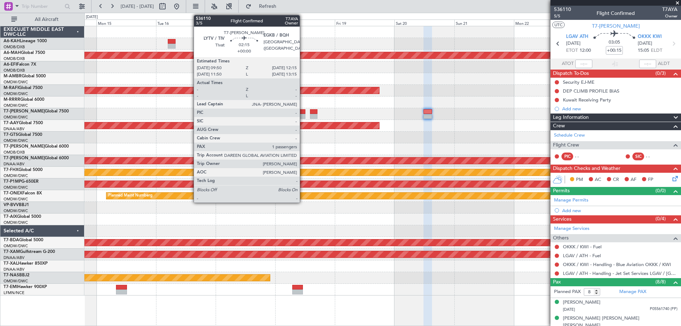
click at [303, 114] on div at bounding box center [303, 116] width 6 height 5
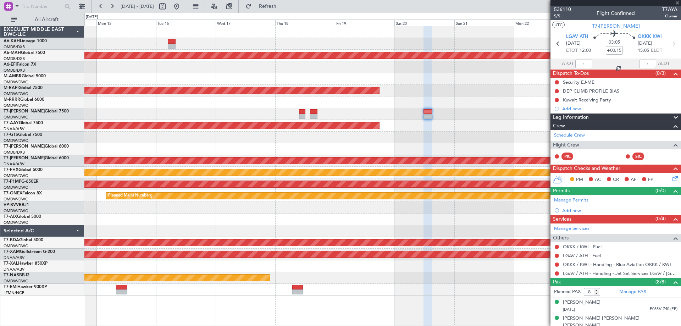
type input "1"
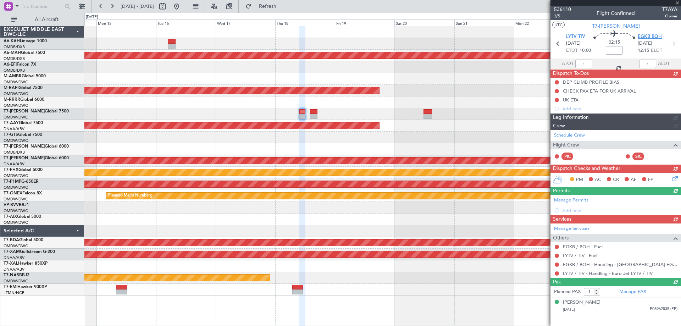
click at [644, 36] on span "EGKB BQH" at bounding box center [650, 36] width 24 height 7
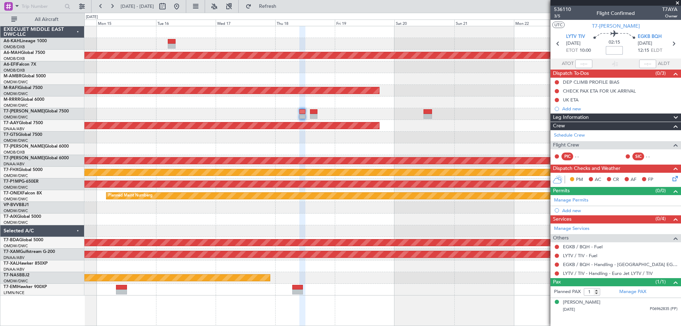
click at [612, 53] on input at bounding box center [614, 50] width 17 height 9
click at [613, 49] on input "-00:10" at bounding box center [614, 50] width 17 height 9
click at [620, 49] on input "-00:10" at bounding box center [614, 50] width 17 height 9
drag, startPoint x: 621, startPoint y: 50, endPoint x: 586, endPoint y: 57, distance: 36.3
click at [586, 57] on section "LYTV TIV 18/09/2025 ETOT 10:00 02:05 -00:10 EGKB BQH 18/09/2025 12:05 ELDT" at bounding box center [616, 45] width 131 height 28
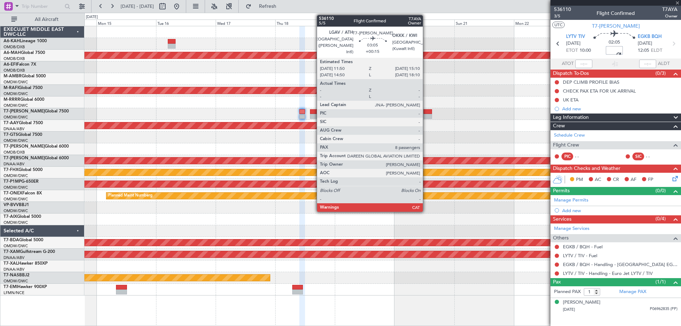
click at [426, 116] on div at bounding box center [428, 116] width 9 height 5
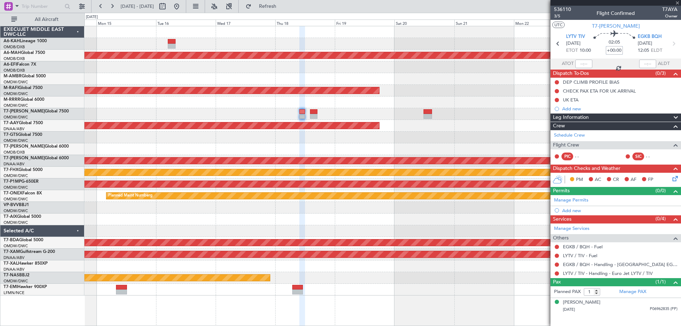
type input "+00:15"
type input "8"
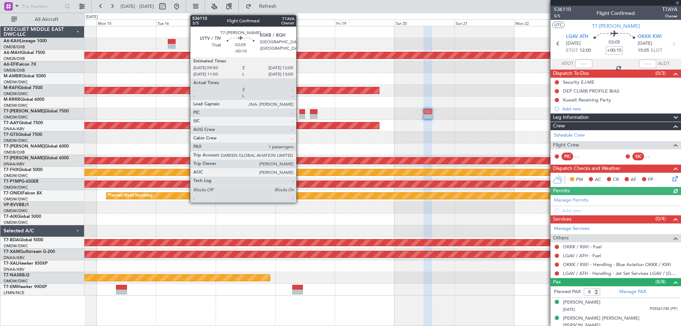
click at [300, 116] on div at bounding box center [303, 116] width 6 height 5
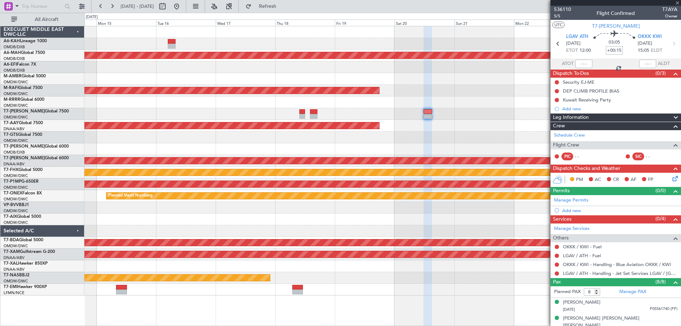
type input "-00:10"
type input "1"
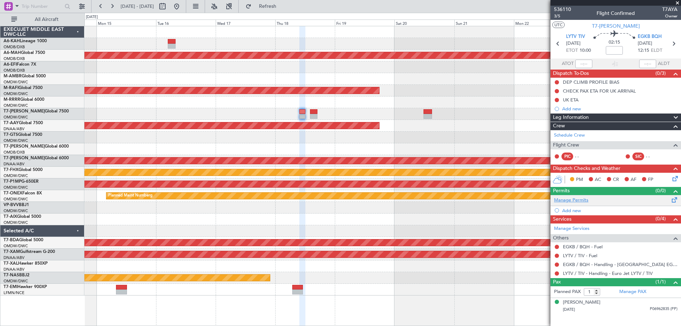
click at [569, 199] on link "Manage Permits" at bounding box center [571, 200] width 34 height 7
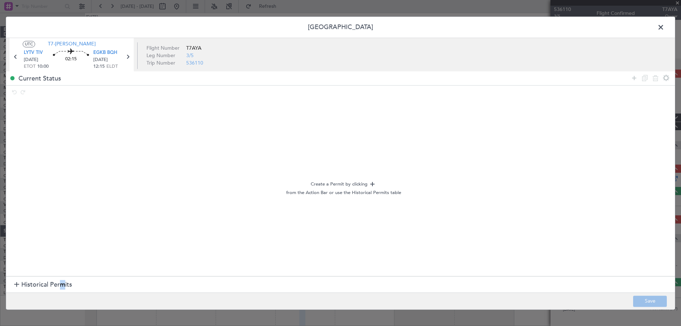
click at [62, 286] on span "Historical Permits" at bounding box center [46, 285] width 51 height 10
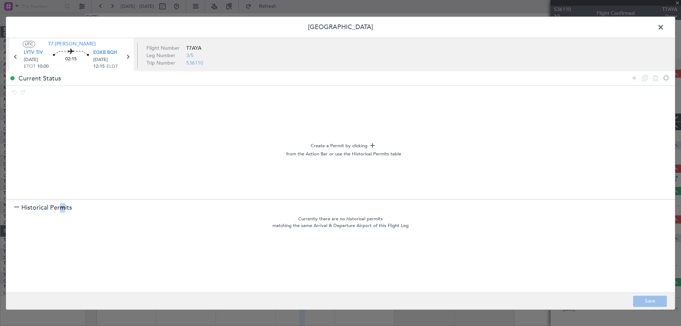
click at [296, 94] on div at bounding box center [340, 93] width 669 height 15
click at [655, 24] on header "[GEOGRAPHIC_DATA]" at bounding box center [340, 27] width 669 height 21
click at [665, 27] on span at bounding box center [665, 29] width 0 height 14
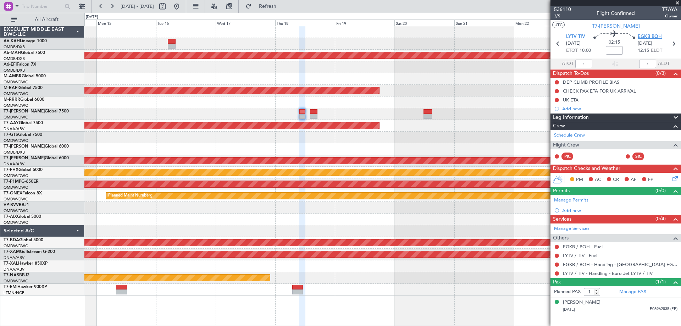
click at [653, 34] on span "EGKB BQH" at bounding box center [650, 36] width 24 height 7
click at [574, 201] on link "Manage Permits" at bounding box center [571, 200] width 34 height 7
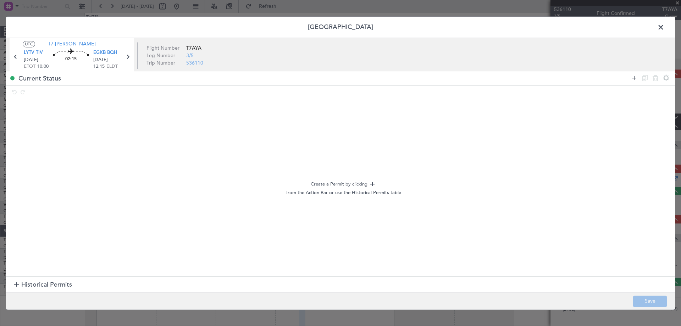
drag, startPoint x: 633, startPoint y: 77, endPoint x: 608, endPoint y: 81, distance: 25.5
click at [633, 78] on icon at bounding box center [634, 78] width 9 height 9
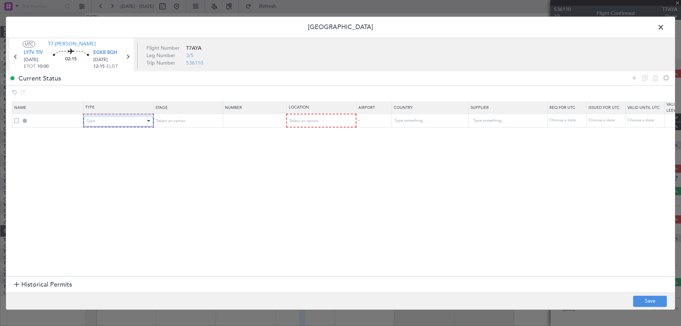
click at [111, 122] on div "Type" at bounding box center [116, 121] width 59 height 11
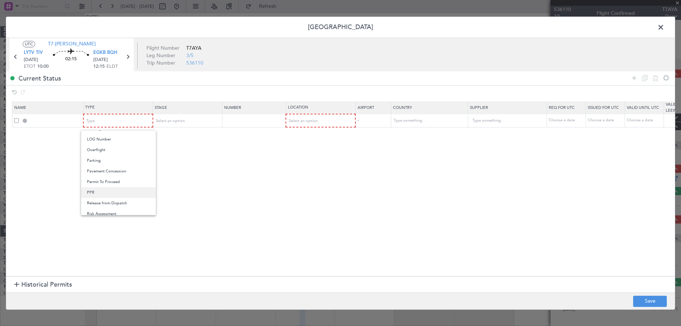
click at [101, 193] on span "PPR" at bounding box center [118, 192] width 63 height 11
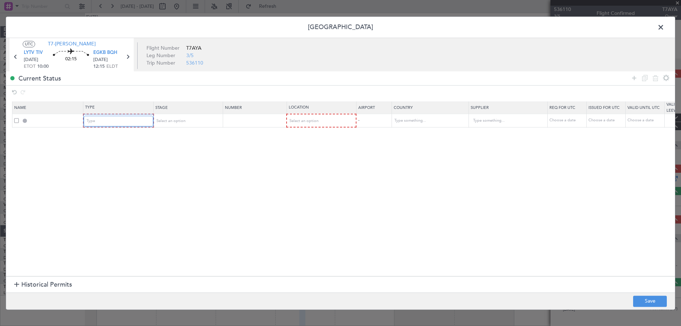
scroll to position [179, 0]
click at [300, 127] on td "Select an option" at bounding box center [321, 120] width 70 height 13
click at [305, 122] on span "Select an option" at bounding box center [303, 120] width 29 height 5
click at [312, 157] on span "Arrival" at bounding box center [320, 157] width 63 height 11
click at [643, 300] on button "Save" at bounding box center [650, 301] width 34 height 11
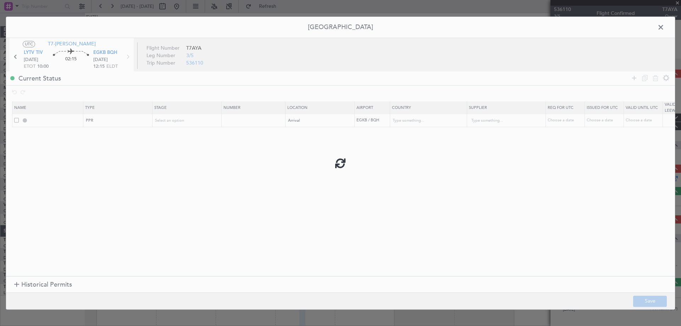
type input "EGKB PPR"
type input "[GEOGRAPHIC_DATA]"
type input "NNN"
type input "2"
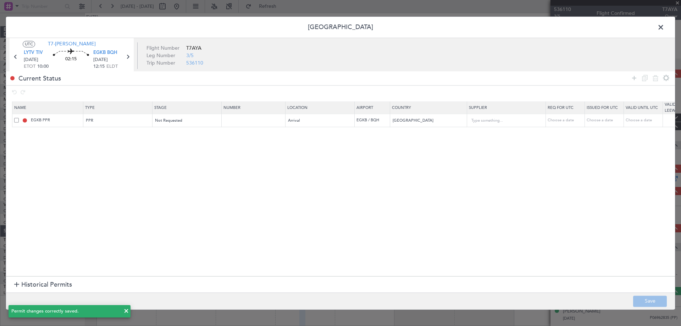
click at [665, 26] on span at bounding box center [665, 29] width 0 height 14
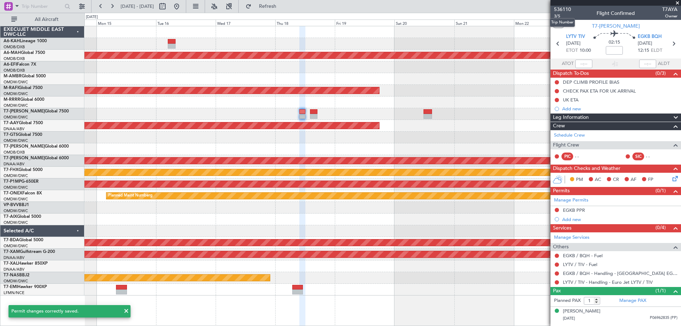
click at [559, 14] on mat-tooltip-component "Trip Number" at bounding box center [562, 22] width 35 height 19
click at [558, 17] on span "3/5" at bounding box center [562, 16] width 17 height 6
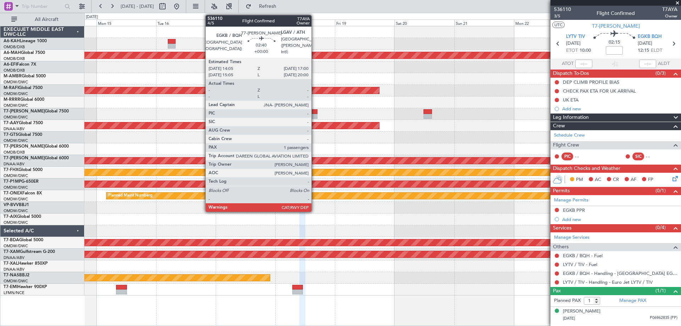
click at [315, 114] on div at bounding box center [313, 111] width 7 height 5
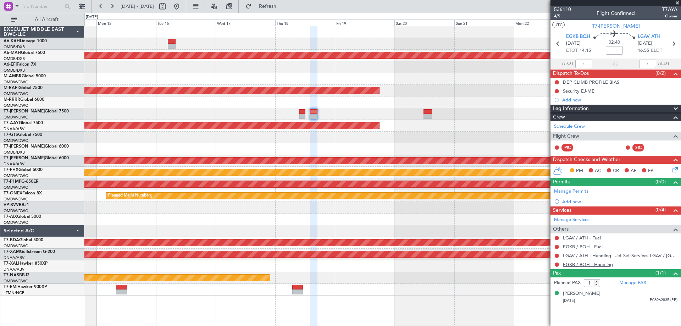
click at [596, 265] on link "EGKB / BQH - Handling" at bounding box center [588, 265] width 50 height 6
click at [572, 193] on link "Manage Permits" at bounding box center [571, 191] width 34 height 7
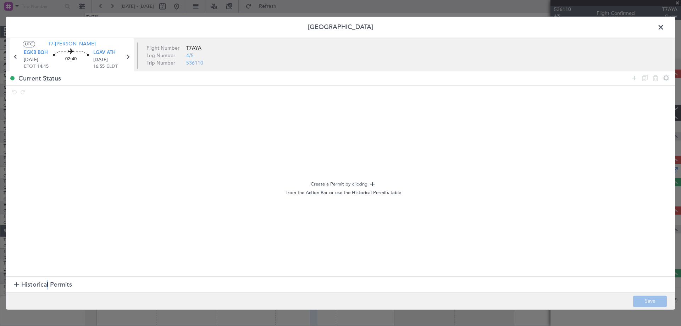
drag, startPoint x: 48, startPoint y: 287, endPoint x: 56, endPoint y: 281, distance: 9.7
click at [46, 287] on span "Historical Permits" at bounding box center [46, 285] width 51 height 10
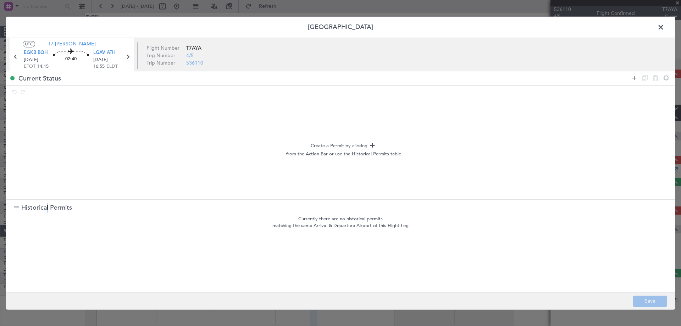
click at [635, 78] on icon at bounding box center [634, 78] width 9 height 9
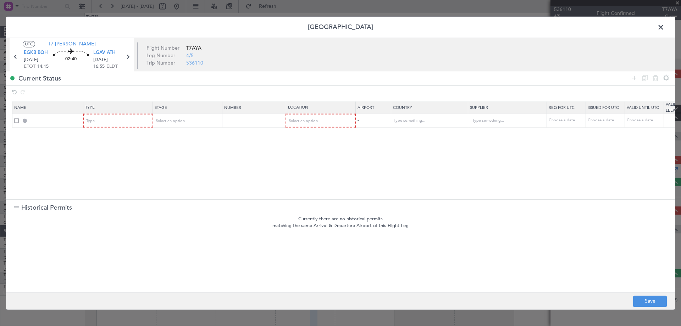
click at [105, 127] on mat-form-field "Type" at bounding box center [118, 120] width 69 height 13
click at [106, 124] on div "Type" at bounding box center [116, 121] width 59 height 11
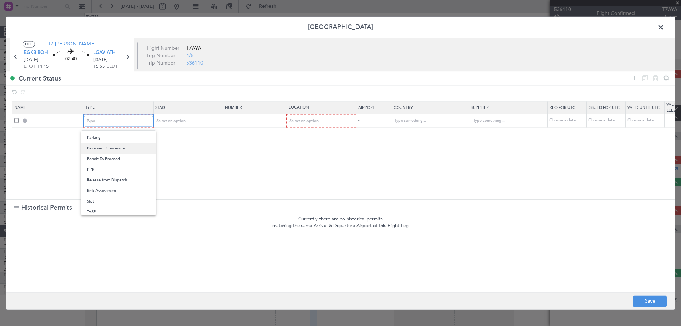
scroll to position [213, 0]
click at [105, 160] on span "PPR" at bounding box center [118, 157] width 63 height 11
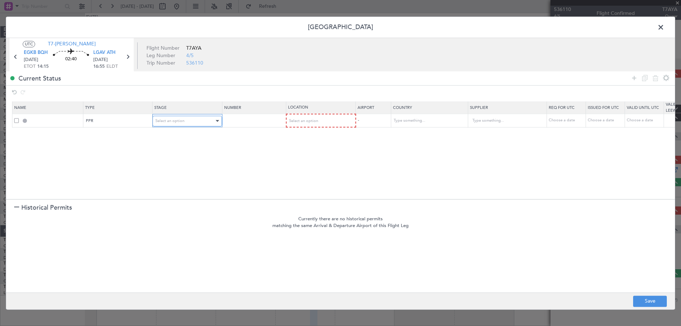
click at [201, 118] on div "Select an option" at bounding box center [184, 121] width 59 height 11
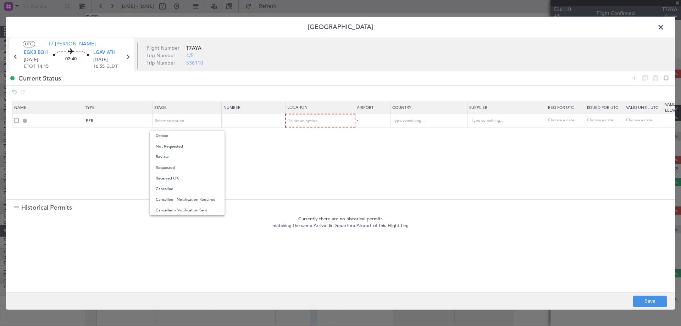
drag, startPoint x: 171, startPoint y: 147, endPoint x: 176, endPoint y: 146, distance: 4.8
click at [171, 147] on span "Not Requested" at bounding box center [187, 146] width 63 height 11
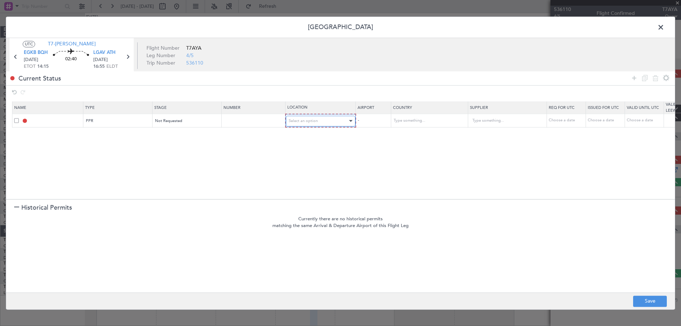
click at [328, 122] on div "Select an option" at bounding box center [318, 121] width 59 height 11
click at [313, 137] on span "Departure" at bounding box center [320, 136] width 63 height 11
click at [652, 297] on button "Save" at bounding box center [650, 301] width 34 height 11
click at [660, 26] on div at bounding box center [340, 163] width 669 height 293
type input "EGKB PPR"
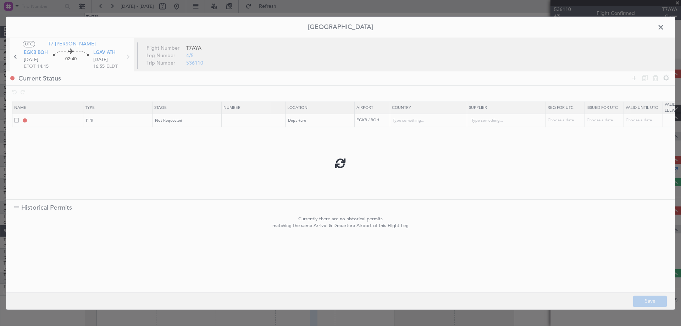
type input "[GEOGRAPHIC_DATA]"
type input "NNN"
type input "2"
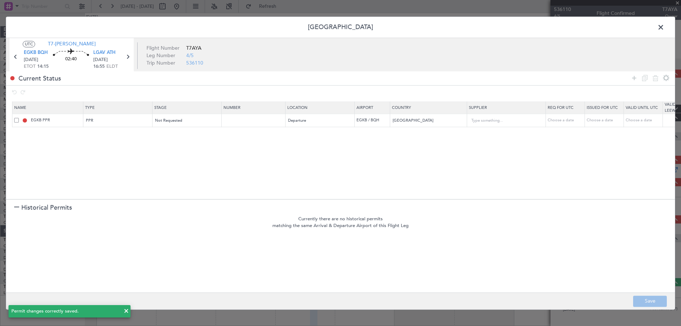
click at [665, 27] on span at bounding box center [665, 29] width 0 height 14
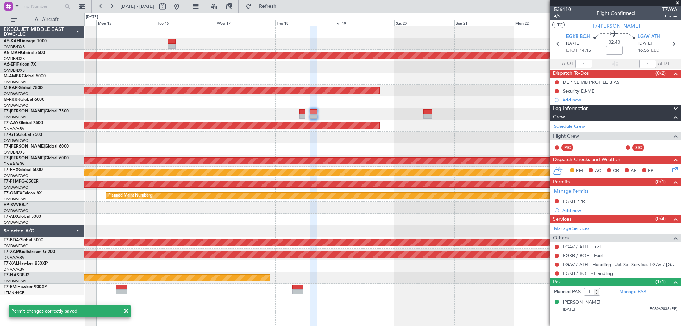
click at [558, 17] on span "4/5" at bounding box center [562, 16] width 17 height 6
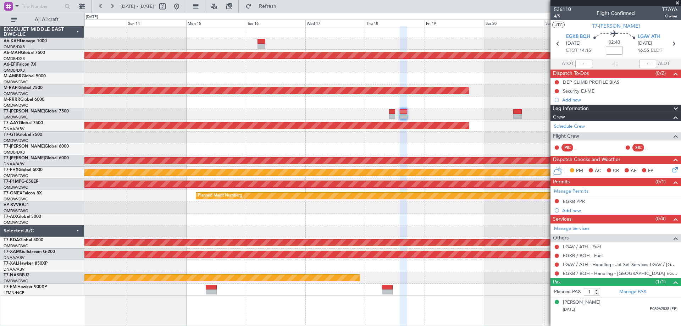
click at [410, 113] on div "Planned Maint Dubai (Dubai Intl) Planned Maint Singapore (Seletar) Planned Main…" at bounding box center [382, 160] width 597 height 269
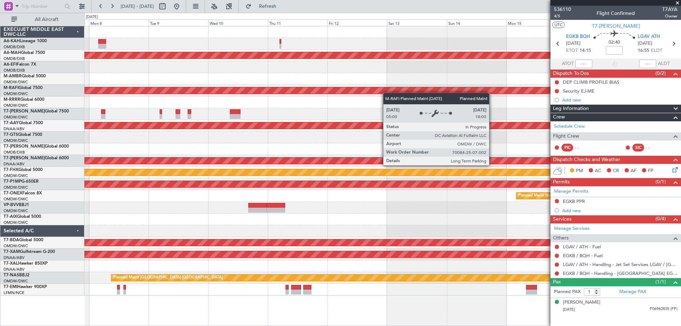
click at [488, 89] on div "Planned Maint Dubai (Dubai Intl) Planned Maint Dubai (Al Maktoum Intl) Planned …" at bounding box center [382, 160] width 597 height 269
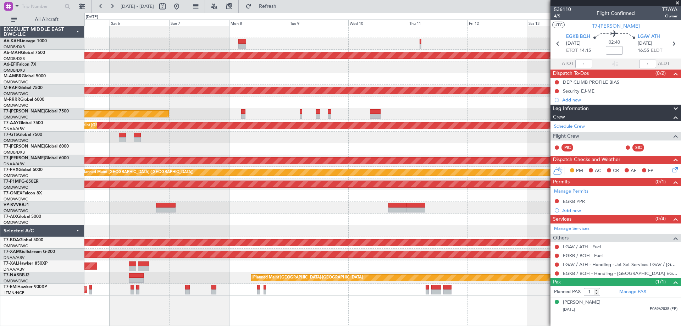
click at [434, 143] on div "Planned Maint Dubai (Dubai Intl) Planned Maint Dubai (Al Maktoum Intl) Planned …" at bounding box center [382, 160] width 597 height 269
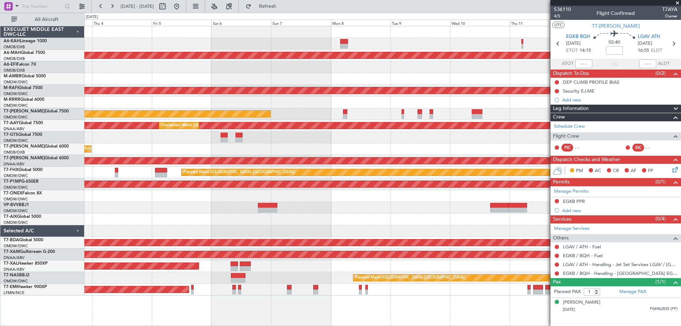
click at [475, 143] on div at bounding box center [382, 138] width 597 height 12
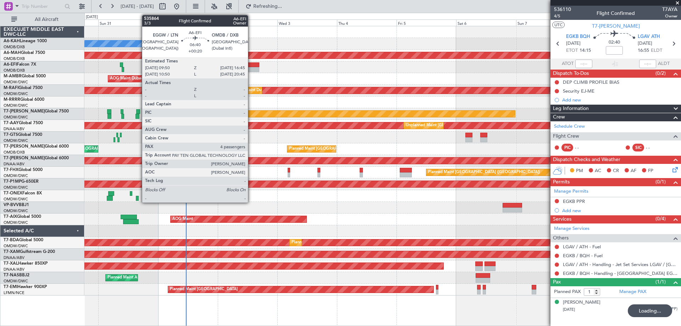
click at [251, 67] on div at bounding box center [250, 69] width 17 height 5
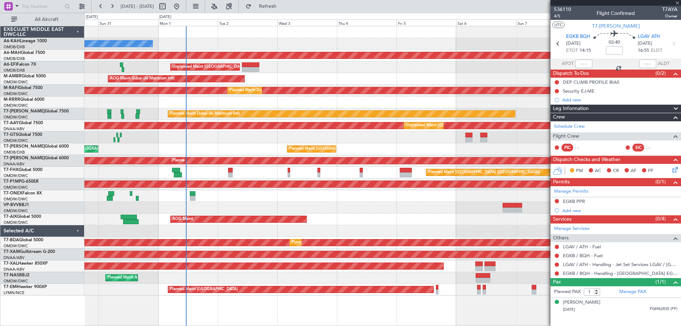
type input "+00:20"
type input "4"
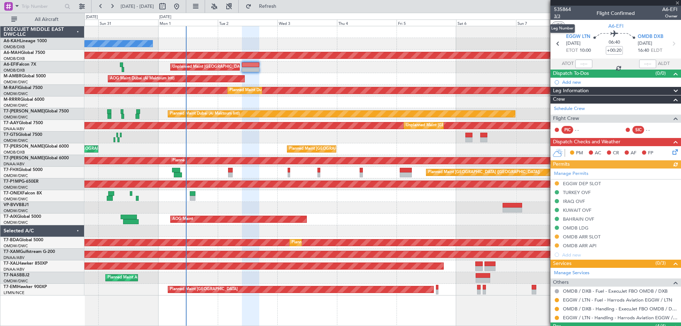
click at [561, 15] on span "3/3" at bounding box center [562, 16] width 17 height 6
click at [142, 51] on div "No Crew Planned Maint Dubai (Dubai Intl) Planned Maint Dubai (Dubai Intl) Unpla…" at bounding box center [382, 160] width 597 height 269
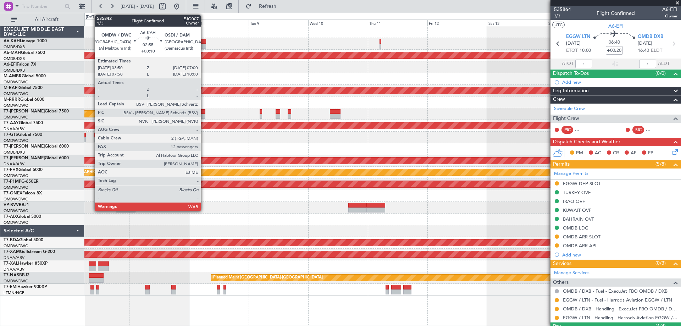
click at [204, 43] on div at bounding box center [202, 41] width 8 height 5
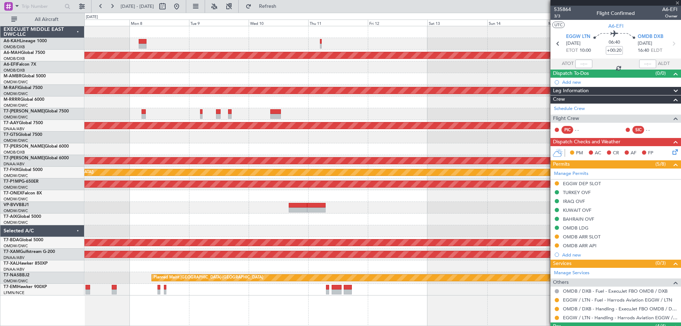
click at [221, 43] on div at bounding box center [382, 44] width 597 height 12
type input "+00:10"
type input "12"
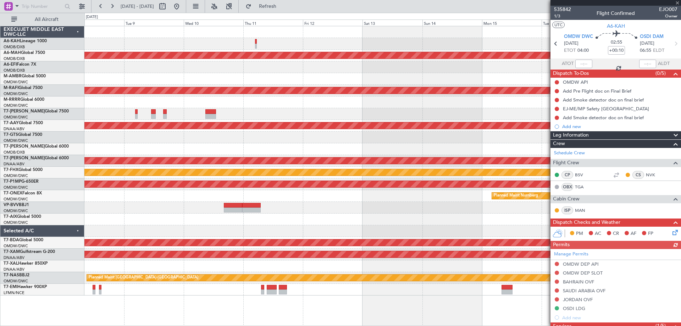
click at [172, 42] on div at bounding box center [382, 44] width 597 height 12
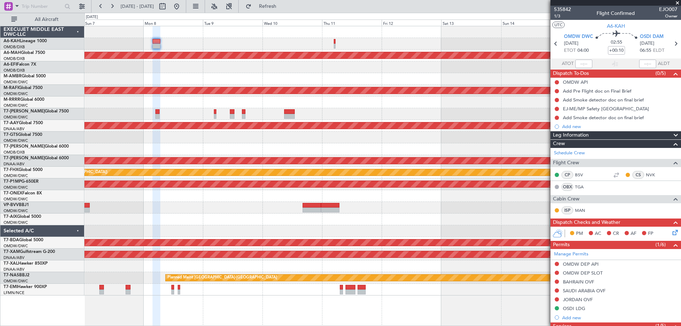
click at [447, 35] on div "Planned Maint Dubai (Dubai Intl) Planned Maint Dubai (Al Maktoum Intl) Planned …" at bounding box center [382, 160] width 597 height 269
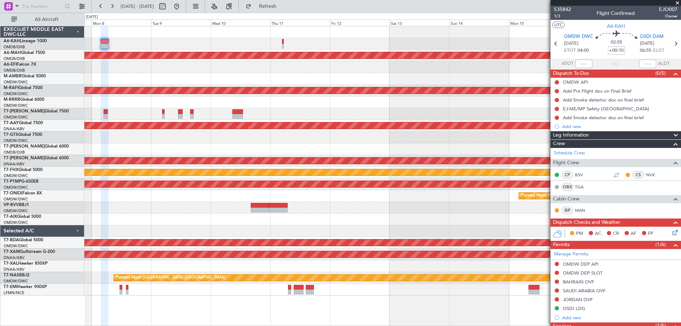
click at [396, 44] on div "Planned Maint Dubai (Dubai Intl) Planned Maint Dubai (Al Maktoum Intl) Planned …" at bounding box center [382, 160] width 597 height 269
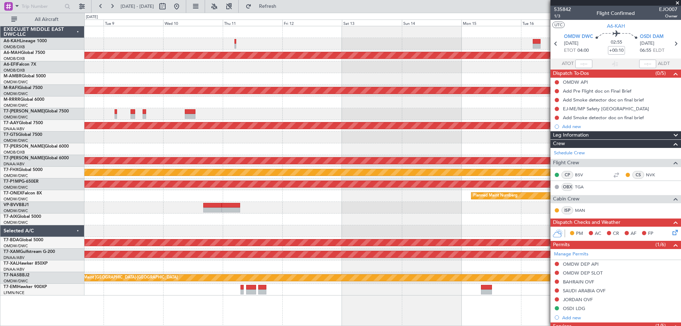
click at [354, 51] on div "Planned Maint Dubai (Dubai Intl) Planned Maint Dubai (Al Maktoum Intl) Planned …" at bounding box center [382, 160] width 597 height 269
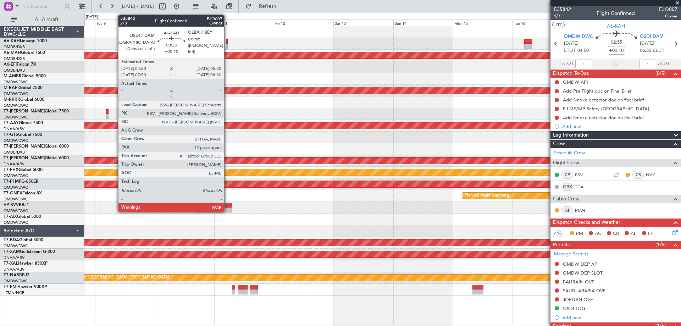
click at [227, 41] on div at bounding box center [227, 41] width 2 height 5
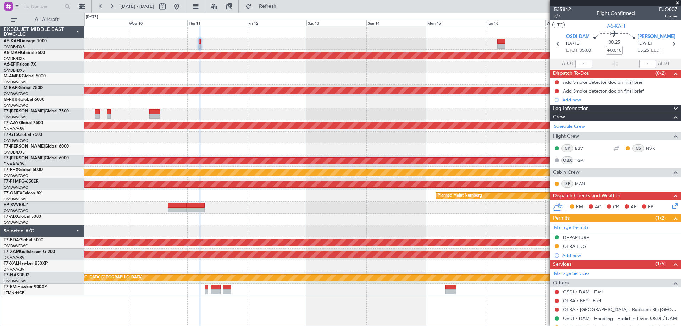
click at [448, 42] on div "Planned Maint Dubai (Dubai Intl) Planned Maint Dubai (Al Maktoum Intl) Planned …" at bounding box center [382, 160] width 597 height 269
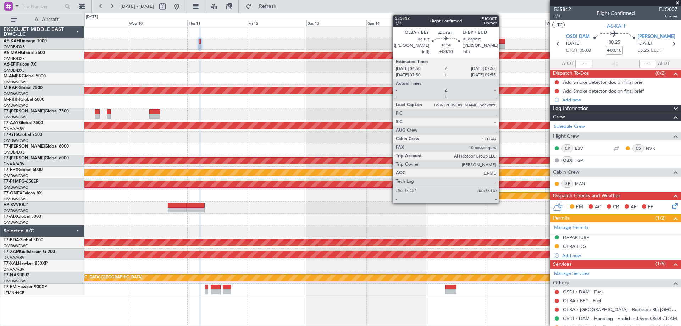
click at [502, 44] on div at bounding box center [502, 46] width 8 height 5
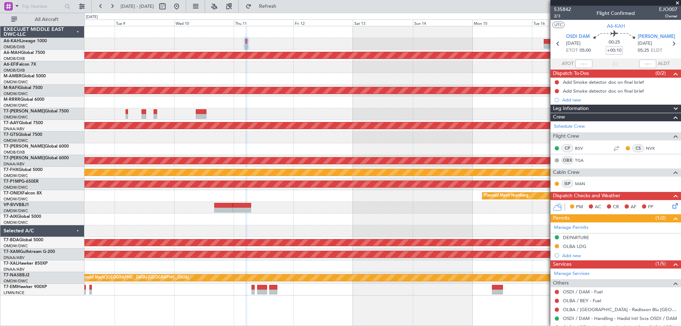
click at [238, 105] on div at bounding box center [382, 103] width 597 height 12
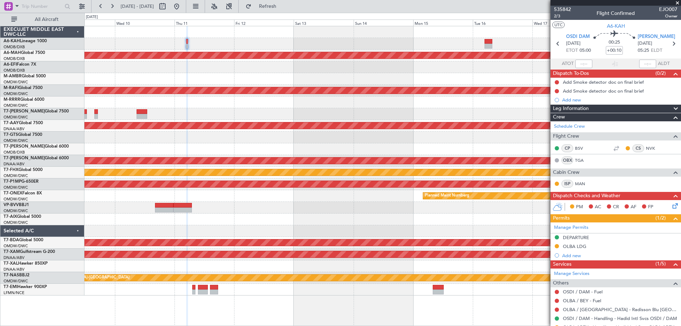
click at [197, 128] on div "Planned Maint Dubai (Dubai Intl) Planned Maint Dubai (Al Maktoum Intl) Unplanne…" at bounding box center [382, 160] width 597 height 269
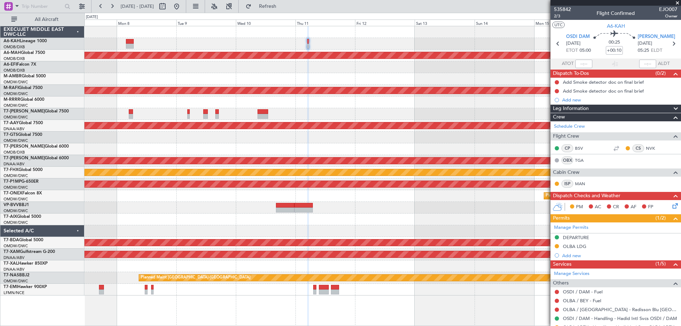
click at [280, 137] on div at bounding box center [382, 138] width 597 height 12
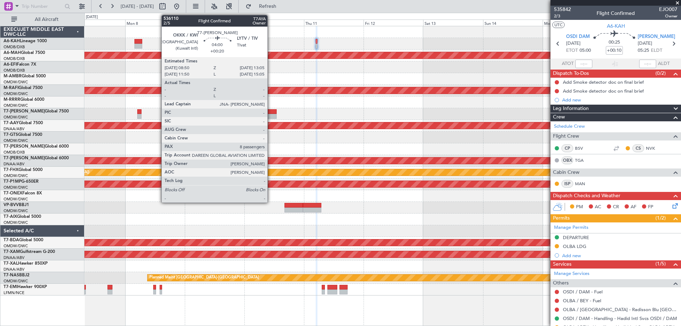
click at [269, 114] on div at bounding box center [271, 116] width 11 height 5
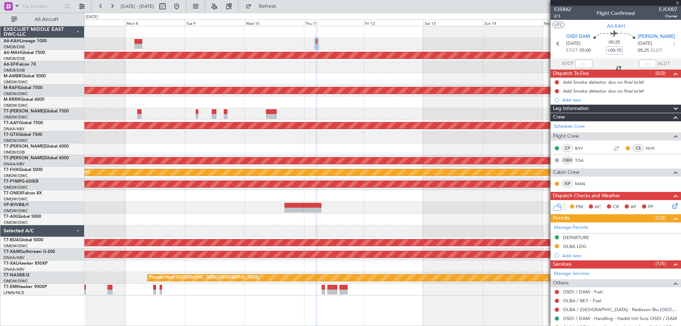
type input "+00:20"
type input "8"
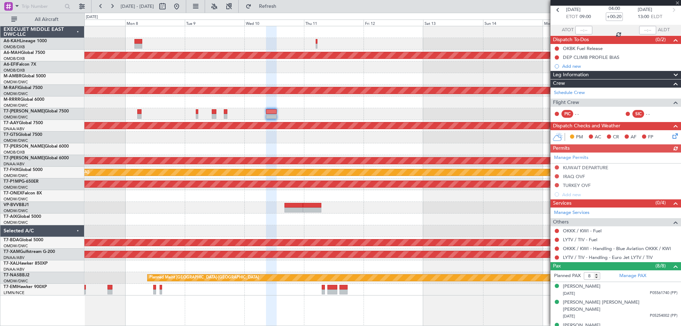
scroll to position [0, 0]
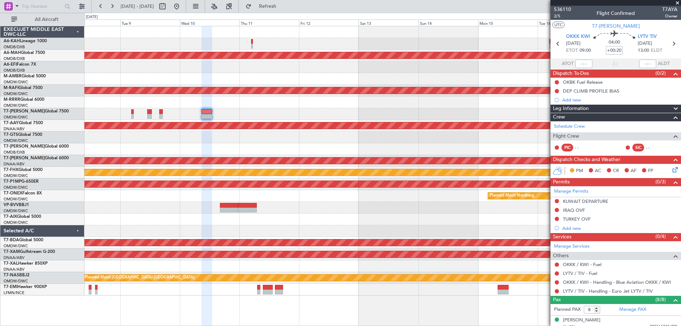
click at [254, 107] on div "Planned Maint Dubai (Dubai Intl) Planned Maint Dubai (Al Maktoum Intl) Planned …" at bounding box center [382, 160] width 597 height 269
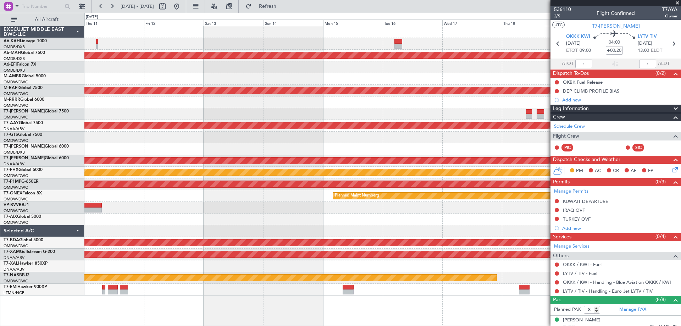
click at [273, 105] on div at bounding box center [382, 103] width 597 height 12
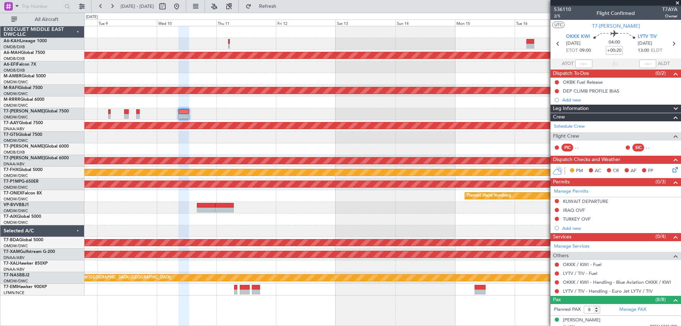
click at [497, 111] on div "Planned Maint Dubai (Al Maktoum Intl)" at bounding box center [382, 114] width 597 height 12
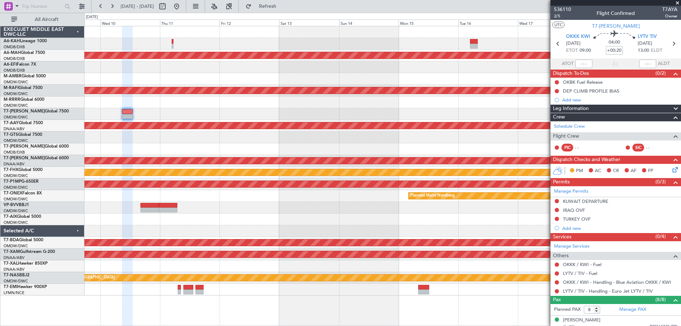
click at [97, 117] on div "Planned Maint Dubai (Dubai Intl) Planned Maint Dubai (Al Maktoum Intl) Unplanne…" at bounding box center [382, 160] width 597 height 269
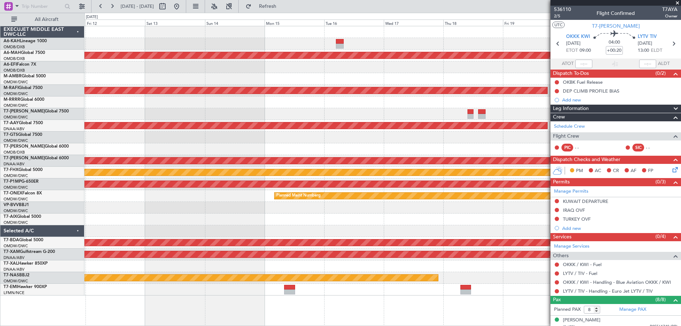
click at [195, 96] on div "Planned Maint Dubai (Dubai Intl) Planned Maint Dubai (Al Maktoum Intl) Unplanne…" at bounding box center [382, 160] width 597 height 269
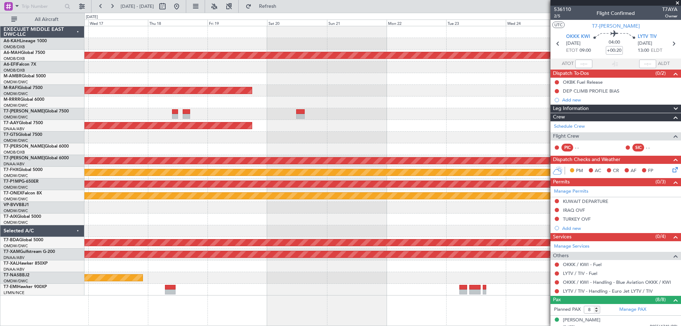
click at [297, 103] on div "Planned Maint Dubai (Dubai Intl) Planned Maint Singapore (Seletar) Planned Main…" at bounding box center [382, 160] width 597 height 269
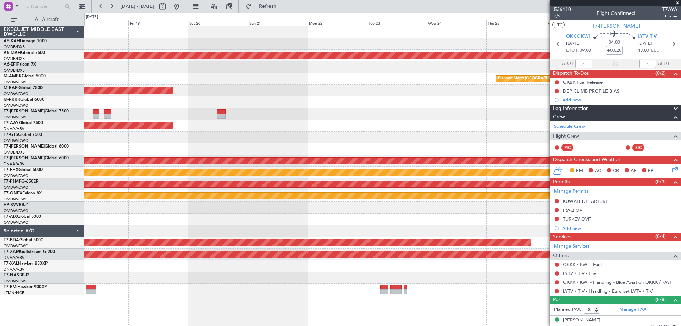
click at [422, 111] on div at bounding box center [382, 114] width 597 height 12
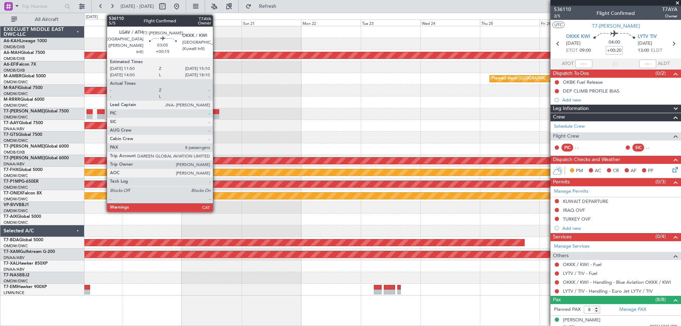
click at [216, 112] on div at bounding box center [215, 111] width 9 height 5
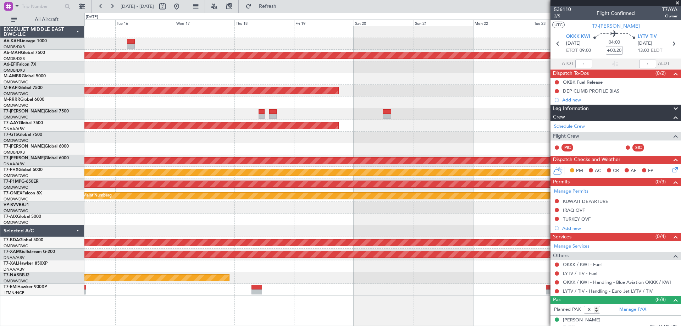
click at [469, 35] on div at bounding box center [382, 32] width 597 height 12
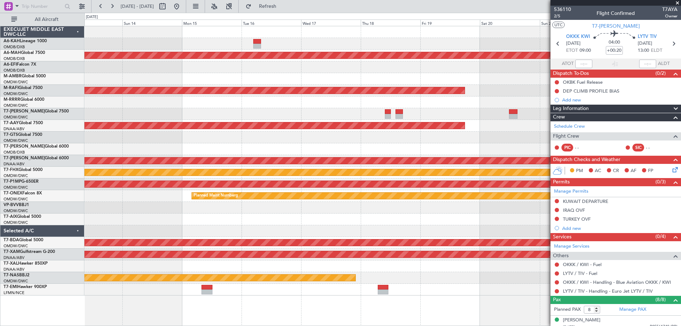
click at [505, 26] on div "Planned Maint Dubai (Dubai Intl) Planned Maint Singapore (Seletar) Planned Main…" at bounding box center [340, 169] width 681 height 313
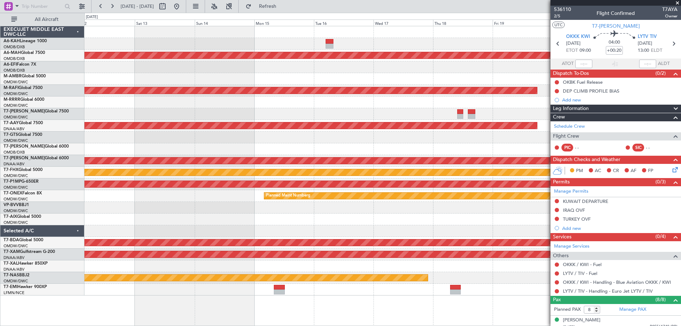
click at [414, 32] on div at bounding box center [382, 32] width 597 height 12
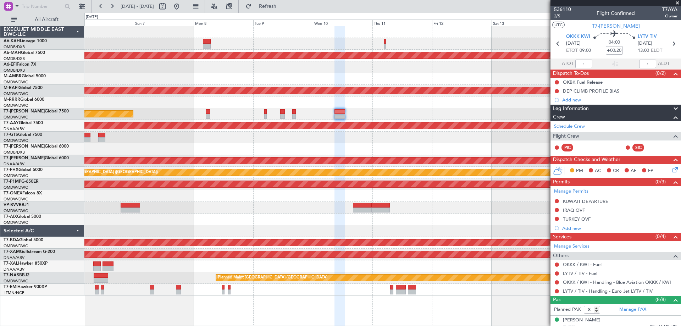
click at [432, 46] on div at bounding box center [382, 44] width 597 height 12
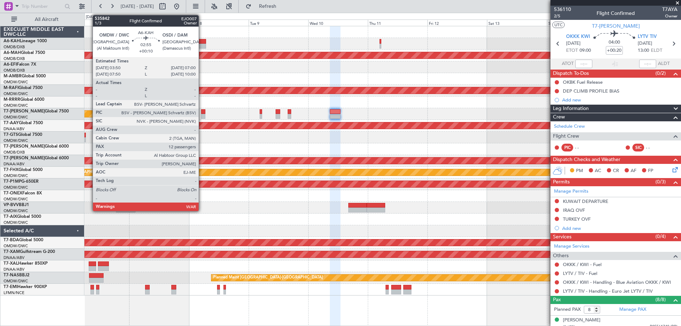
click at [202, 43] on div at bounding box center [202, 41] width 8 height 5
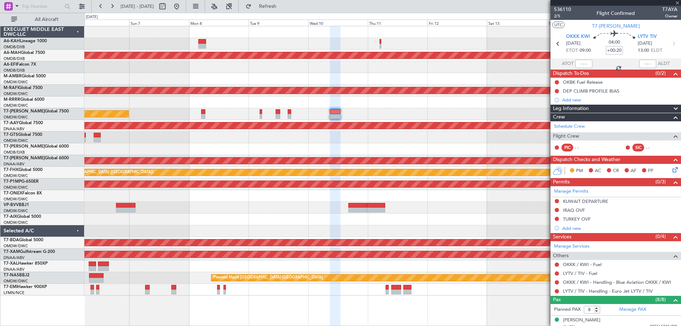
type input "+00:10"
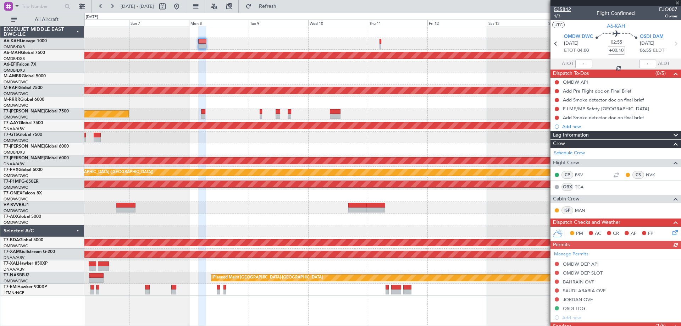
click at [562, 7] on span "535842" at bounding box center [562, 9] width 17 height 7
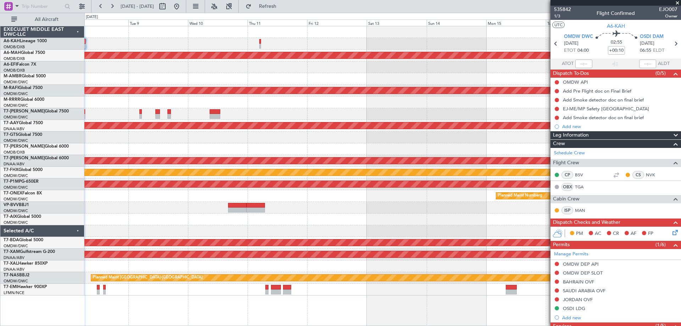
click at [227, 117] on div "Planned Maint Dubai (Al Maktoum Intl)" at bounding box center [382, 114] width 597 height 12
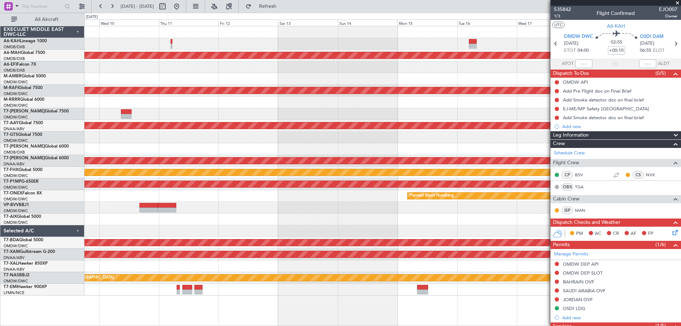
click at [221, 98] on div at bounding box center [382, 103] width 597 height 12
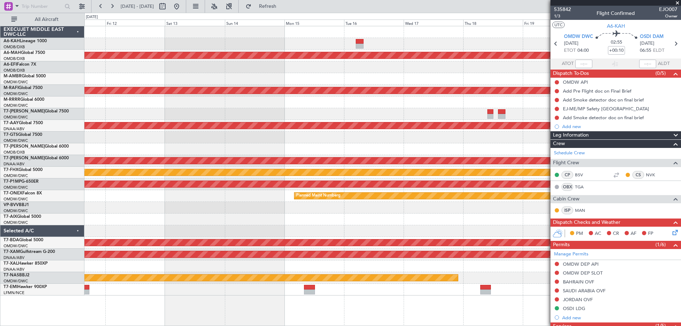
click at [254, 100] on div at bounding box center [382, 103] width 597 height 12
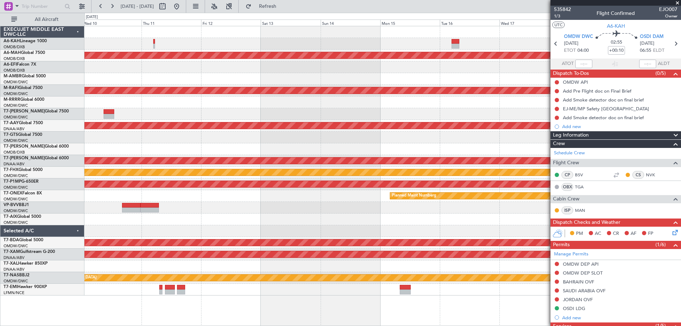
click at [242, 116] on div at bounding box center [382, 114] width 597 height 12
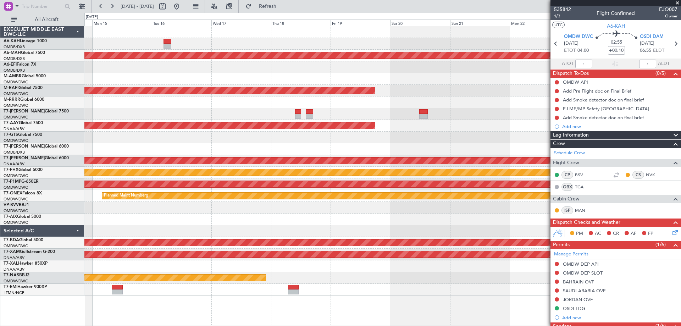
click at [289, 116] on div at bounding box center [382, 114] width 597 height 12
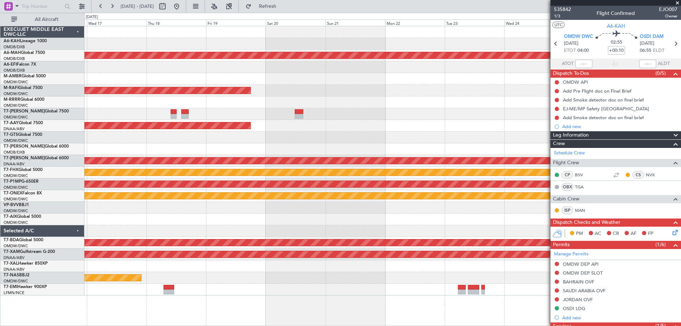
click at [249, 108] on div "Planned Maint Dubai (Dubai Intl) Planned Maint Singapore (Seletar) Planned Main…" at bounding box center [382, 160] width 597 height 269
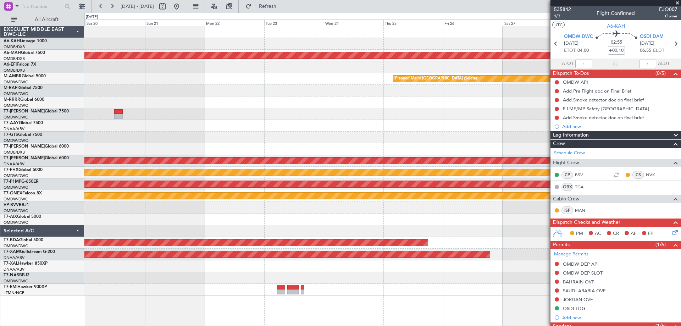
click at [279, 104] on div "Planned Maint Dubai (Dubai Intl) Planned Maint Singapore (Seletar) Planned Main…" at bounding box center [382, 160] width 597 height 269
click at [292, 103] on div at bounding box center [382, 103] width 597 height 12
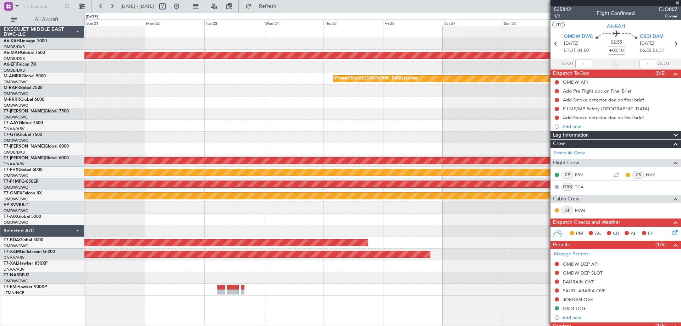
click at [390, 101] on div at bounding box center [382, 103] width 597 height 12
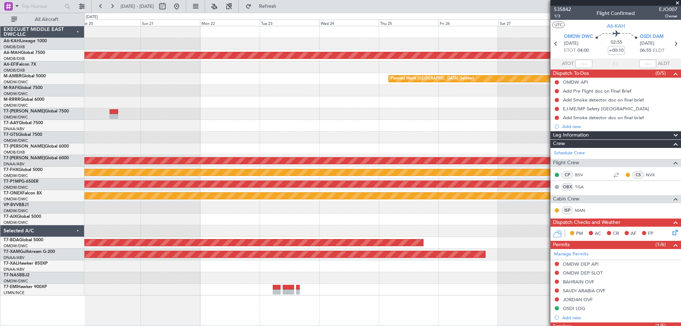
click at [363, 113] on div "Planned Maint Dubai (Dubai Intl) Planned Maint Singapore (Seletar) Planned Main…" at bounding box center [382, 160] width 597 height 269
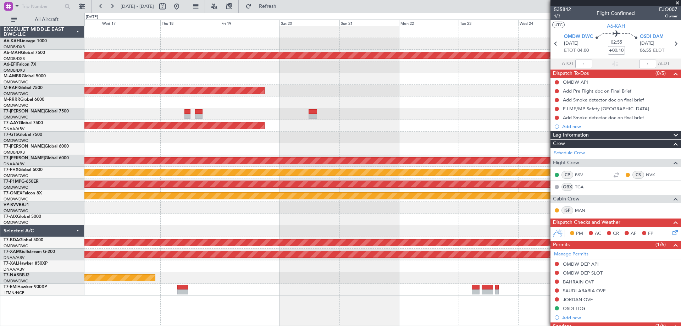
click at [364, 115] on div "Planned Maint Dubai (Dubai Intl) Planned Maint Singapore (Seletar) Planned Main…" at bounding box center [382, 160] width 597 height 269
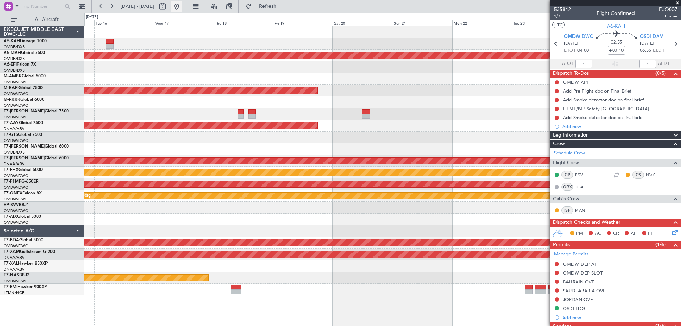
click at [182, 6] on button at bounding box center [176, 6] width 11 height 11
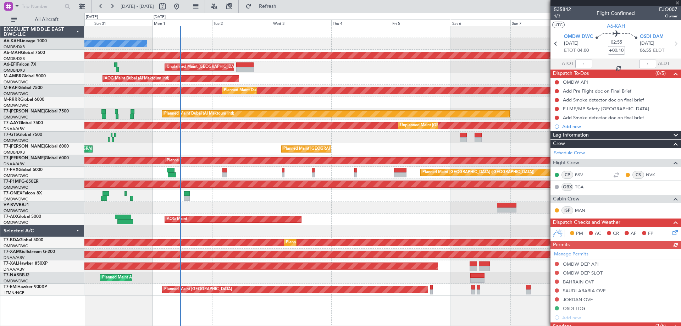
click at [677, 4] on div at bounding box center [616, 3] width 131 height 6
click at [678, 3] on span at bounding box center [677, 3] width 7 height 6
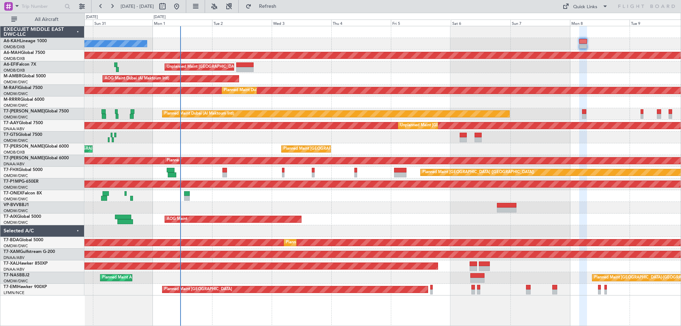
type input "0"
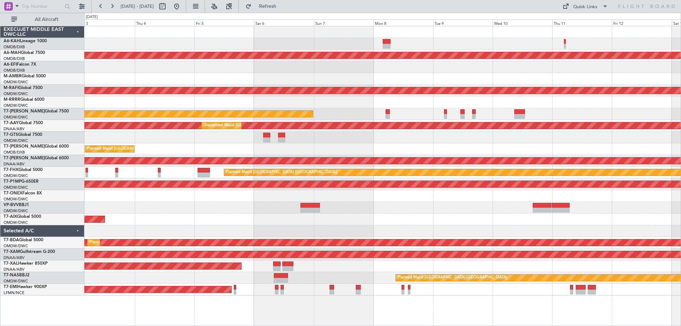
click at [215, 75] on div "AOG Maint Dubai (Al Maktoum Intl)" at bounding box center [382, 79] width 597 height 12
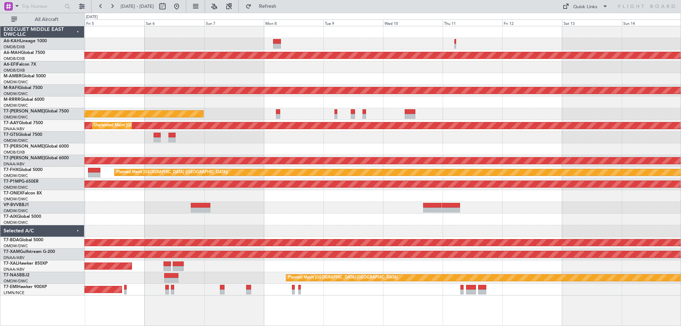
click at [341, 52] on div "Planned Maint Dubai (Dubai Intl) Planned Maint Dubai (Al Maktoum Intl) Planned …" at bounding box center [382, 160] width 597 height 269
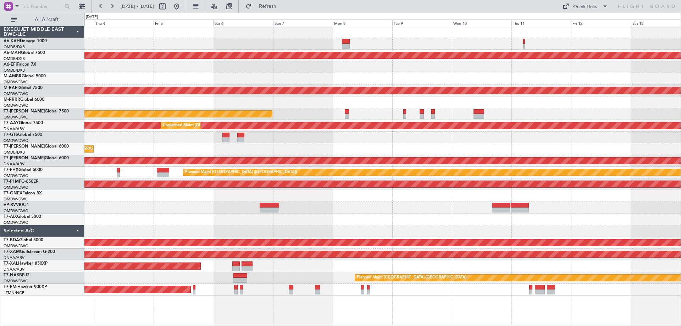
click at [550, 113] on div "Planned Maint Dubai (Al Maktoum Intl)" at bounding box center [382, 114] width 597 height 12
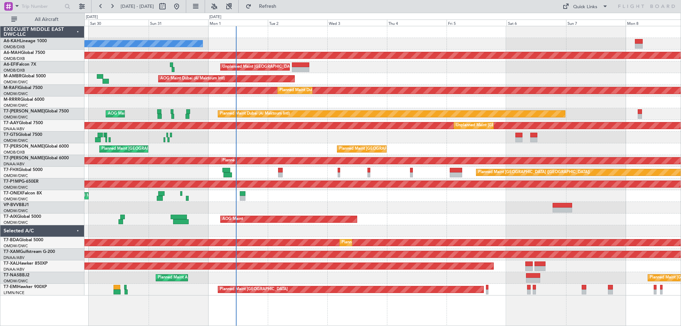
click at [548, 146] on div "No Crew Planned Maint Dubai (Dubai Intl) Planned Maint Dubai (Dubai Intl) Unpla…" at bounding box center [382, 160] width 597 height 269
click at [289, 146] on div "Planned Maint Dubai (Dubai Intl) Planned Maint Dubai (Dubai Intl)" at bounding box center [382, 149] width 597 height 12
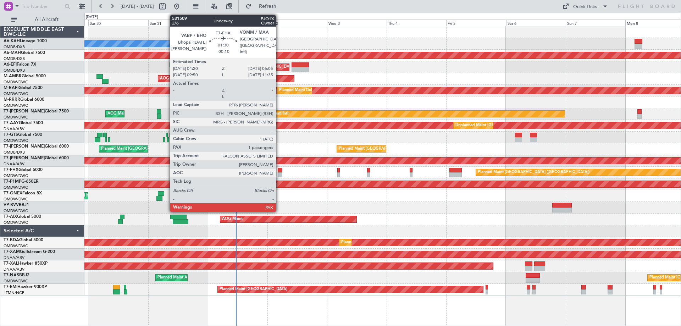
click at [279, 171] on div at bounding box center [280, 170] width 5 height 5
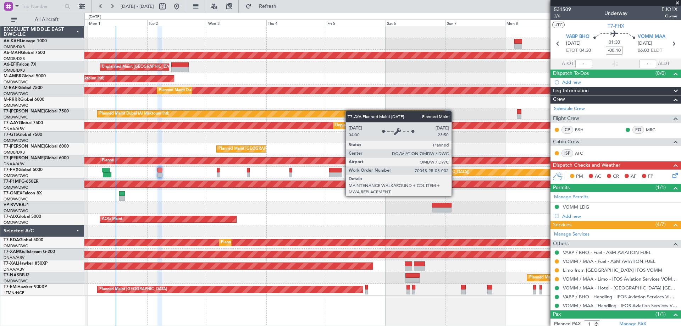
click at [318, 111] on div "No Crew Planned Maint Dubai (Dubai Intl) Unplanned Maint Paris (Le Bourget) AOG…" at bounding box center [382, 160] width 597 height 269
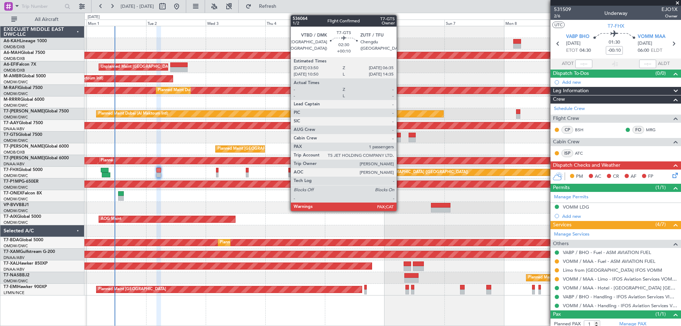
click at [400, 139] on div at bounding box center [397, 139] width 7 height 5
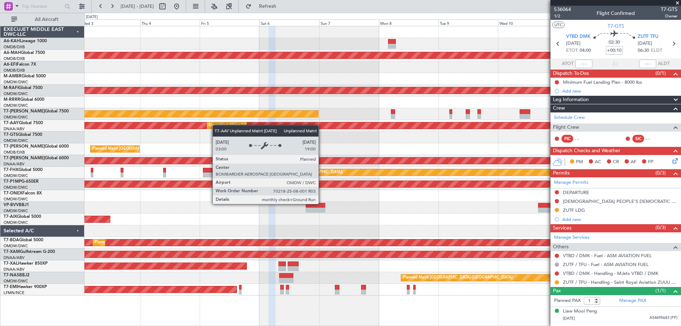
click at [212, 125] on div "No Crew Planned Maint Dubai (Dubai Intl) Unplanned Maint Paris (Le Bourget) AOG…" at bounding box center [382, 160] width 597 height 269
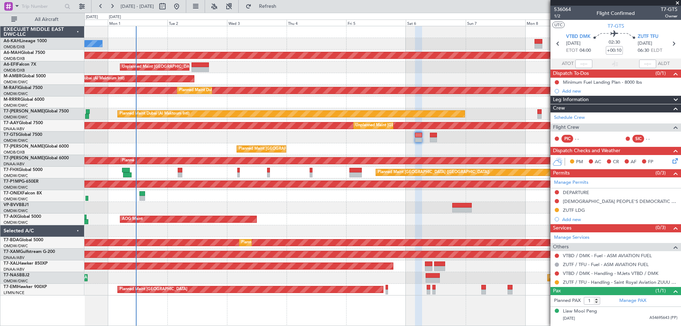
click at [459, 68] on div "No Crew Planned Maint Dubai (Dubai Intl) Unplanned Maint Paris (Le Bourget) AOG…" at bounding box center [382, 160] width 597 height 269
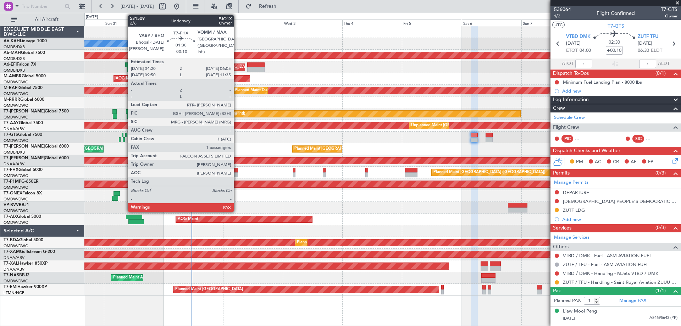
click at [237, 170] on div at bounding box center [236, 170] width 5 height 5
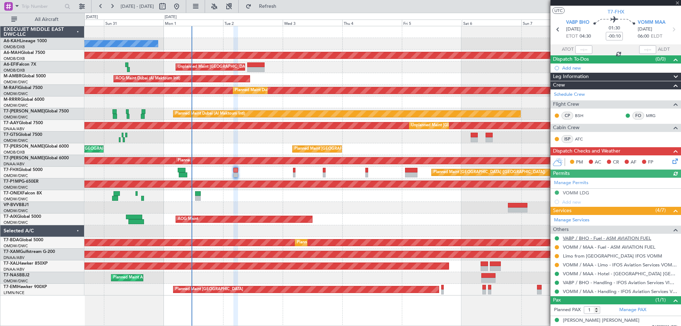
scroll to position [20, 0]
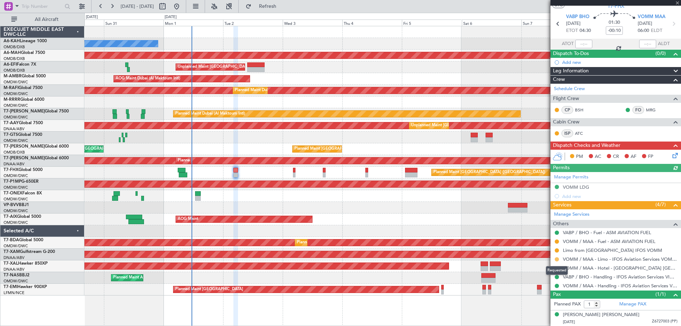
click at [557, 258] on button at bounding box center [557, 259] width 4 height 4
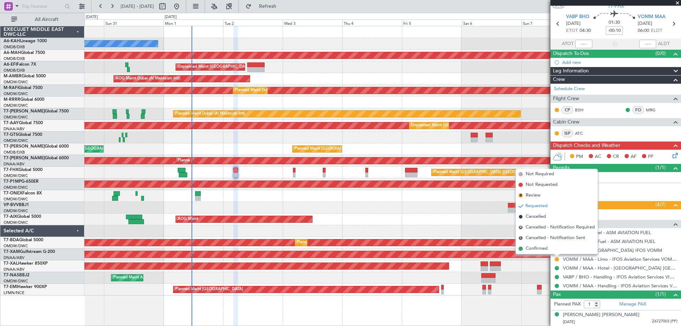
drag, startPoint x: 542, startPoint y: 247, endPoint x: 562, endPoint y: 237, distance: 22.5
click at [542, 247] on span "Confirmed" at bounding box center [537, 248] width 22 height 7
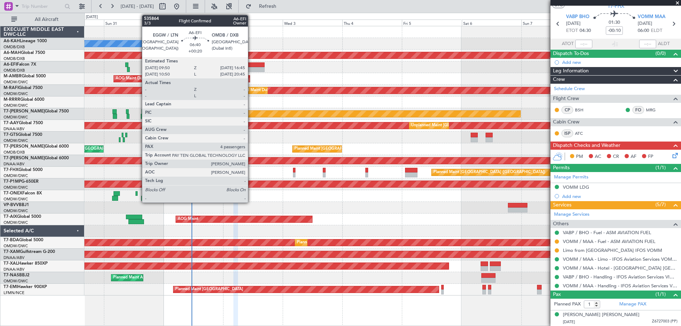
click at [251, 64] on div at bounding box center [255, 64] width 17 height 5
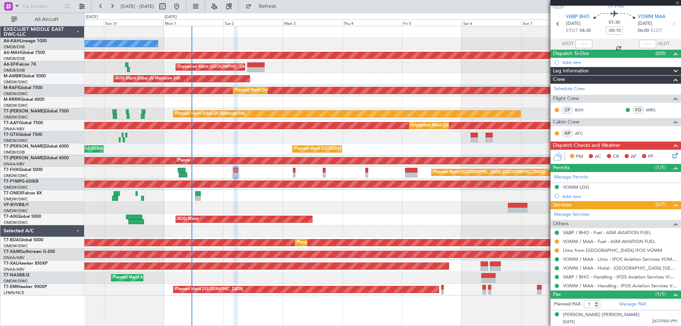
type input "+00:20"
type input "4"
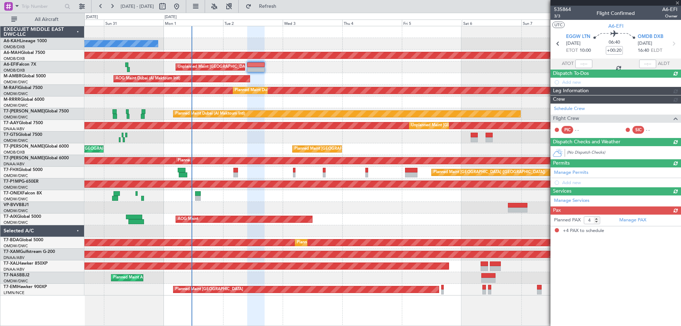
scroll to position [0, 0]
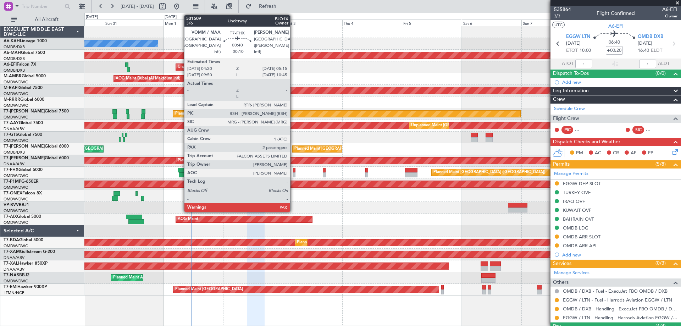
click at [293, 173] on div at bounding box center [294, 174] width 2 height 5
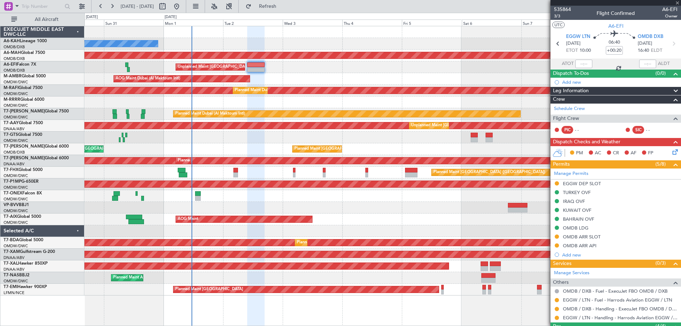
type input "-00:10"
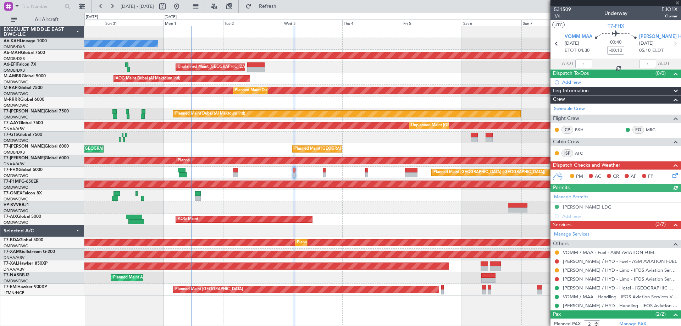
scroll to position [36, 0]
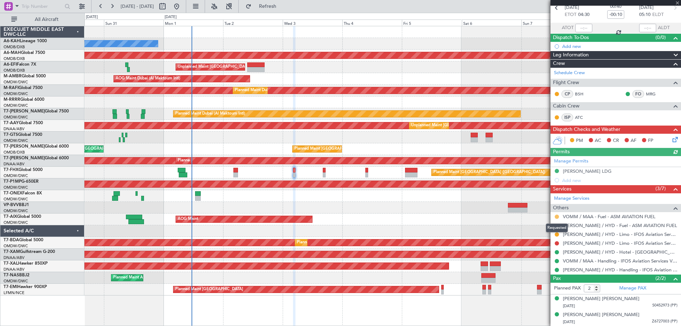
click at [556, 216] on button at bounding box center [557, 217] width 4 height 4
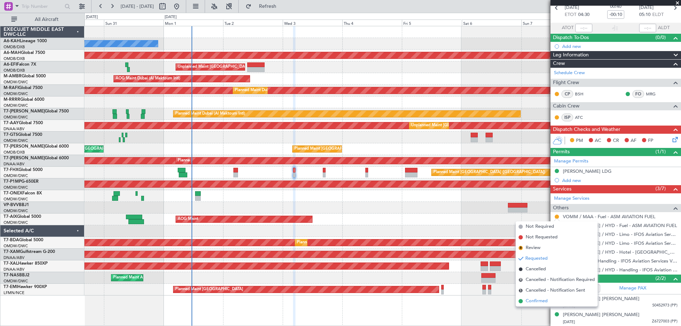
click at [531, 302] on span "Confirmed" at bounding box center [537, 301] width 22 height 7
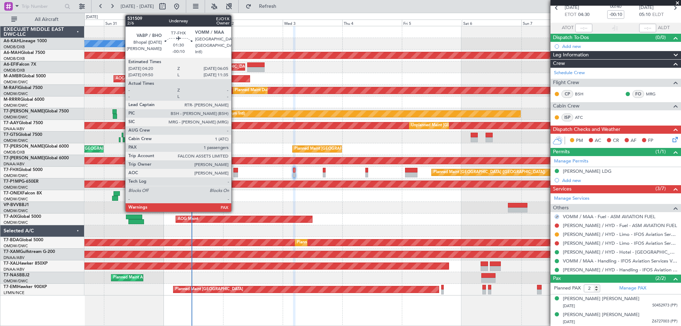
click at [235, 169] on div at bounding box center [236, 170] width 5 height 5
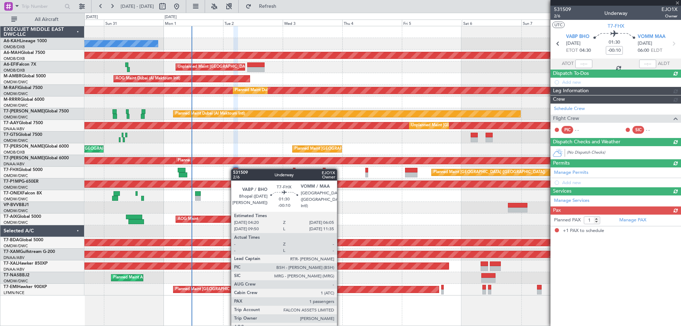
scroll to position [0, 0]
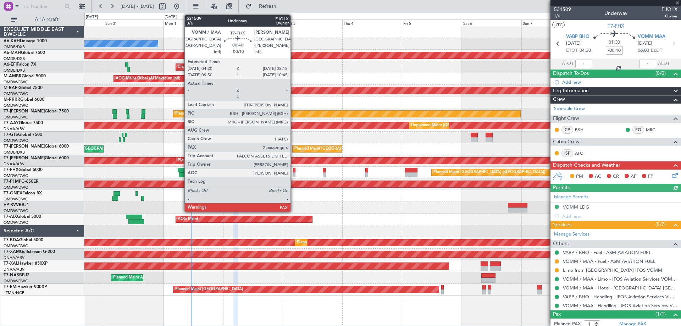
click at [294, 174] on div at bounding box center [294, 174] width 2 height 5
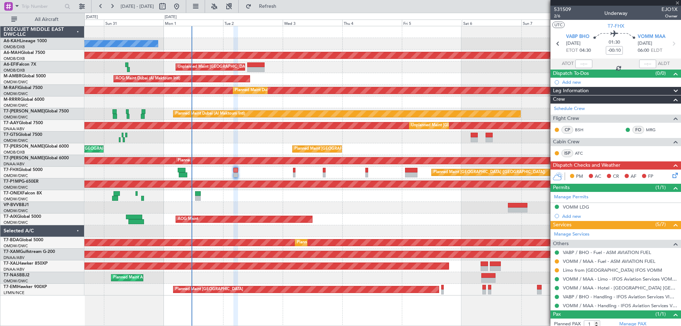
type input "2"
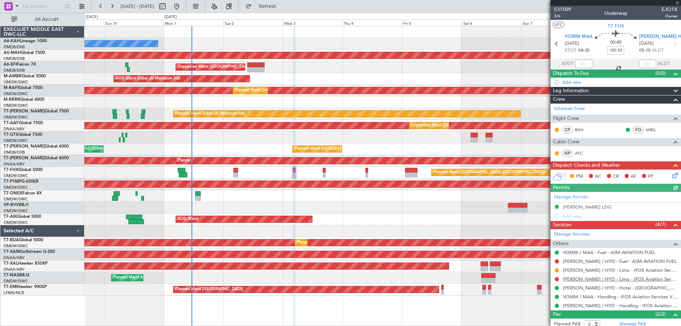
click at [586, 280] on link "VOHS / HYD - Limo - IFOS Aviation Services VOHS / HYD" at bounding box center [620, 279] width 115 height 6
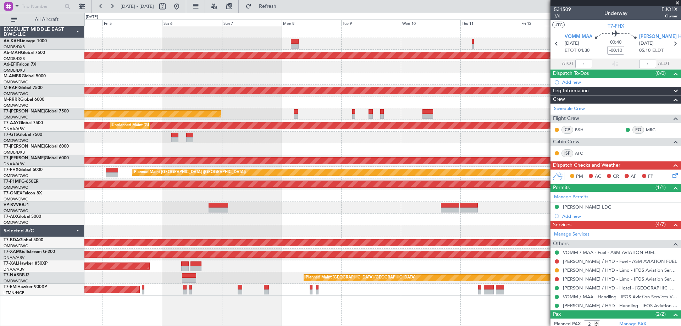
click at [50, 72] on div "Planned Maint Dubai (Dubai Intl) Unplanned Maint Paris (Le Bourget) AOG Maint D…" at bounding box center [340, 169] width 681 height 313
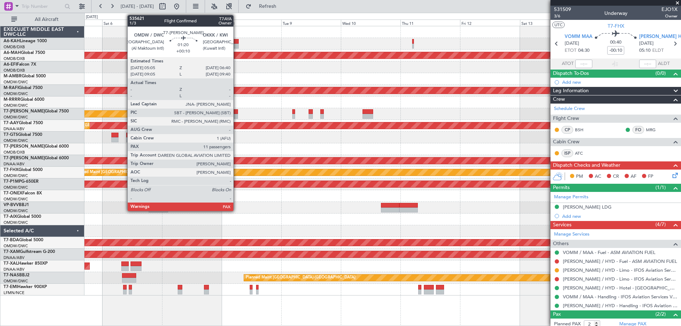
click at [237, 115] on div at bounding box center [236, 116] width 4 height 5
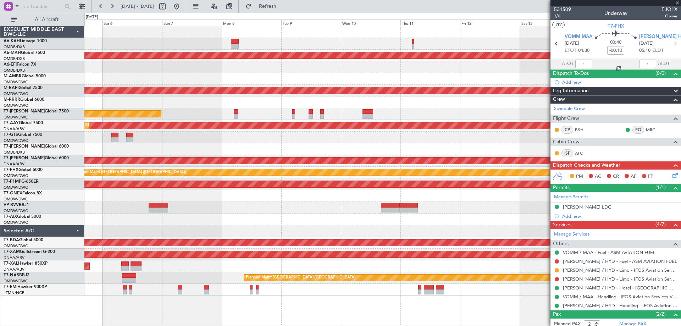
type input "+00:10"
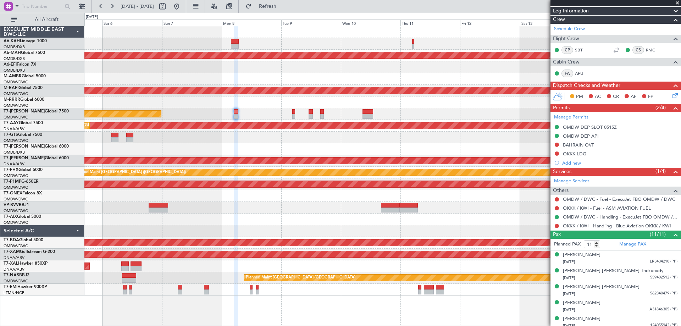
scroll to position [206, 0]
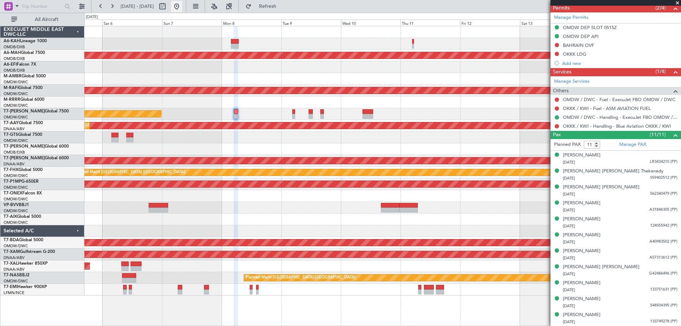
click at [182, 6] on button at bounding box center [176, 6] width 11 height 11
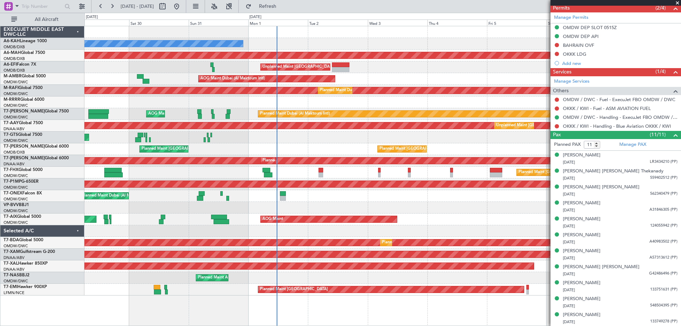
click at [351, 33] on div "No Crew Planned Maint Dubai (Dubai Intl) Planned Maint Dubai (Dubai Intl) Unpla…" at bounding box center [382, 160] width 597 height 269
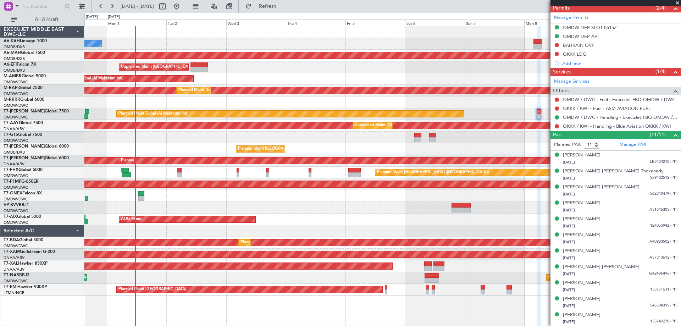
click at [313, 34] on div at bounding box center [382, 32] width 597 height 12
drag, startPoint x: 678, startPoint y: 1, endPoint x: 649, endPoint y: 9, distance: 29.3
click at [678, 1] on span at bounding box center [677, 3] width 7 height 6
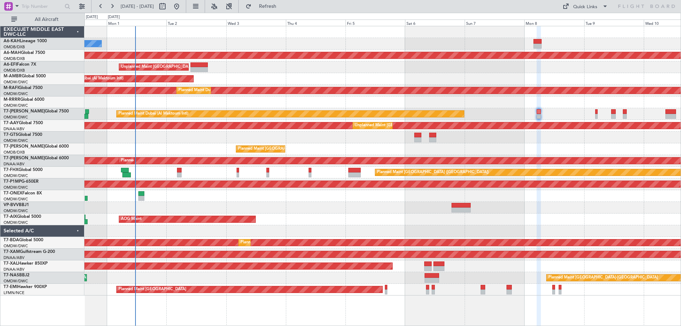
type input "0"
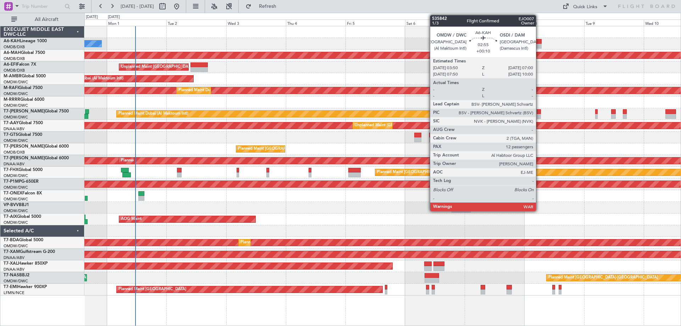
click at [539, 42] on div at bounding box center [538, 41] width 8 height 5
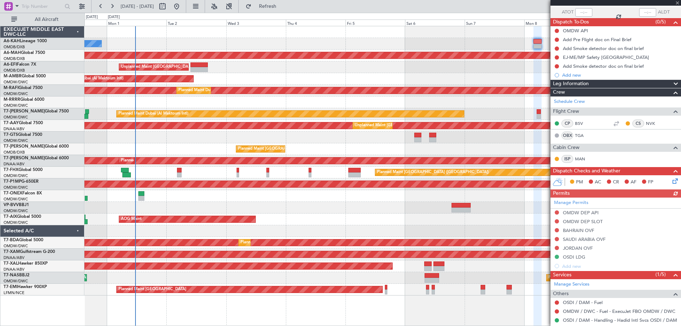
scroll to position [106, 0]
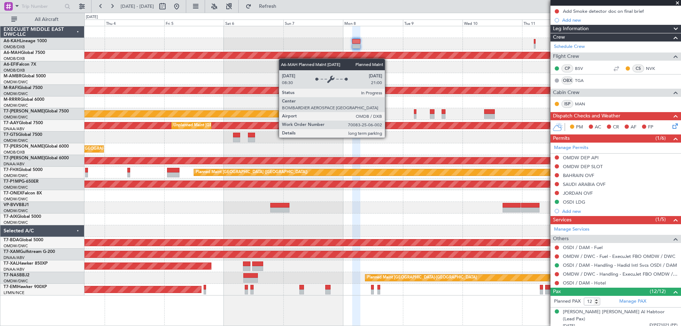
click at [258, 56] on div "Planned Maint Dubai (Dubai Intl) Unplanned Maint Paris (Le Bourget) AOG Maint D…" at bounding box center [382, 160] width 597 height 269
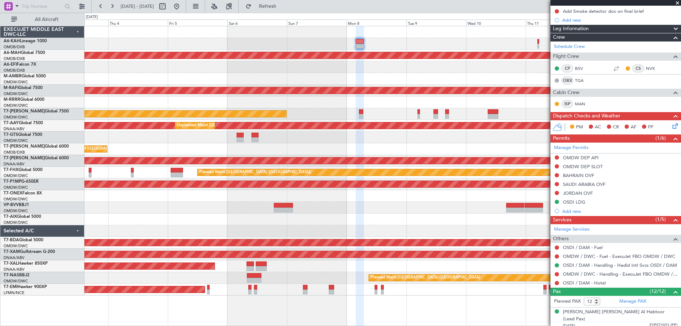
click at [300, 63] on div "Planned Maint Dubai (Dubai Intl) Unplanned Maint Paris (Le Bourget) AOG Maint D…" at bounding box center [382, 160] width 597 height 269
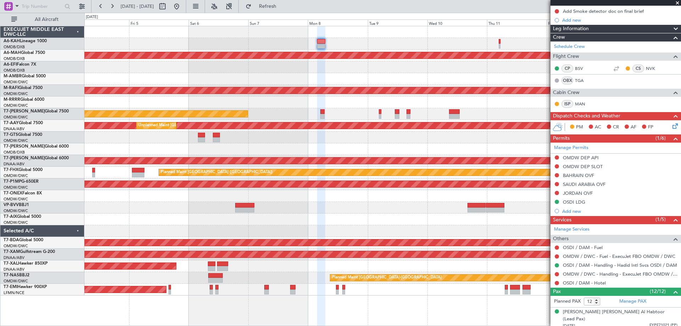
click at [323, 70] on div "Planned Maint Dubai (Dubai Intl) Unplanned Maint Paris (Le Bourget) AOG Maint D…" at bounding box center [382, 160] width 597 height 269
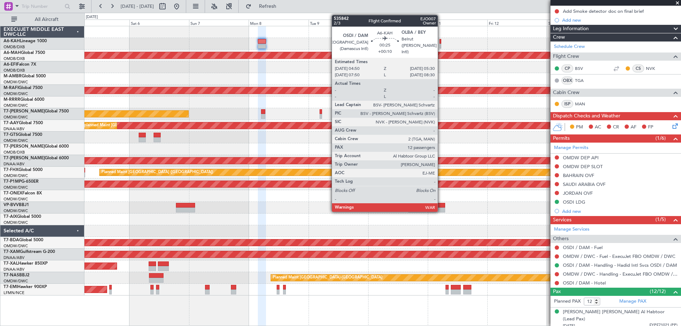
click at [441, 46] on div at bounding box center [441, 46] width 2 height 5
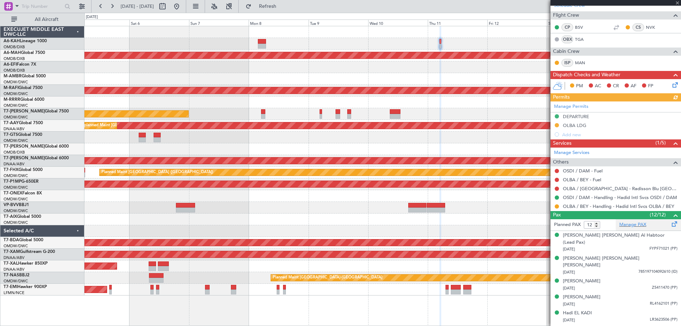
scroll to position [177, 0]
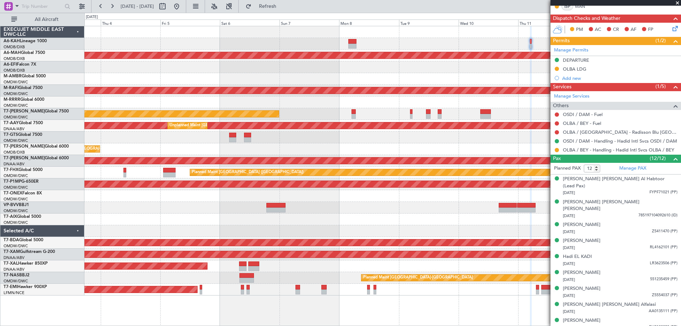
click at [435, 86] on div "Planned Maint Dubai (Dubai Intl) Unplanned Maint Paris (Le Bourget) AOG Maint D…" at bounding box center [382, 160] width 597 height 269
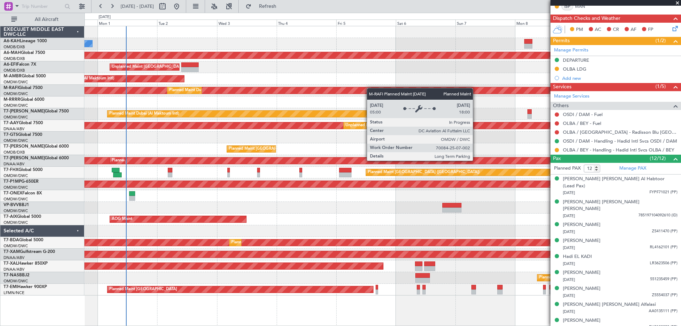
click at [455, 93] on div "No Crew Planned Maint Dubai (Dubai Intl) Unplanned Maint Paris (Le Bourget) AOG…" at bounding box center [382, 160] width 597 height 269
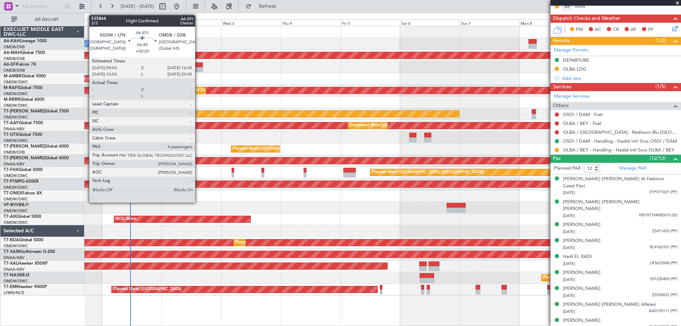
click at [198, 65] on div at bounding box center [194, 64] width 17 height 5
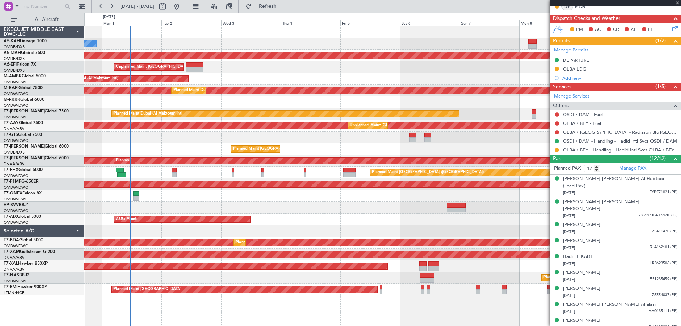
type input "+00:20"
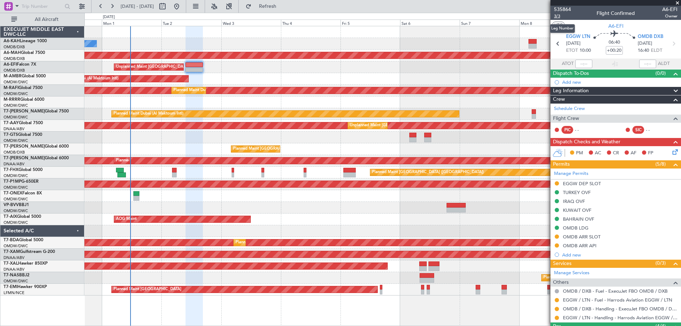
click at [564, 16] on span "3/3" at bounding box center [562, 16] width 17 height 6
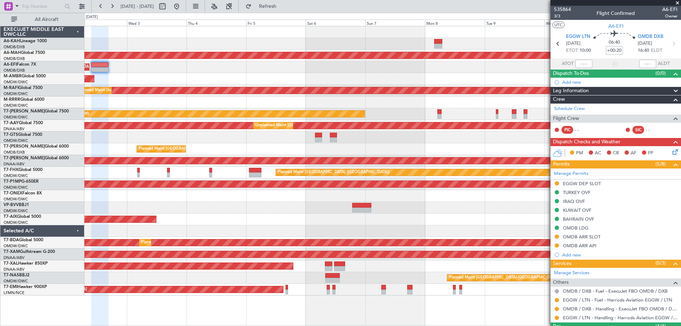
click at [345, 70] on div "No Crew Planned Maint Dubai (Dubai Intl) Unplanned Maint Paris (Le Bourget) AOG…" at bounding box center [382, 160] width 597 height 269
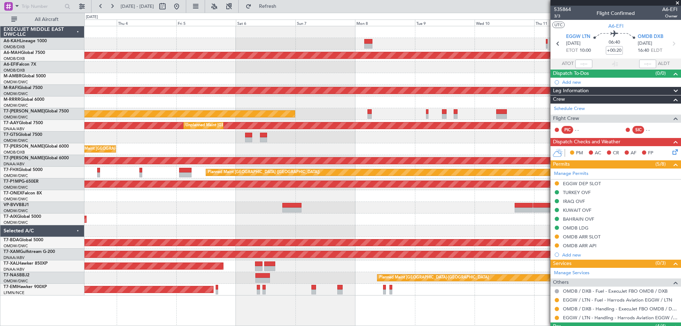
click at [221, 68] on div "Planned Maint Dubai (Dubai Intl) Unplanned Maint Paris (Le Bourget) AOG Maint D…" at bounding box center [382, 160] width 597 height 269
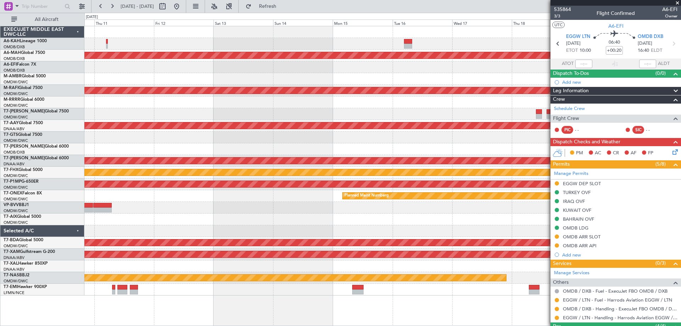
click at [118, 60] on div "Planned Maint Dubai (Dubai Intl) Planned Maint Dubai (Al Maktoum Intl) Unplanne…" at bounding box center [382, 160] width 597 height 269
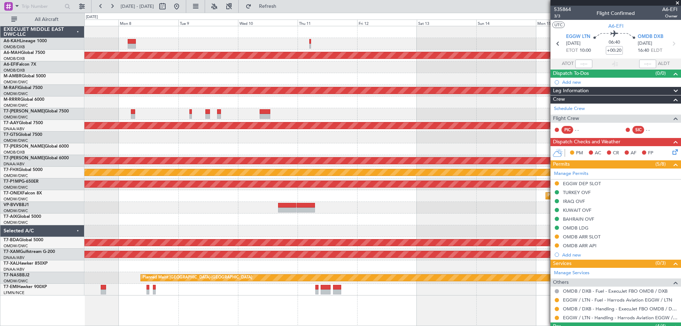
click at [481, 94] on div "Planned Maint Dubai (Dubai Intl) Planned Maint Dubai (Al Maktoum Intl) Planned …" at bounding box center [382, 160] width 597 height 269
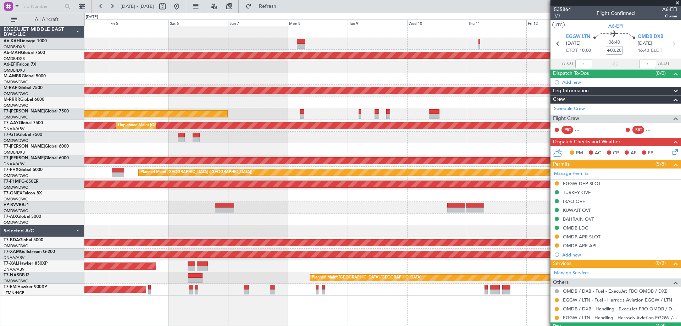
click at [479, 70] on div "Planned Maint Dubai (Dubai Intl) Unplanned Maint Paris (Le Bourget) AOG Maint D…" at bounding box center [382, 160] width 597 height 269
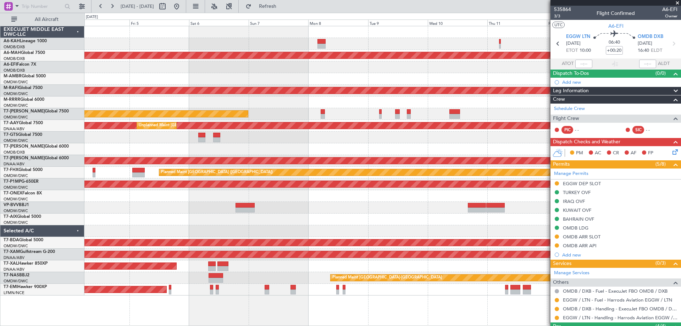
click at [437, 75] on div "Planned Maint Dubai (Dubai Intl) Unplanned Maint Paris (Le Bourget) AOG Maint D…" at bounding box center [382, 160] width 597 height 269
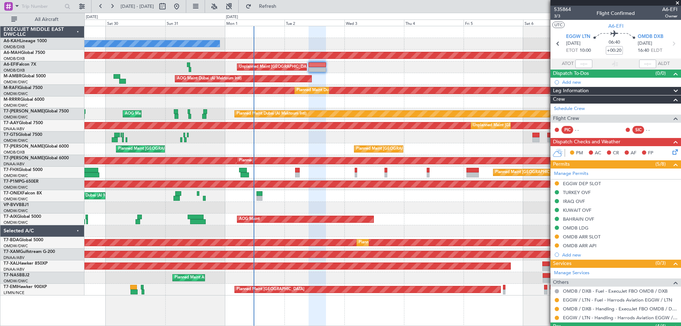
click at [351, 87] on div "No Crew Planned Maint Dubai (Dubai Intl) Unplanned Maint Paris (Le Bourget) AOG…" at bounding box center [382, 160] width 597 height 269
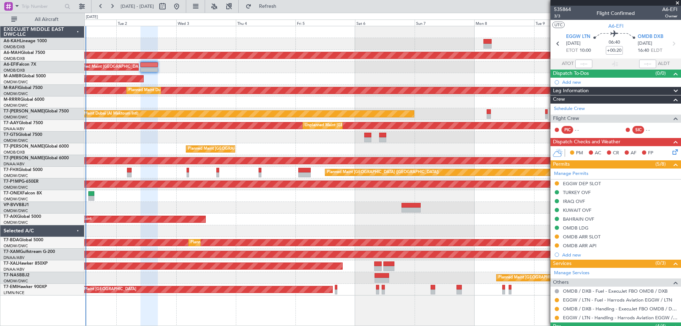
click at [122, 84] on div "No Crew Planned Maint Dubai (Dubai Intl) Unplanned Maint Paris (Le Bourget) AOG…" at bounding box center [382, 160] width 597 height 269
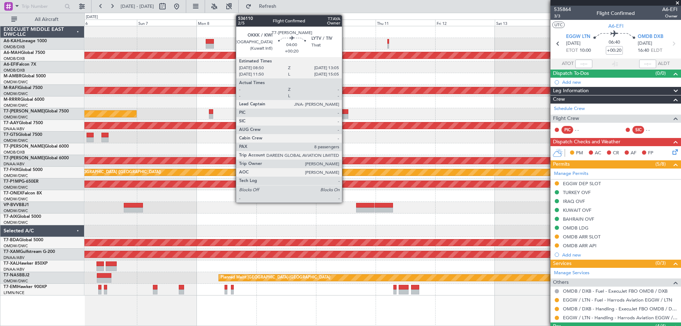
click at [345, 113] on div at bounding box center [343, 111] width 11 height 5
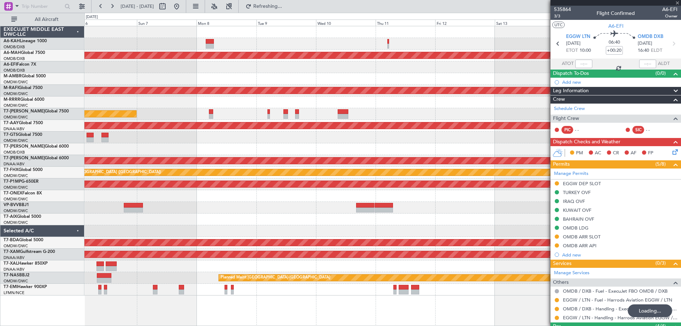
type input "8"
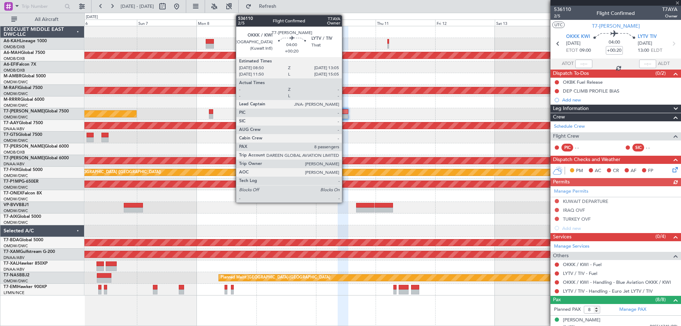
type input "+00:25"
type input "4"
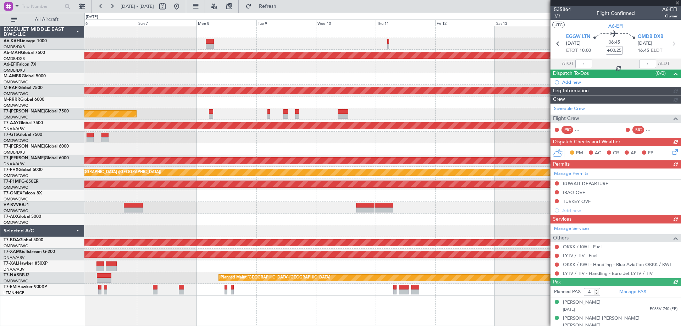
scroll to position [35, 0]
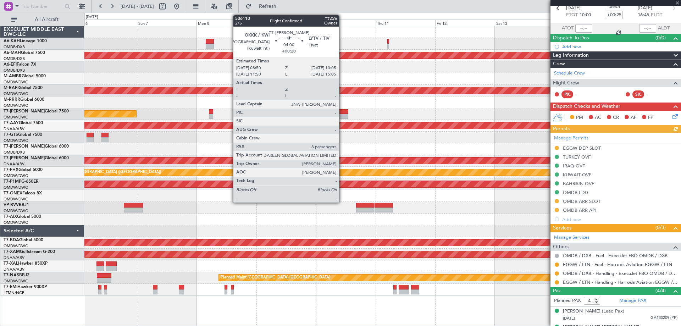
click at [342, 112] on div at bounding box center [343, 111] width 11 height 5
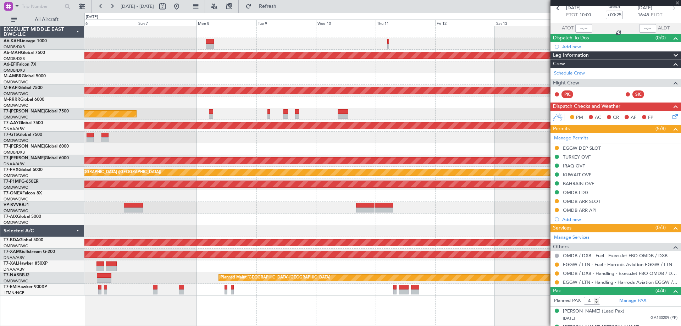
type input "+00:20"
type input "8"
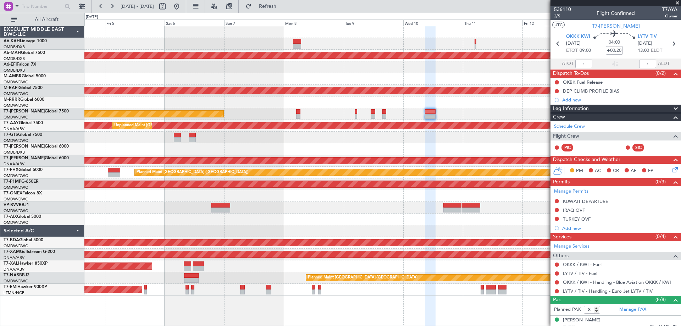
click at [323, 112] on div "Planned Maint Dubai (Dubai Intl) Unplanned Maint Paris (Le Bourget) AOG Maint D…" at bounding box center [382, 160] width 597 height 269
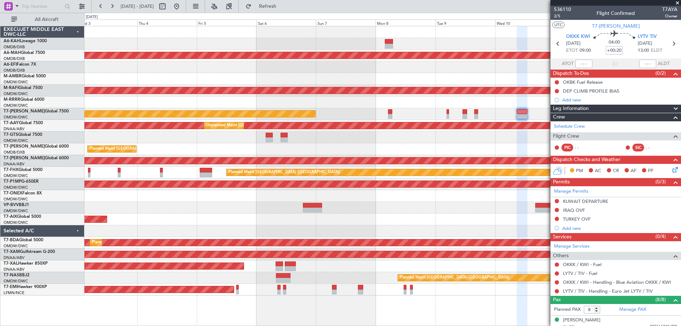
click at [405, 99] on div "No Crew Planned Maint Dubai (Dubai Intl) Unplanned Maint Paris (Le Bourget) AOG…" at bounding box center [382, 160] width 597 height 269
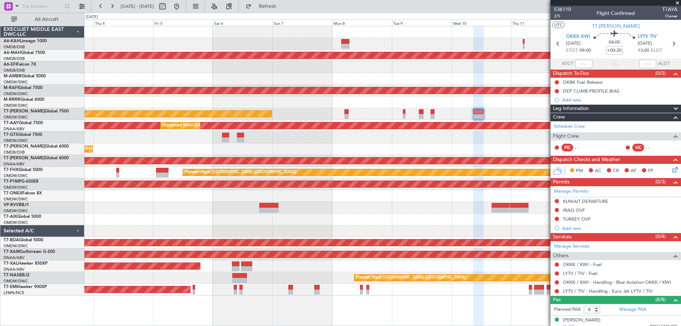
click at [333, 101] on div at bounding box center [382, 103] width 597 height 12
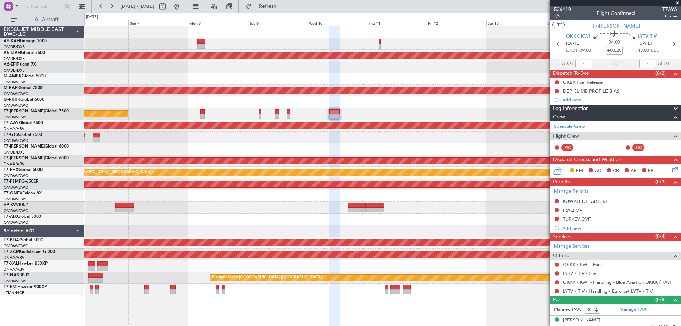
click at [303, 101] on div "Planned Maint Dubai (Dubai Intl) Planned Maint Dubai (Al Maktoum Intl) Planned …" at bounding box center [382, 160] width 597 height 269
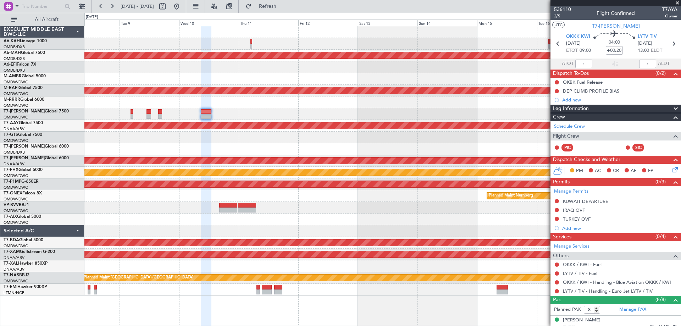
click at [242, 98] on div "Planned Maint Dubai (Dubai Intl) Planned Maint Dubai (Al Maktoum Intl) Planned …" at bounding box center [382, 160] width 597 height 269
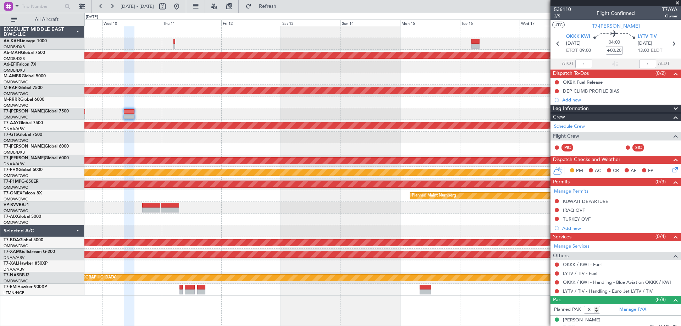
click at [244, 88] on div "Planned Maint Dubai (Dubai Intl) Planned Maint Dubai (Al Maktoum Intl) Unplanne…" at bounding box center [382, 160] width 597 height 269
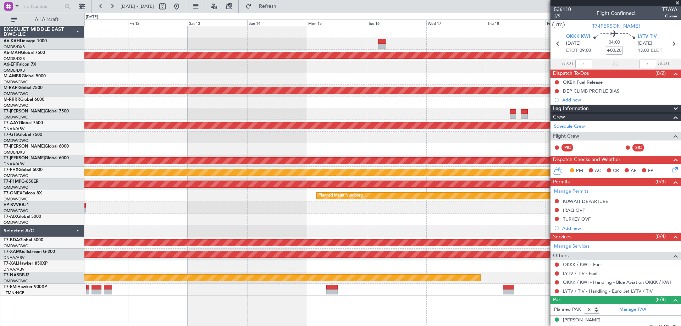
click at [429, 153] on div "Planned Maint Dubai (Dubai Intl) Planned Maint Dubai (Al Maktoum Intl) Unplanne…" at bounding box center [382, 160] width 597 height 269
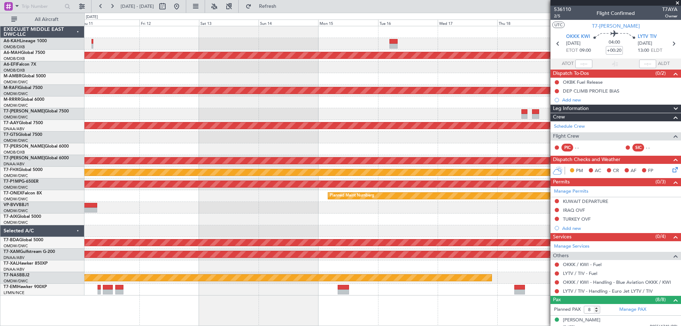
click at [329, 94] on div "Planned Maint Dubai (Dubai Intl) Planned Maint Dubai (Al Maktoum Intl) Unplanne…" at bounding box center [382, 160] width 597 height 269
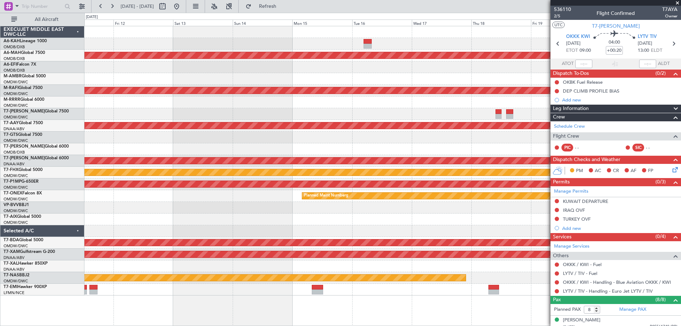
click at [410, 107] on div at bounding box center [382, 103] width 597 height 12
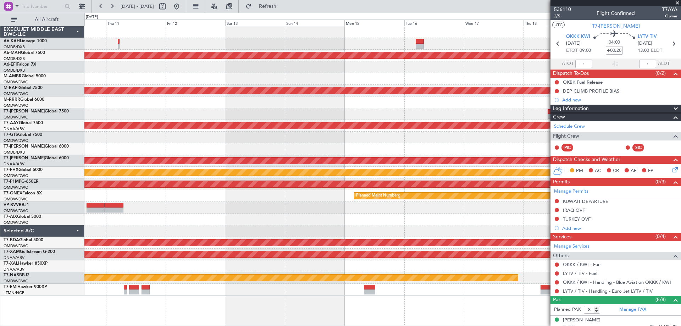
click at [435, 108] on div "Planned Maint Dubai (Dubai Intl) Planned Maint Dubai (Al Maktoum Intl) Unplanne…" at bounding box center [382, 160] width 597 height 269
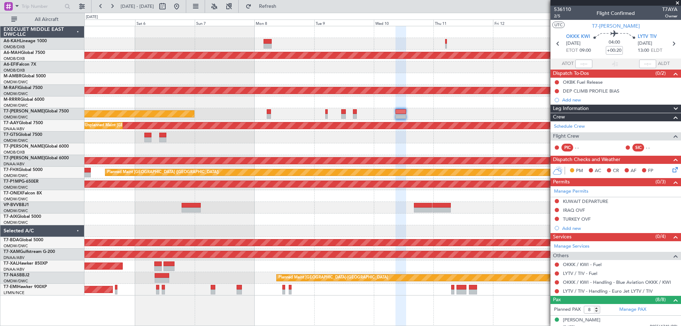
click at [449, 111] on div "Planned Maint Dubai (Al Maktoum Intl)" at bounding box center [382, 114] width 597 height 12
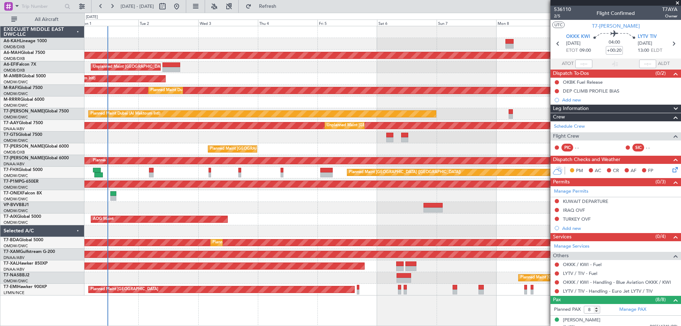
click at [347, 143] on div at bounding box center [382, 138] width 597 height 12
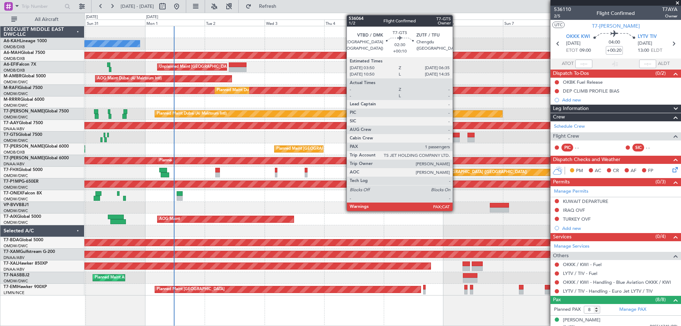
click at [456, 141] on div at bounding box center [456, 139] width 7 height 5
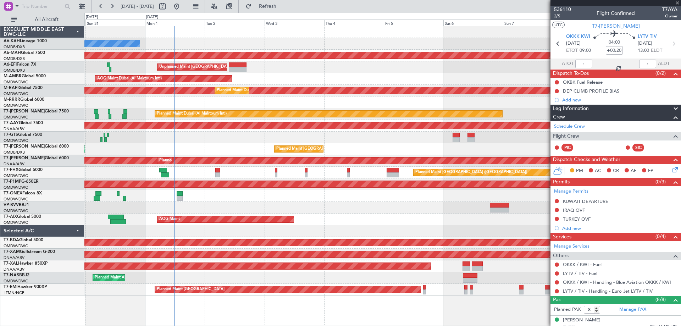
type input "+00:10"
type input "1"
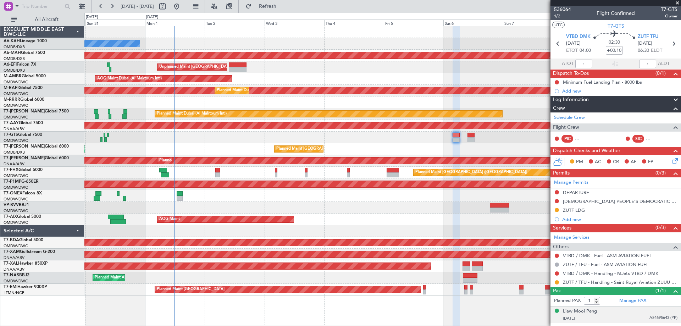
click at [582, 312] on div "Liaw Mooi Peng" at bounding box center [580, 311] width 34 height 7
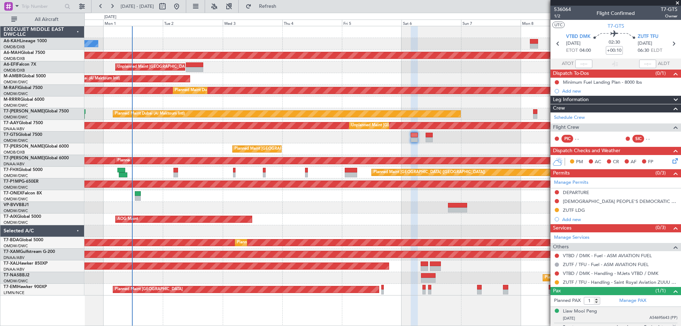
click at [340, 147] on div "Planned Maint Dubai (Dubai Intl) Planned Maint Dubai (Dubai Intl)" at bounding box center [382, 149] width 597 height 12
click at [349, 145] on div "Planned Maint Dubai (Dubai Intl) Planned Maint Dubai (Dubai Intl)" at bounding box center [382, 149] width 597 height 12
click at [335, 142] on div "Unplanned Maint [GEOGRAPHIC_DATA] (Seletar)" at bounding box center [382, 138] width 597 height 12
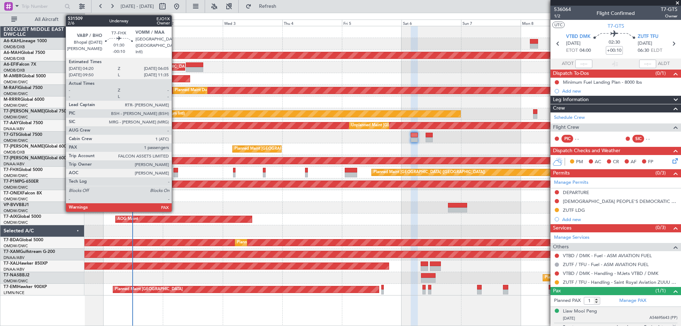
click at [175, 175] on div at bounding box center [176, 174] width 5 height 5
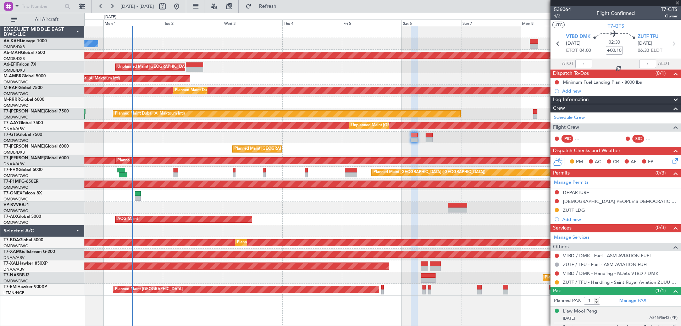
type input "-00:10"
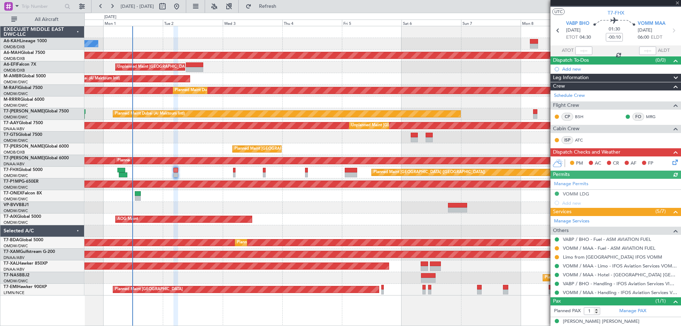
scroll to position [20, 0]
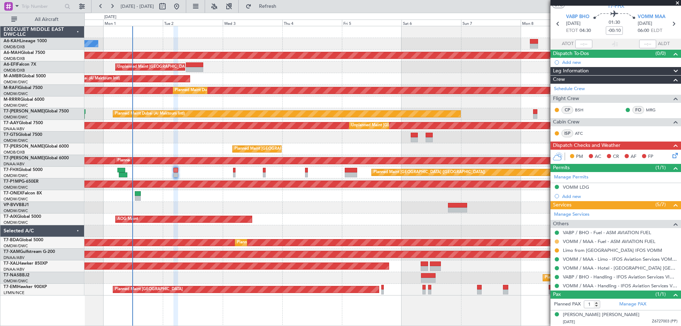
click at [556, 240] on button at bounding box center [557, 242] width 4 height 4
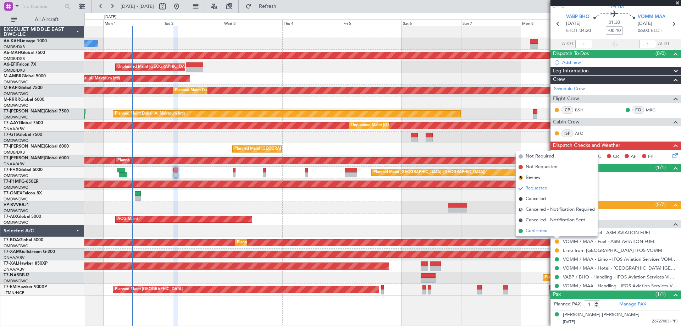
click at [543, 232] on span "Confirmed" at bounding box center [537, 230] width 22 height 7
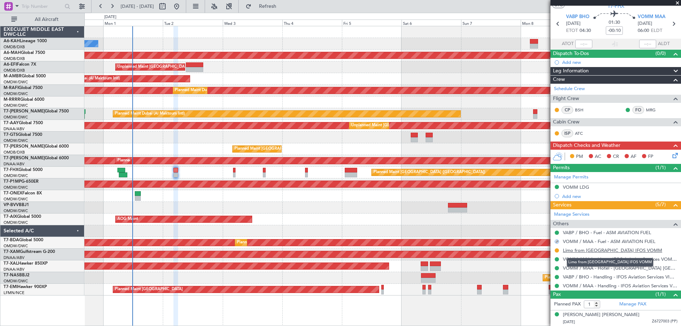
click at [591, 251] on link "Limo from [GEOGRAPHIC_DATA] IFOS VOMM" at bounding box center [612, 250] width 99 height 6
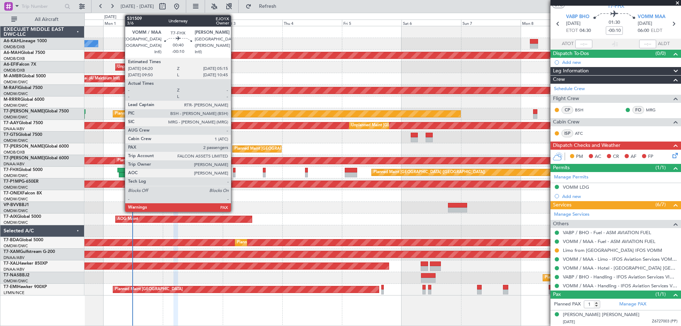
click at [234, 173] on div at bounding box center [234, 174] width 2 height 5
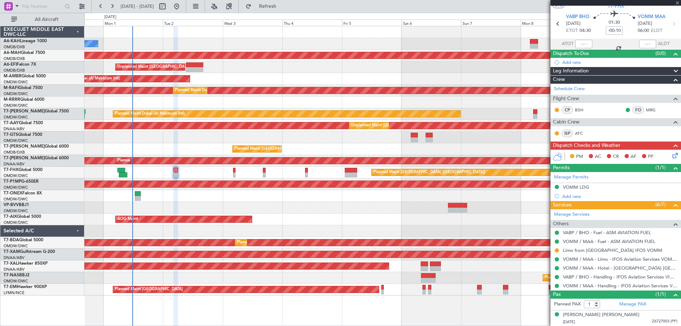
type input "2"
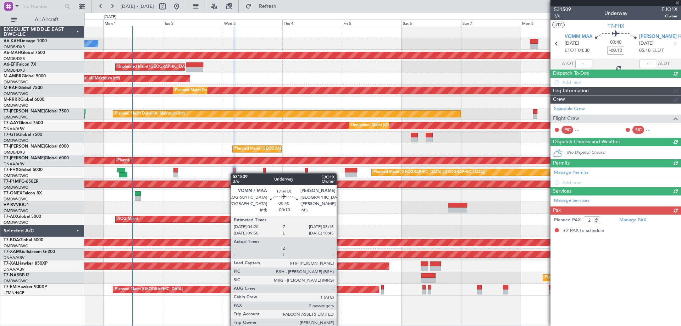
scroll to position [0, 0]
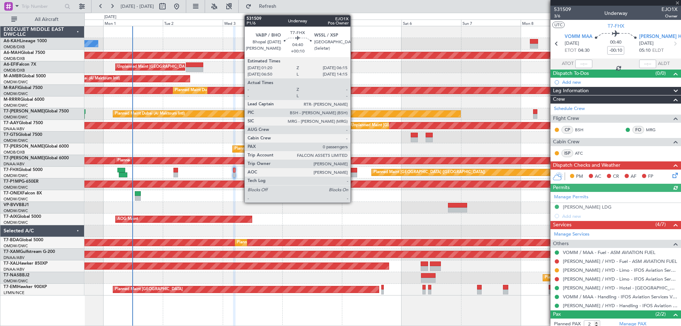
click at [353, 169] on div at bounding box center [351, 170] width 12 height 5
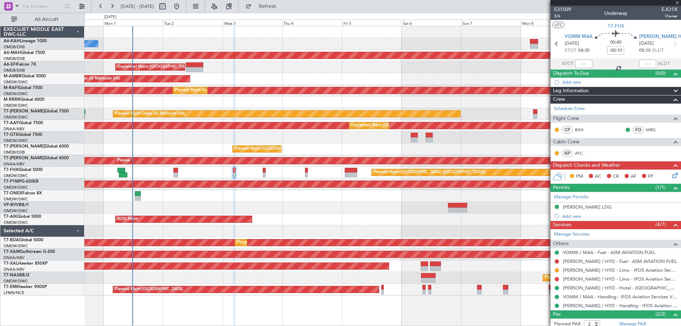
type input "+00:10"
type input "0"
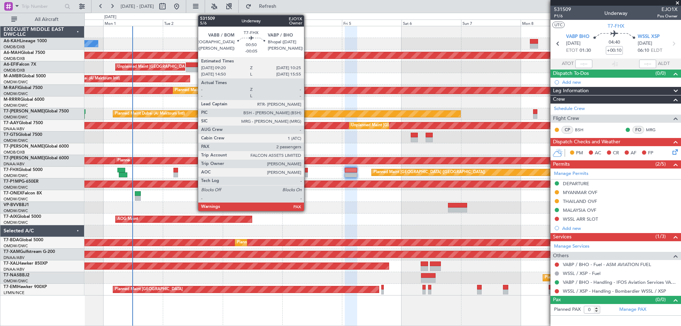
click at [307, 175] on div at bounding box center [306, 174] width 3 height 5
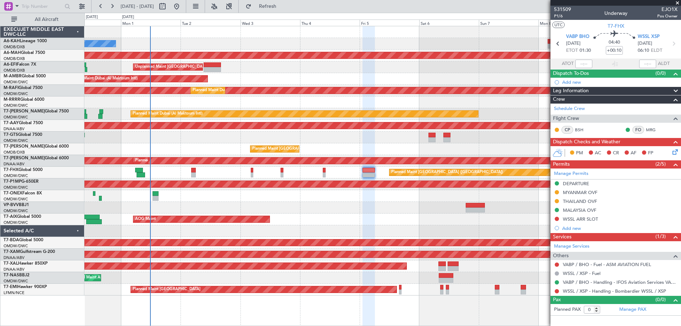
click at [341, 176] on div "Planned Maint [GEOGRAPHIC_DATA] ([GEOGRAPHIC_DATA])" at bounding box center [382, 173] width 597 height 12
click at [651, 33] on span "WSSL XSP" at bounding box center [649, 36] width 22 height 7
click at [418, 219] on div "AOG Maint Unplanned Maint Munich Oberpfaffenhofen" at bounding box center [382, 220] width 597 height 12
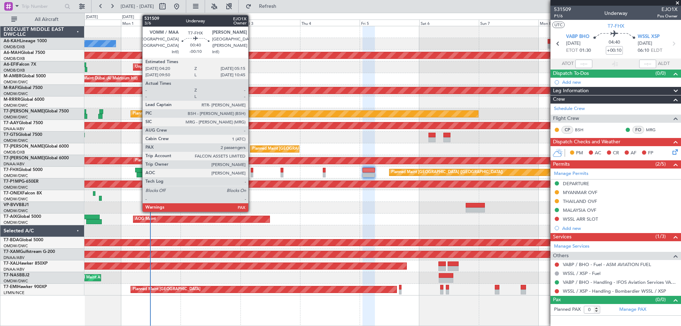
click at [252, 174] on div at bounding box center [252, 174] width 2 height 5
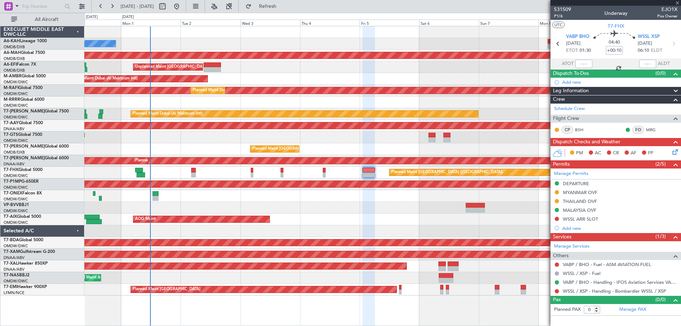
type input "-00:10"
type input "2"
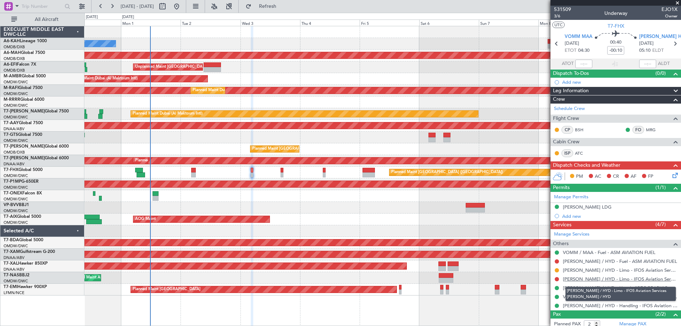
click at [586, 279] on link "VOHS / HYD - Limo - IFOS Aviation Services VOHS / HYD" at bounding box center [620, 279] width 115 height 6
click at [558, 279] on button at bounding box center [557, 279] width 4 height 4
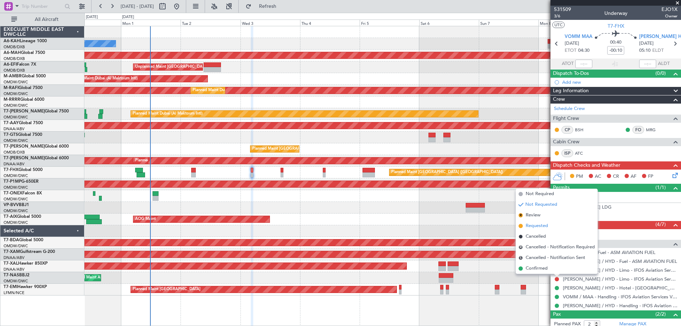
click at [531, 225] on span "Requested" at bounding box center [537, 226] width 22 height 7
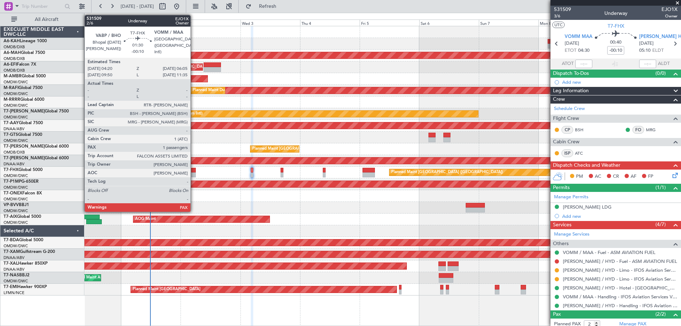
click at [194, 173] on div at bounding box center [193, 174] width 5 height 5
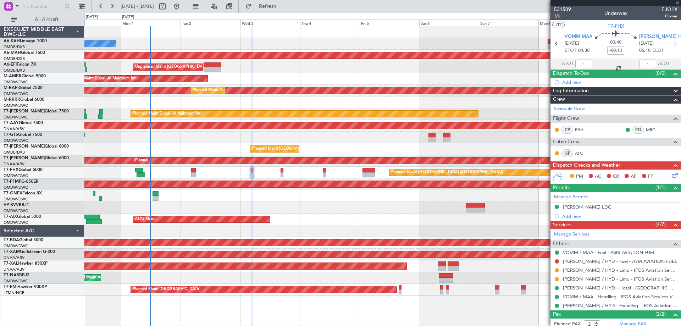
type input "1"
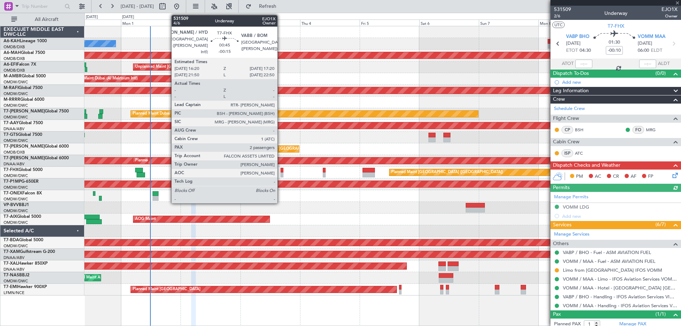
click at [281, 170] on div at bounding box center [282, 170] width 3 height 5
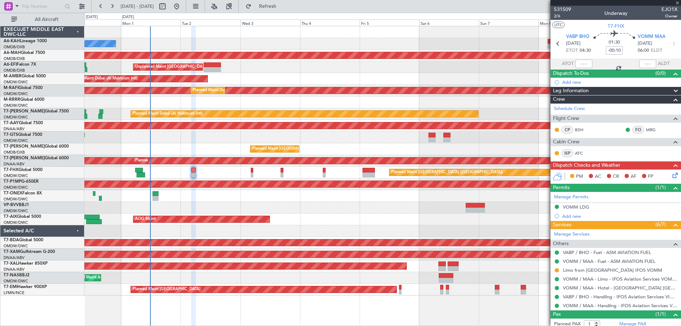
type input "-00:15"
type input "2"
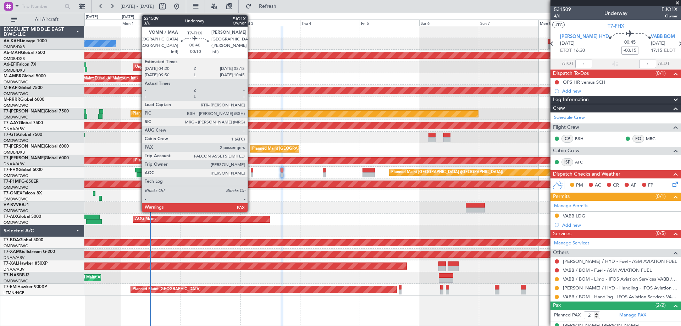
click at [251, 173] on div at bounding box center [252, 174] width 2 height 5
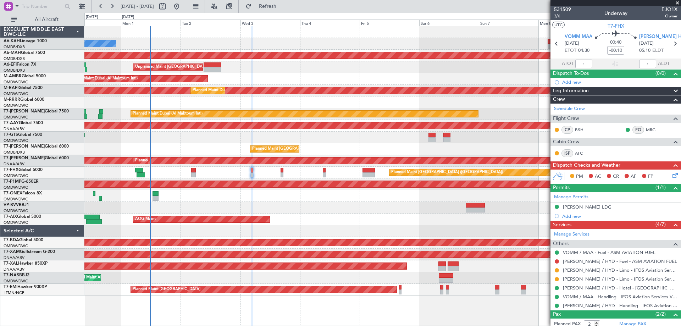
click at [234, 201] on div "Planned Maint Dubai (Al Maktoum Intl)" at bounding box center [382, 196] width 597 height 12
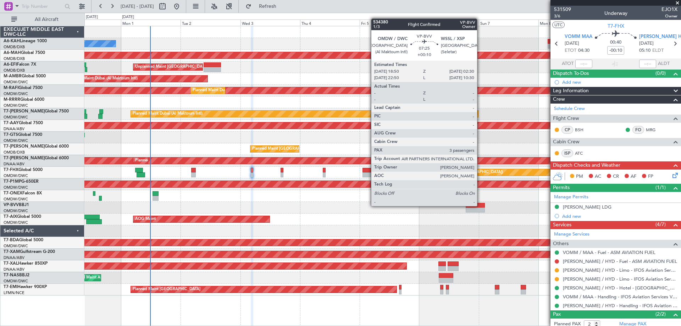
click at [481, 205] on div at bounding box center [475, 205] width 19 height 5
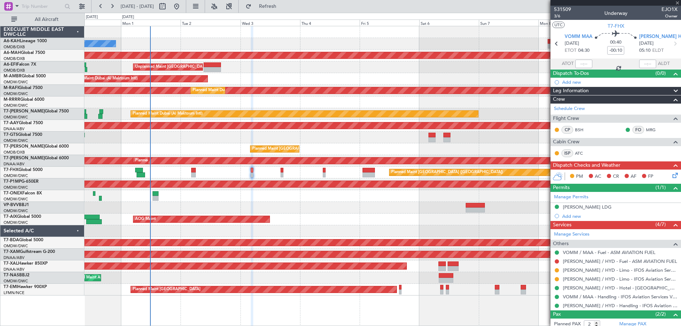
type input "+00:10"
type input "3"
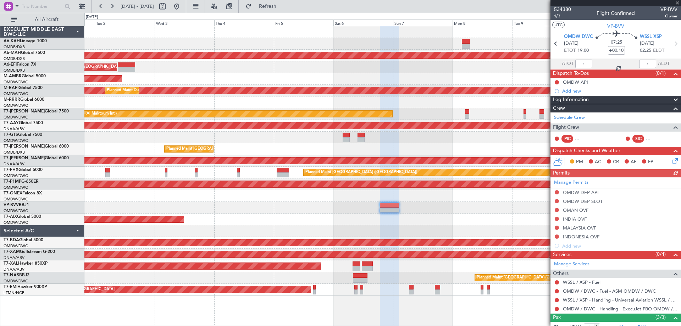
click at [325, 196] on div "No Crew Planned Maint Dubai (Dubai Intl) Unplanned Maint Paris (Le Bourget) AOG…" at bounding box center [382, 160] width 597 height 269
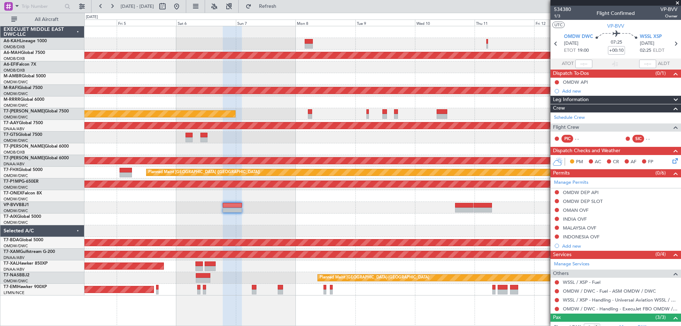
click at [330, 196] on div "Planned Maint Dubai (Dubai Intl) Unplanned Maint Paris (Le Bourget) AOG Maint D…" at bounding box center [382, 160] width 597 height 269
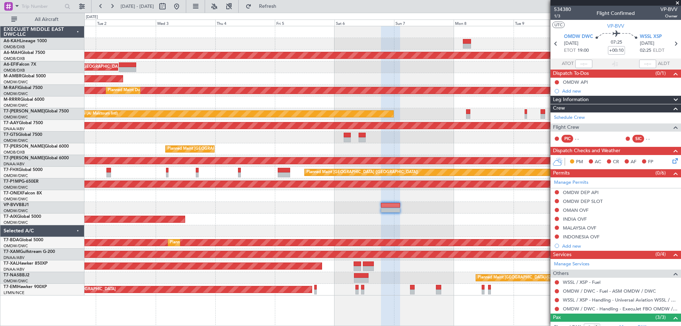
click at [460, 213] on div "No Crew Planned Maint Dubai (Dubai Intl) Unplanned Maint Paris (Le Bourget) AOG…" at bounding box center [382, 160] width 597 height 269
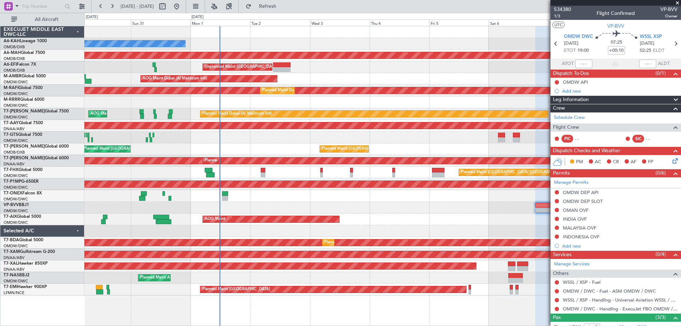
click at [381, 216] on div "No Crew Planned Maint Dubai (Dubai Intl) Planned Maint Dubai (Dubai Intl) Unpla…" at bounding box center [382, 160] width 597 height 269
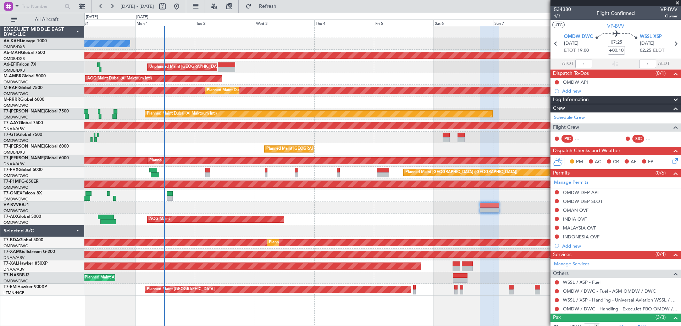
click at [421, 208] on div "No Crew Planned Maint Dubai (Dubai Intl) Planned Maint Dubai (Dubai Intl) Unpla…" at bounding box center [382, 160] width 597 height 269
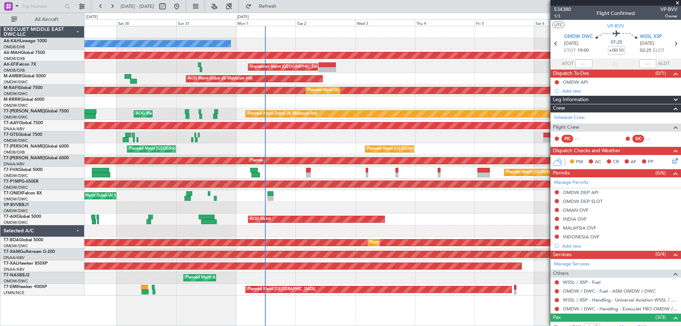
click at [472, 211] on div "Planned Maint Dubai (Al Maktoum Intl)" at bounding box center [382, 208] width 597 height 12
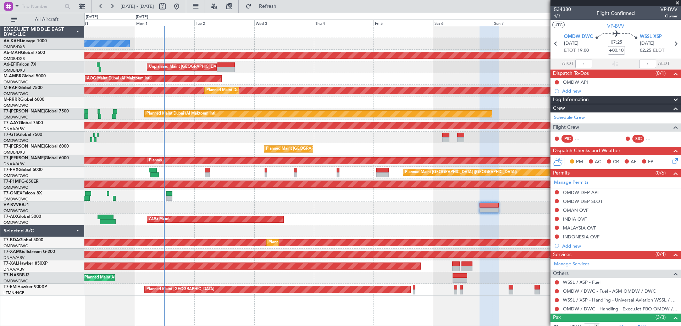
click at [371, 208] on div at bounding box center [382, 208] width 597 height 12
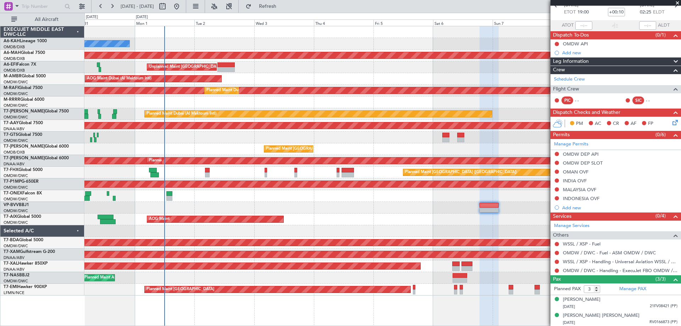
scroll to position [55, 0]
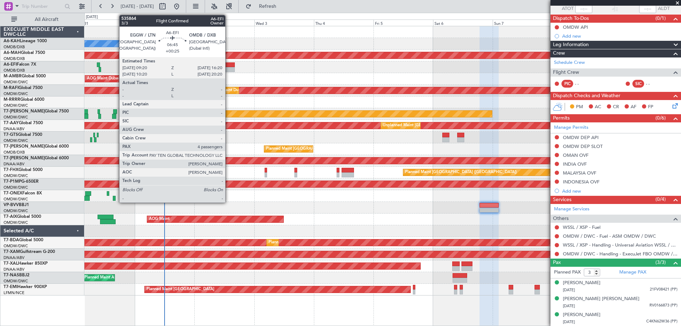
click at [229, 68] on div at bounding box center [227, 69] width 18 height 5
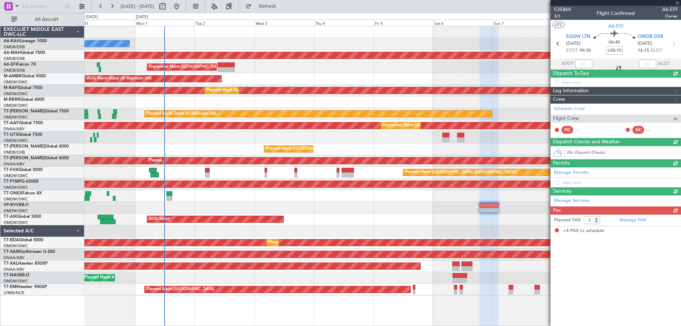
type input "+00:25"
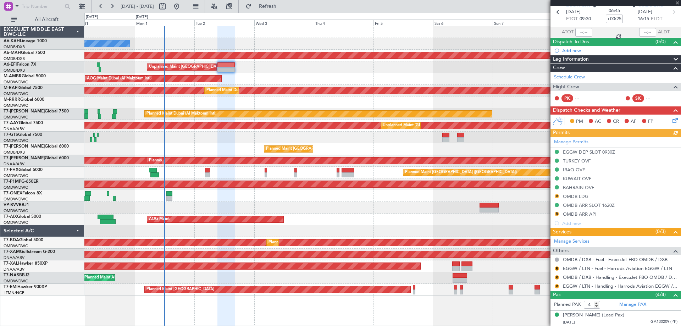
scroll to position [0, 0]
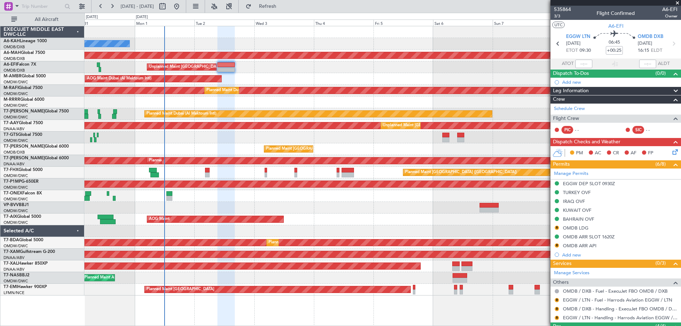
click at [675, 3] on span at bounding box center [677, 3] width 7 height 6
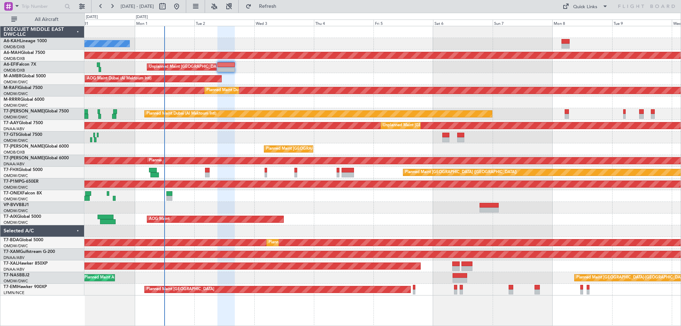
type input "0"
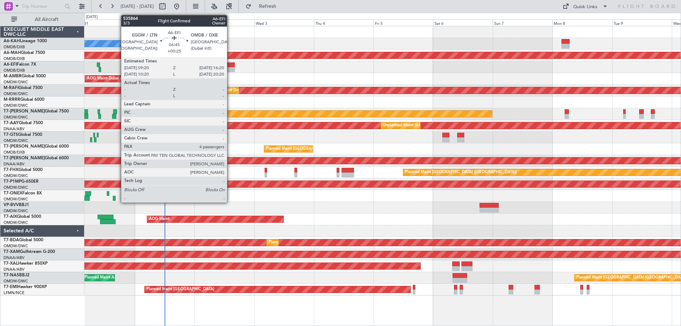
click at [230, 68] on div at bounding box center [227, 69] width 18 height 5
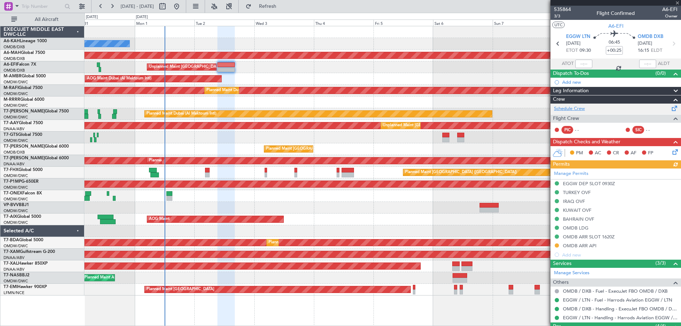
click at [568, 109] on link "Schedule Crew" at bounding box center [569, 108] width 31 height 7
click at [558, 14] on span "3/3" at bounding box center [562, 16] width 17 height 6
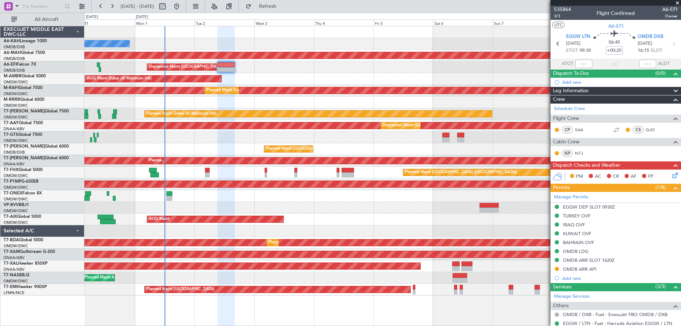
click at [677, 2] on span at bounding box center [677, 3] width 7 height 6
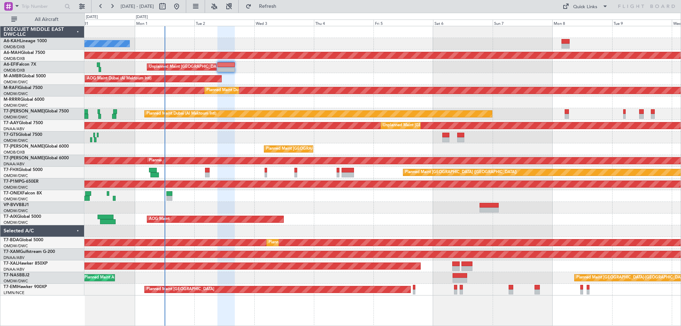
type input "0"
